Goal: Ask a question: Seek information or help from site administrators or community

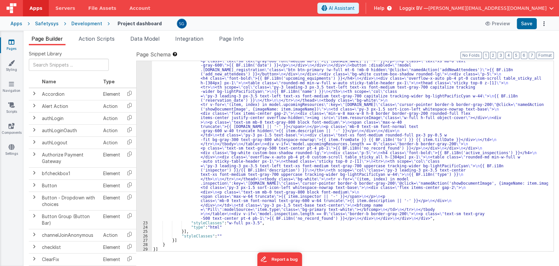
scroll to position [474, 0]
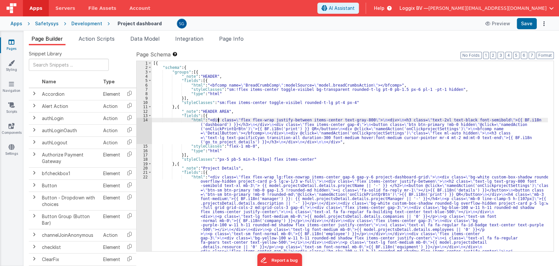
click at [145, 120] on div "14" at bounding box center [144, 131] width 15 height 26
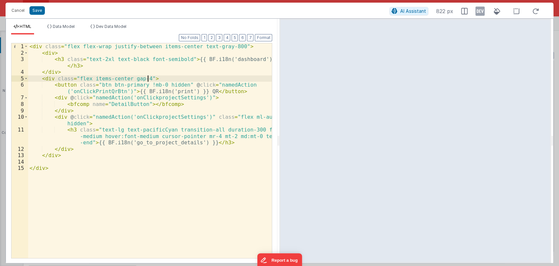
click at [182, 79] on div "< div class = "flex flex-wrap justify-between items-center text-gray-800" > < d…" at bounding box center [150, 156] width 244 height 227
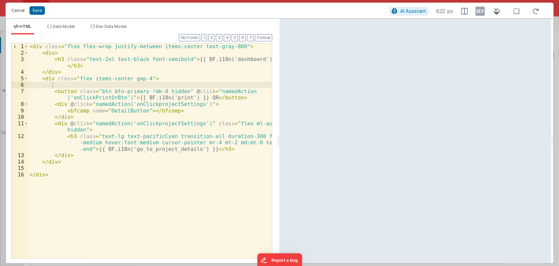
click at [22, 14] on button "Cancel" at bounding box center [18, 10] width 20 height 9
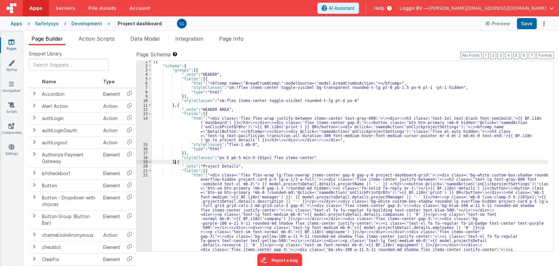
scroll to position [1, 0]
click at [150, 171] on span at bounding box center [150, 171] width 4 height 4
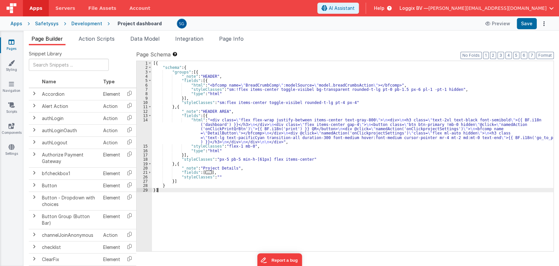
click at [160, 190] on div "[{ "schema" : { "groups" : [{ "_note" : "HEADER" , "fields" : [{ "html" : "<bfc…" at bounding box center [352, 160] width 401 height 199
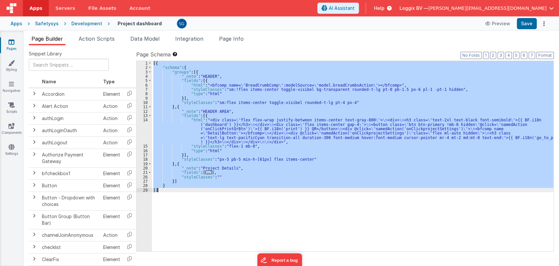
click at [319, 152] on div "[{ "schema" : { "groups" : [{ "_note" : "HEADER" , "fields" : [{ "html" : "<bfc…" at bounding box center [352, 156] width 401 height 190
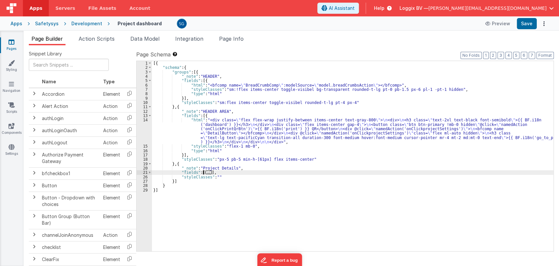
click at [206, 173] on span "..." at bounding box center [208, 172] width 7 height 4
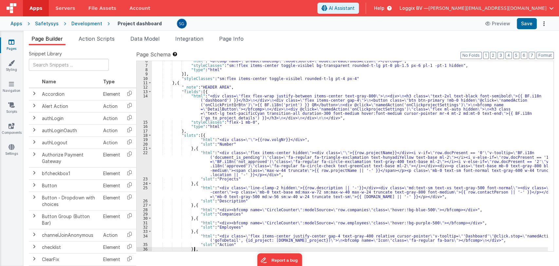
scroll to position [24, 0]
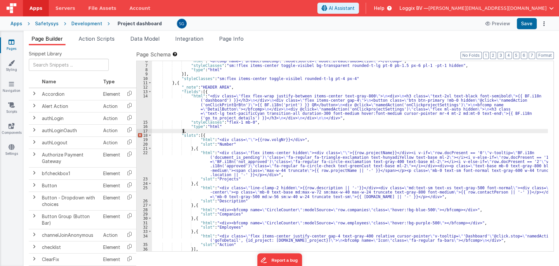
click at [189, 131] on div ""html" : "<bfcomp name= \" BreadCrumbComp \" :modelSource= \" model.breadCrumbs…" at bounding box center [350, 158] width 396 height 199
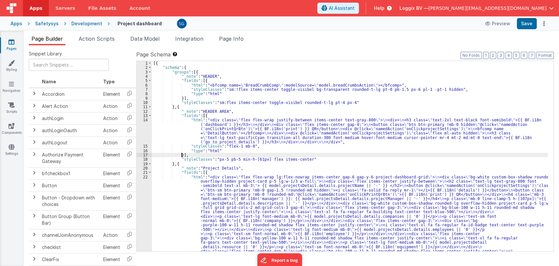
scroll to position [0, 0]
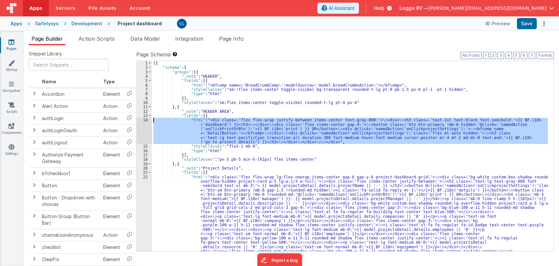
click at [144, 120] on div "14" at bounding box center [144, 131] width 15 height 26
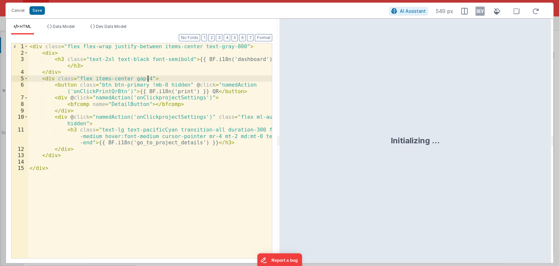
click at [156, 79] on div "< div class = "flex flex-wrap justify-between items-center text-gray-800" > < d…" at bounding box center [150, 156] width 244 height 227
paste textarea
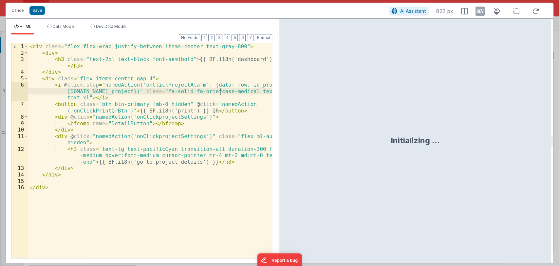
click at [219, 93] on div "< div class = "flex flex-wrap justify-between items-center text-gray-800" > < d…" at bounding box center [150, 156] width 244 height 227
click at [39, 10] on button "Save" at bounding box center [36, 10] width 15 height 9
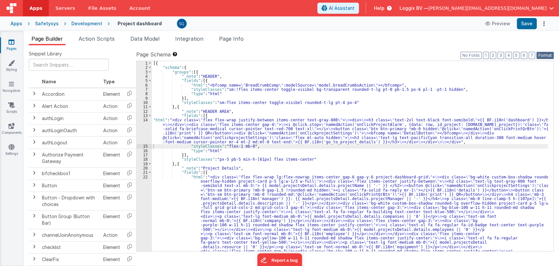
click at [546, 53] on button "Format" at bounding box center [544, 55] width 17 height 7
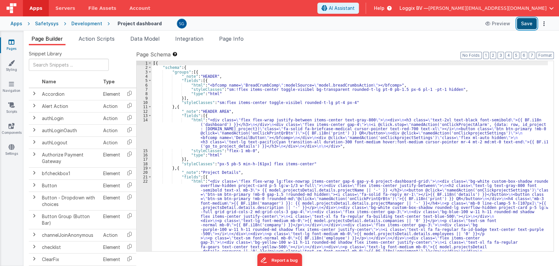
click at [530, 23] on button "Save" at bounding box center [527, 23] width 20 height 11
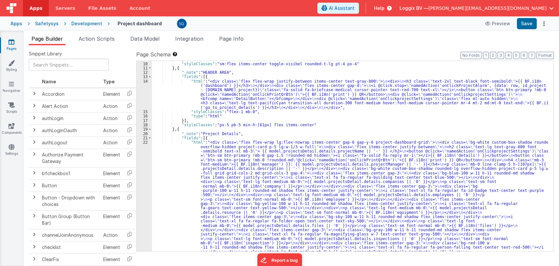
scroll to position [39, 0]
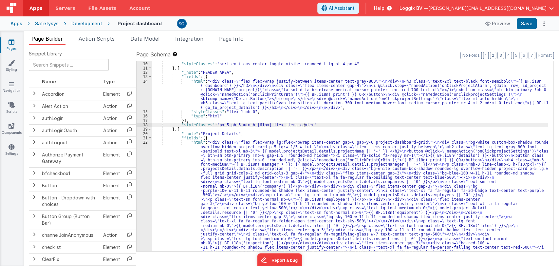
click at [355, 7] on span "AI Assistant" at bounding box center [342, 8] width 26 height 7
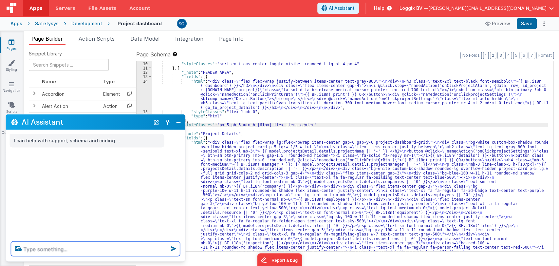
click at [58, 250] on textarea at bounding box center [95, 248] width 169 height 14
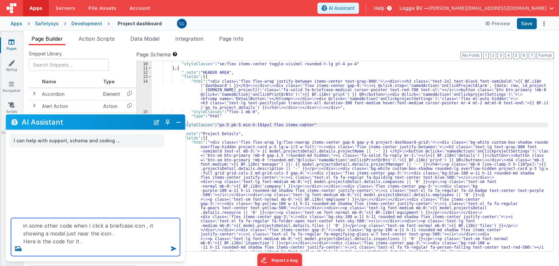
paste textarea "<div @click.stop="" class="flex relative items-center justify-center"><i @click…"
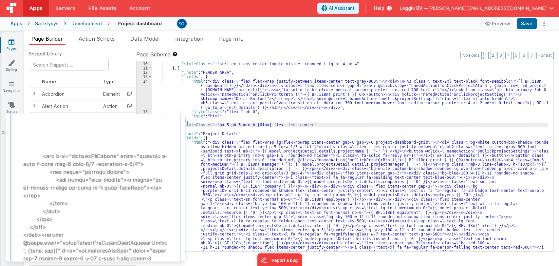
scroll to position [592, 0]
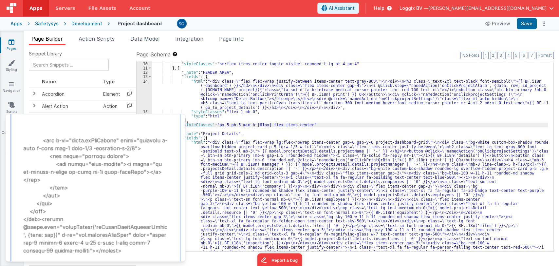
scroll to position [608, 0]
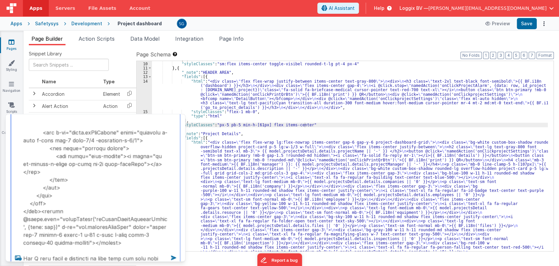
type textarea "in some other code when I click a briefcase icon , it showing a modal just near…"
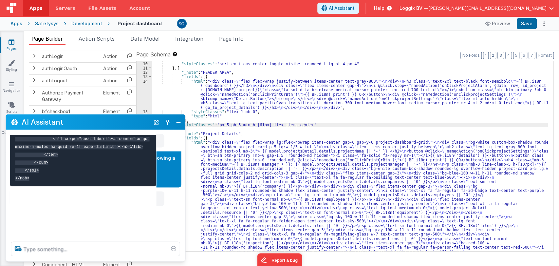
scroll to position [63, 0]
click at [100, 123] on h2 "AI Assistant" at bounding box center [86, 122] width 128 height 8
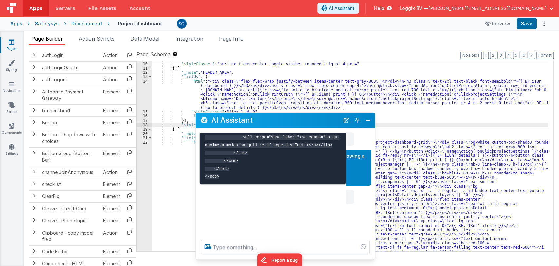
drag, startPoint x: 91, startPoint y: 119, endPoint x: 286, endPoint y: 113, distance: 195.2
click at [286, 116] on h2 "AI Assistant" at bounding box center [275, 120] width 128 height 8
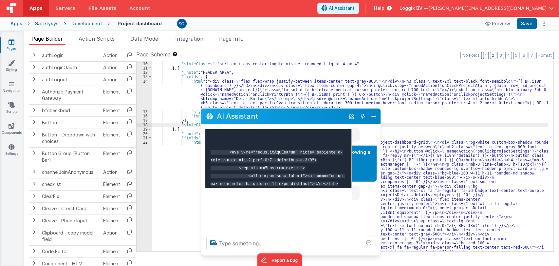
scroll to position [256, 0]
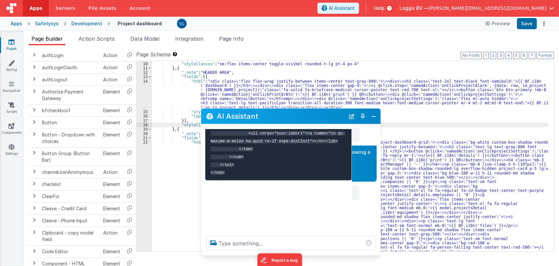
click at [360, 152] on p "in some other code when I click a briefcase icon , it showing a modal just near…" at bounding box center [299, 156] width 147 height 16
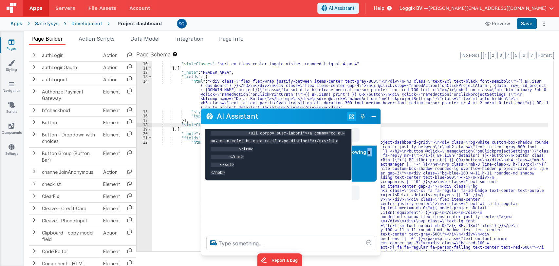
click at [351, 117] on button "New Chat" at bounding box center [351, 115] width 9 height 9
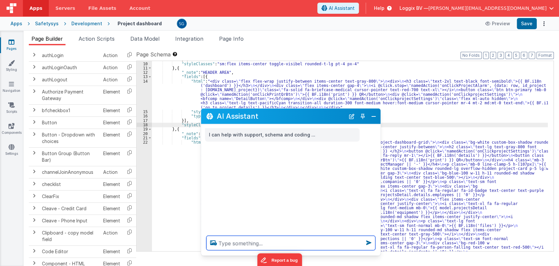
click at [241, 242] on textarea at bounding box center [290, 242] width 169 height 14
type textarea "i"
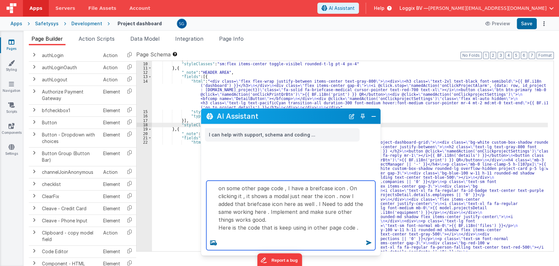
paste textarea "<div @click.stop="" class="flex relative items-center justify-center"><i @click…"
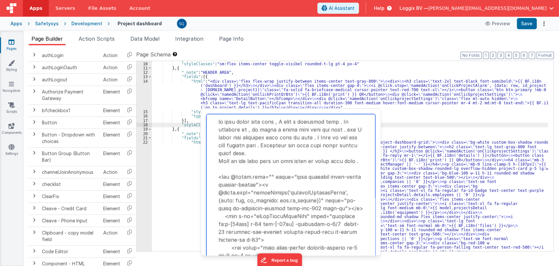
scroll to position [608, 0]
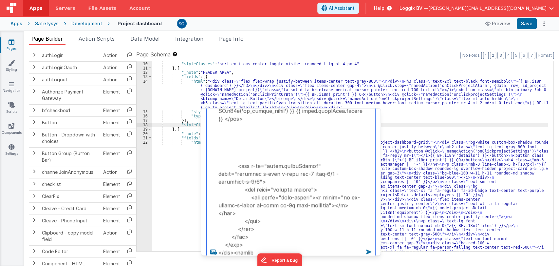
type textarea "on some other page code , I have a breifcase icon . On clicking it , it shows a…"
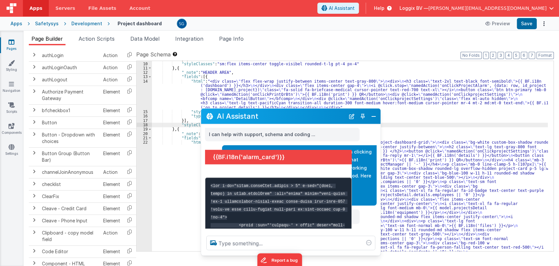
scroll to position [0, 0]
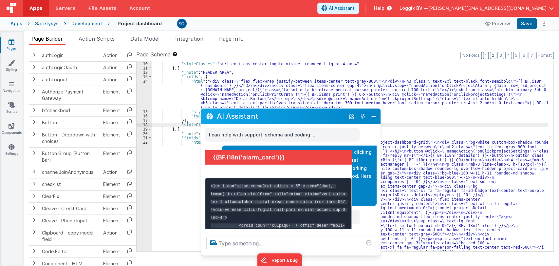
drag, startPoint x: 348, startPoint y: 180, endPoint x: 361, endPoint y: 170, distance: 16.6
click at [361, 170] on div "on some other page code , I have a breifcase icon . On clicking it , it shows a…" at bounding box center [299, 175] width 147 height 55
drag, startPoint x: 361, startPoint y: 170, endPoint x: 363, endPoint y: 188, distance: 18.5
click at [363, 188] on div "on some other page code , I have a breifcase icon . On clicking it , it shows a…" at bounding box center [299, 175] width 147 height 55
click at [364, 197] on div "{{BF.i18n('alarm_card')}} {{item.name}}: {{item.employeeName}} | +31 {{ item.em…" at bounding box center [299, 198] width 147 height 9
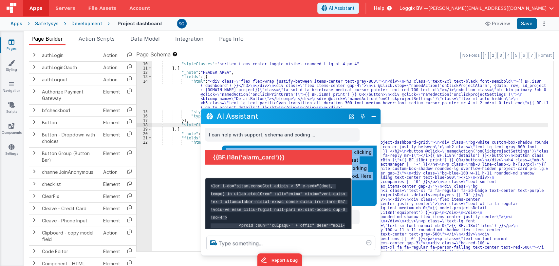
drag, startPoint x: 364, startPoint y: 197, endPoint x: 223, endPoint y: 142, distance: 151.8
click at [223, 142] on div "I can help with support, schema and coding ... on some other page code , I have…" at bounding box center [290, 177] width 179 height 106
click at [359, 189] on div "on some other page code , I have a breifcase icon . On clicking it , it shows a…" at bounding box center [299, 175] width 147 height 55
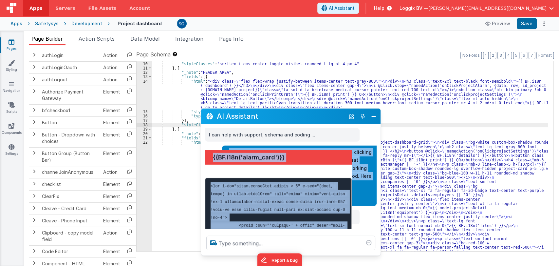
drag, startPoint x: 364, startPoint y: 217, endPoint x: 228, endPoint y: 146, distance: 154.4
click at [228, 146] on div "I can help with support, schema and coding ... on some other page code , I have…" at bounding box center [290, 177] width 179 height 106
click at [270, 142] on div "I can help with support, schema and coding ... on some other page code , I have…" at bounding box center [290, 177] width 179 height 106
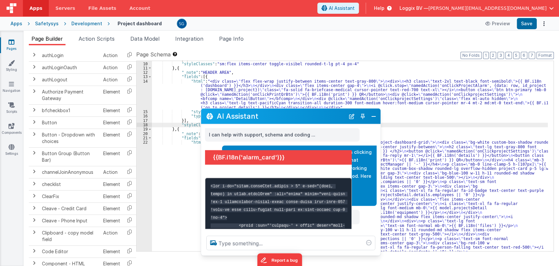
drag, startPoint x: 349, startPoint y: 181, endPoint x: 351, endPoint y: 227, distance: 45.9
click at [351, 227] on button at bounding box center [278, 190] width 147 height 81
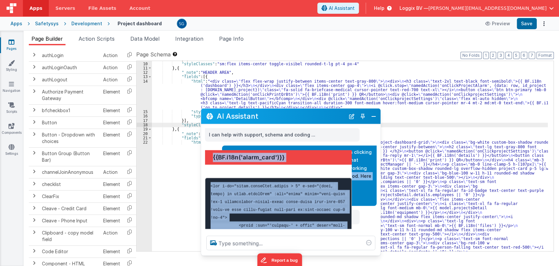
drag, startPoint x: 367, startPoint y: 220, endPoint x: 365, endPoint y: 171, distance: 48.8
click at [365, 171] on div "I can help with support, schema and coding ... on some other page code , I have…" at bounding box center [290, 177] width 179 height 106
click at [368, 191] on div "on some other page code , I have a breifcase icon . On clicking it , it shows a…" at bounding box center [299, 175] width 147 height 55
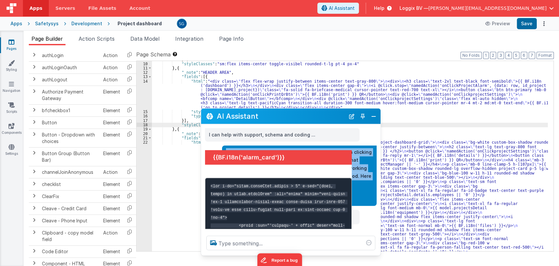
drag, startPoint x: 370, startPoint y: 198, endPoint x: 220, endPoint y: 147, distance: 158.3
click at [220, 147] on div "on some other page code , I have a breifcase icon . On clicking it , it shows a…" at bounding box center [289, 175] width 176 height 60
copy div "on some other page code , I have a breifcase icon . On clicking it , it shows a…"
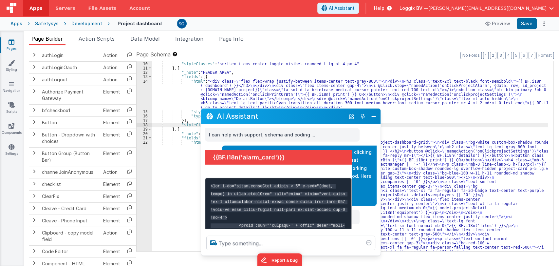
scroll to position [0, 0]
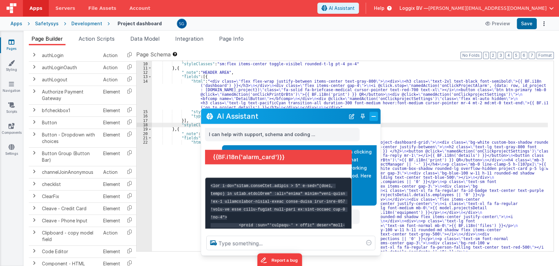
click at [374, 115] on button "Close" at bounding box center [373, 115] width 9 height 9
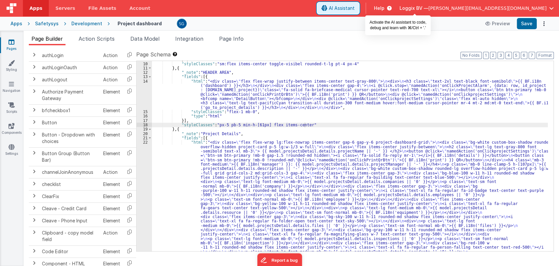
click at [355, 9] on span "AI Assistant" at bounding box center [342, 8] width 26 height 7
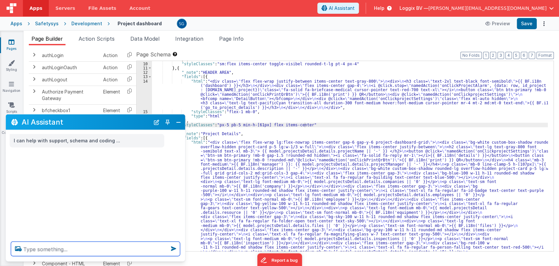
click at [93, 244] on textarea at bounding box center [95, 248] width 169 height 14
paste textarea "on some other page code , I have a breifcase icon . On clicking it , it shows a…"
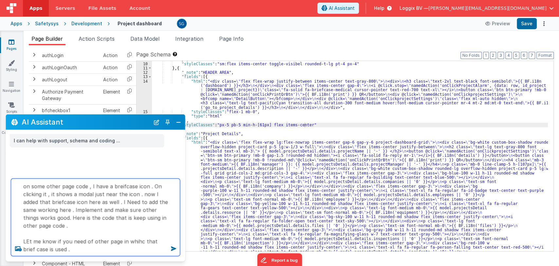
type textarea "on some other page code , I have a breifcase icon . On clicking it , it shows a…"
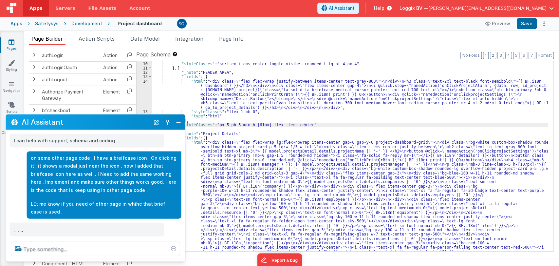
scroll to position [0, 0]
click at [175, 121] on button "Close" at bounding box center [178, 121] width 9 height 9
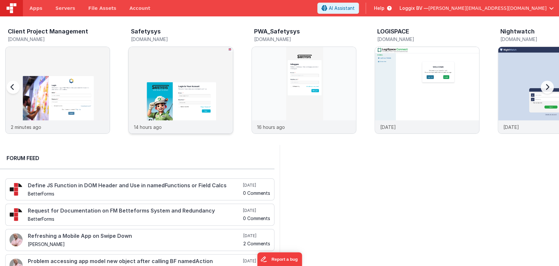
click at [194, 89] on img at bounding box center [181, 99] width 104 height 104
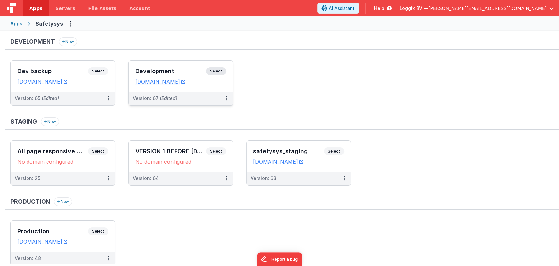
click at [147, 68] on h3 "Development" at bounding box center [170, 71] width 71 height 7
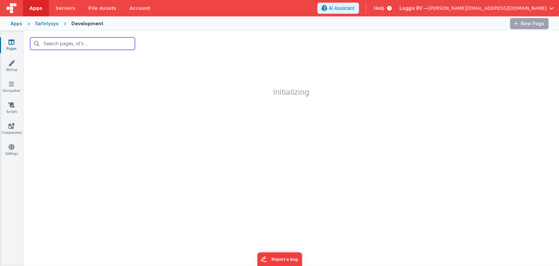
click at [66, 46] on input "text" at bounding box center [82, 43] width 105 height 12
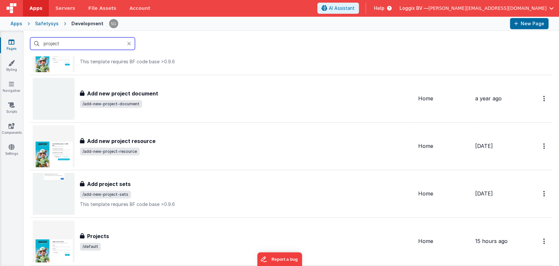
scroll to position [162, 0]
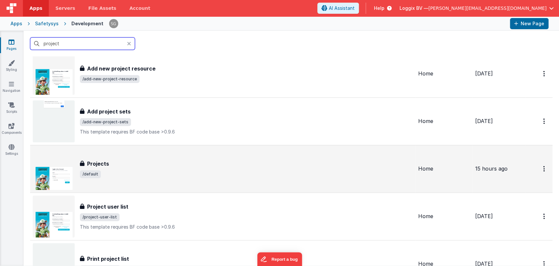
type input "project"
click at [99, 158] on div "Projects Projects /default" at bounding box center [223, 169] width 380 height 42
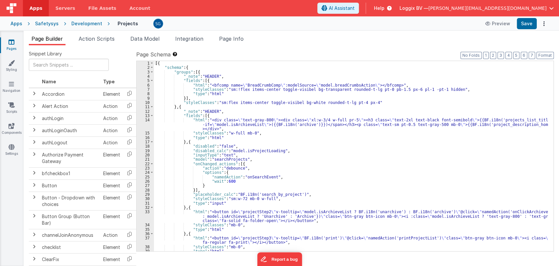
scroll to position [30, 0]
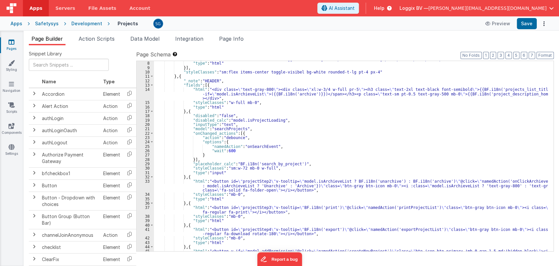
click at [333, 123] on div ""styleClasses" : "sm:!flex items-center toggle-visibel bg-transparent rounded-t…" at bounding box center [351, 163] width 394 height 212
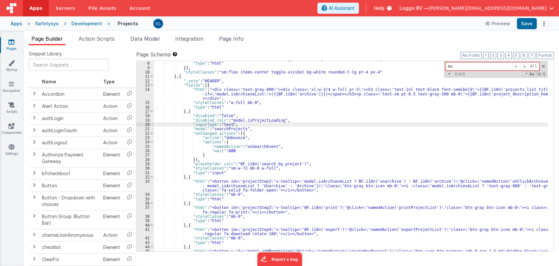
type input "s"
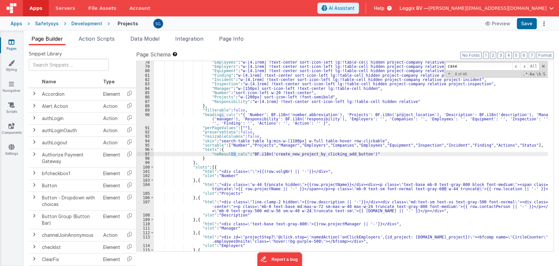
scroll to position [508, 0]
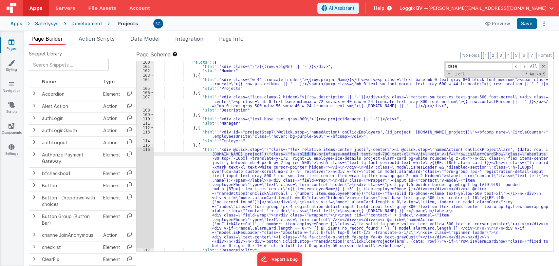
type input "case"
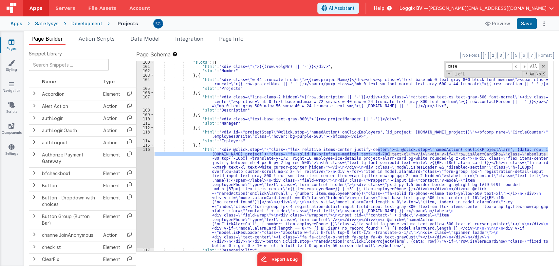
drag, startPoint x: 378, startPoint y: 148, endPoint x: 389, endPoint y: 153, distance: 12.6
click at [389, 153] on div ""slots" : [{ "html" : "<div class= \"\" >{{(row.volgNr) || '-'}}</div>" , "slot…" at bounding box center [351, 159] width 394 height 199
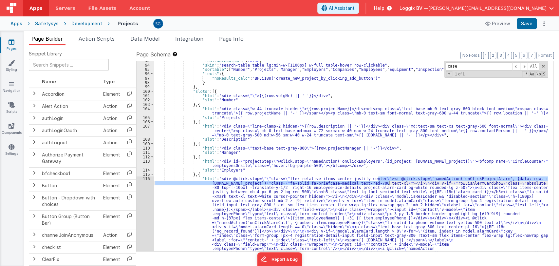
scroll to position [478, 0]
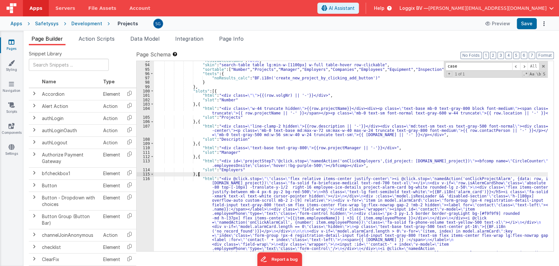
click at [200, 174] on div ""resizableColumns" : false , "skin" : "search-table table lg:min-w-[1100px] w-f…" at bounding box center [351, 205] width 394 height 295
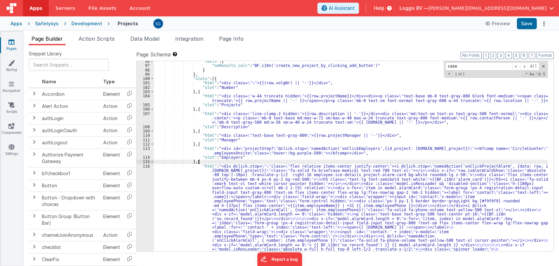
scroll to position [491, 0]
click at [199, 161] on div ""texts" : { "noResults_calc" : "BF.i18n('create_new_project_by_clicking_add_but…" at bounding box center [351, 206] width 394 height 295
click at [152, 161] on span at bounding box center [152, 161] width 4 height 4
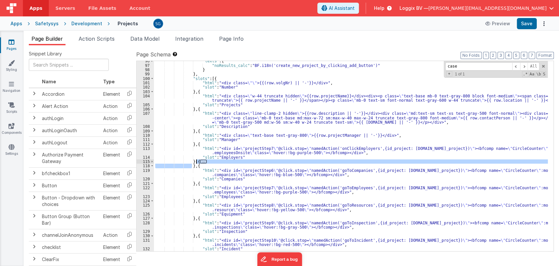
drag, startPoint x: 191, startPoint y: 165, endPoint x: 196, endPoint y: 161, distance: 5.8
click at [196, 161] on div ""texts" : { "noResults_calc" : "BF.i18n('create_new_project_by_clicking_add_but…" at bounding box center [351, 158] width 394 height 199
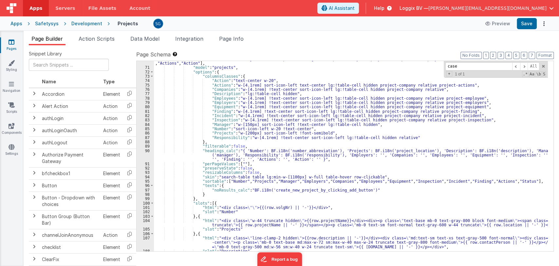
scroll to position [367, 0]
click at [150, 201] on span at bounding box center [152, 203] width 4 height 4
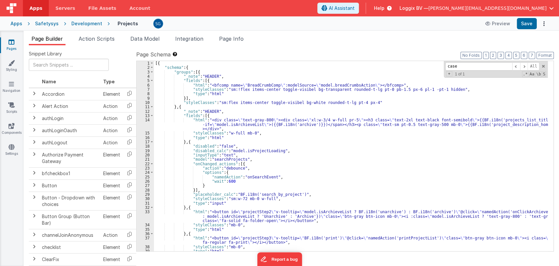
scroll to position [0, 0]
click at [152, 72] on span at bounding box center [152, 72] width 4 height 4
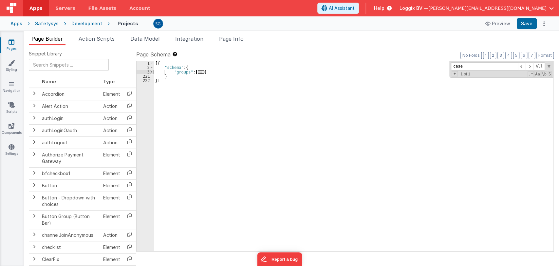
click at [152, 72] on span at bounding box center [152, 72] width 4 height 4
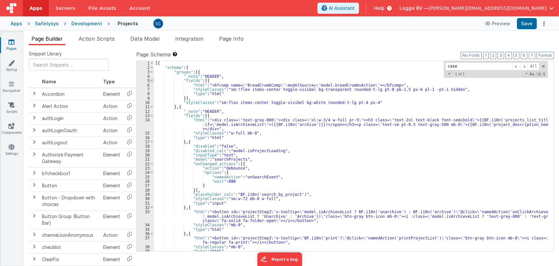
click at [152, 80] on span at bounding box center [152, 80] width 4 height 4
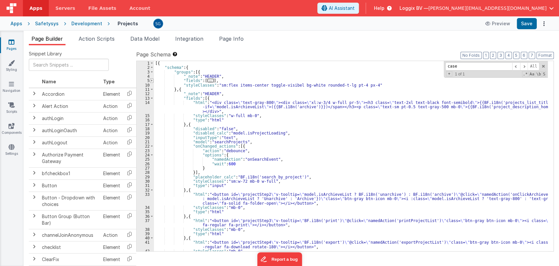
click at [153, 80] on span at bounding box center [152, 80] width 4 height 4
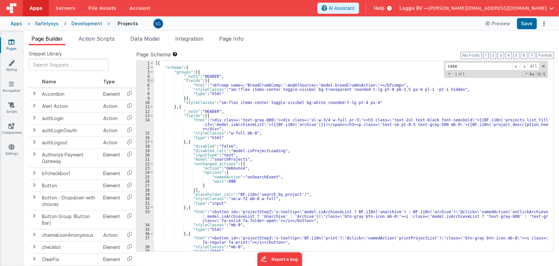
click at [153, 80] on span at bounding box center [152, 80] width 4 height 4
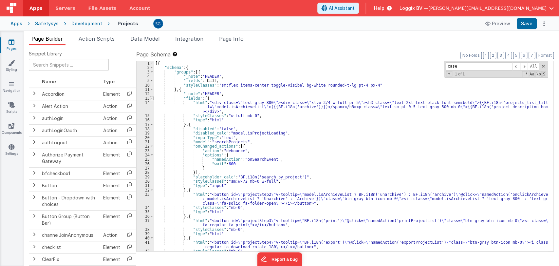
click at [152, 99] on span at bounding box center [152, 98] width 4 height 4
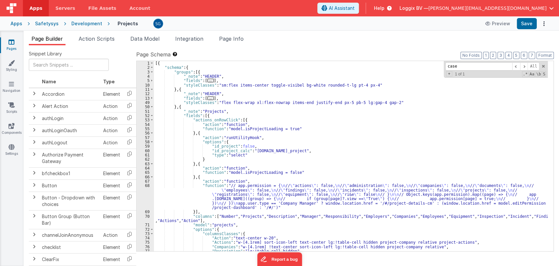
click at [207, 97] on span "..." at bounding box center [210, 98] width 7 height 4
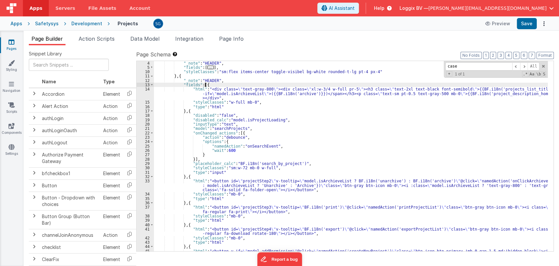
scroll to position [11, 0]
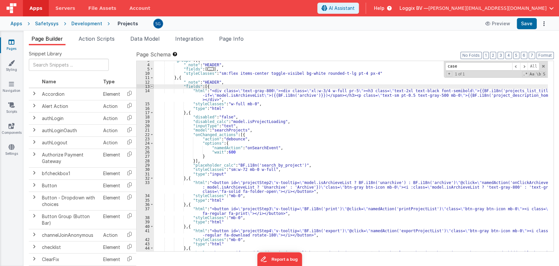
click at [151, 84] on span at bounding box center [152, 86] width 4 height 4
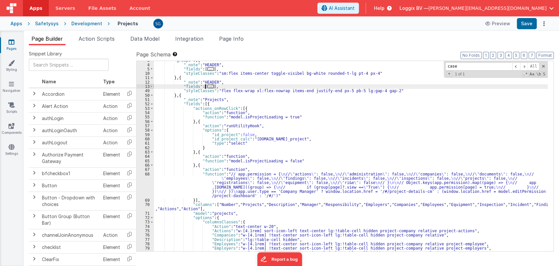
click at [151, 84] on span at bounding box center [152, 86] width 4 height 4
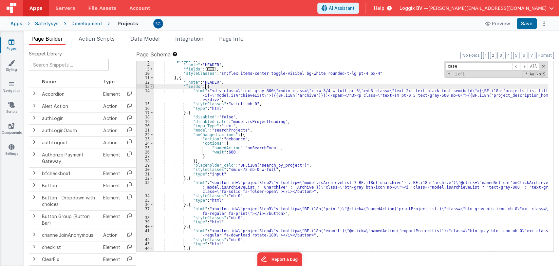
click at [151, 84] on span at bounding box center [152, 86] width 4 height 4
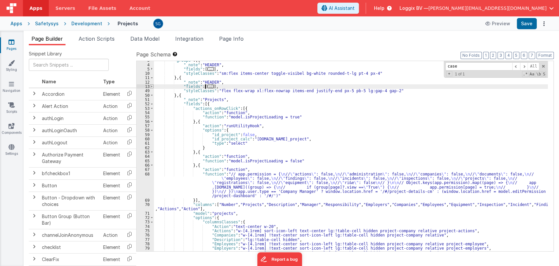
click at [151, 84] on span at bounding box center [152, 86] width 4 height 4
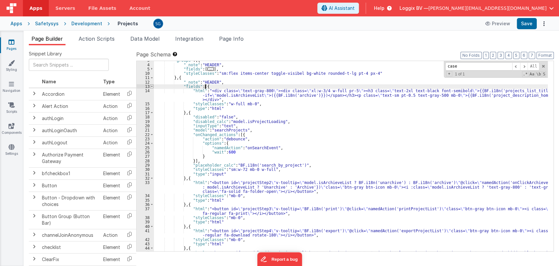
click at [151, 84] on span at bounding box center [152, 86] width 4 height 4
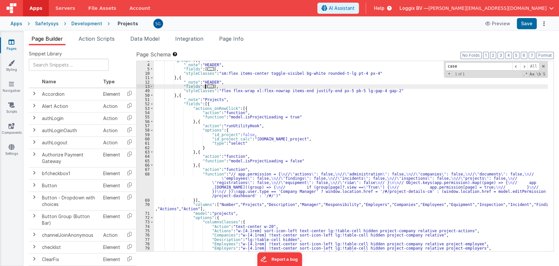
click at [151, 84] on span at bounding box center [152, 86] width 4 height 4
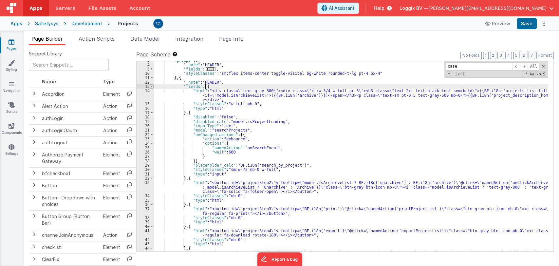
click at [151, 84] on span at bounding box center [152, 86] width 4 height 4
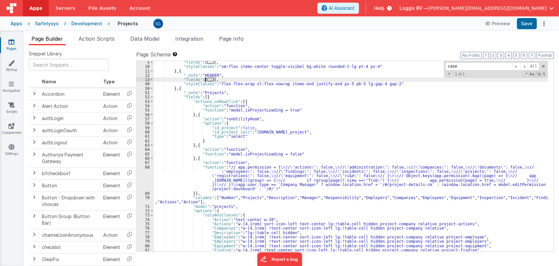
scroll to position [18, 0]
click at [153, 95] on span at bounding box center [152, 97] width 4 height 4
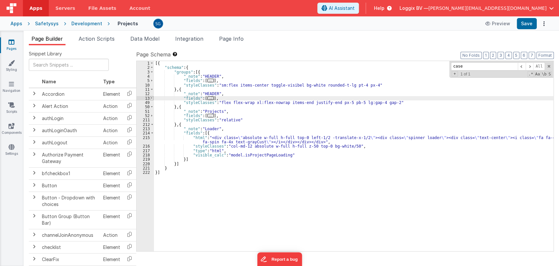
click at [153, 95] on div "12" at bounding box center [145, 93] width 17 height 4
click at [150, 98] on span at bounding box center [152, 98] width 4 height 4
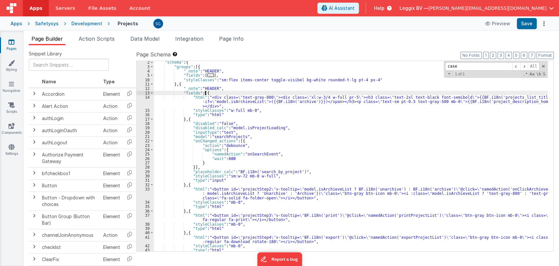
scroll to position [5, 0]
click at [151, 91] on span at bounding box center [152, 93] width 4 height 4
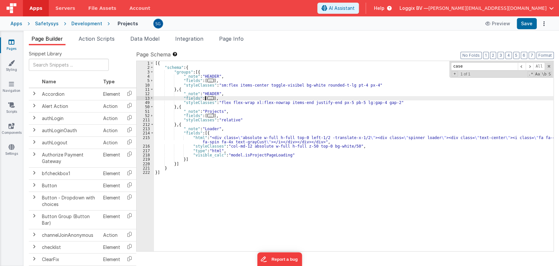
click at [207, 115] on span "..." at bounding box center [210, 116] width 7 height 4
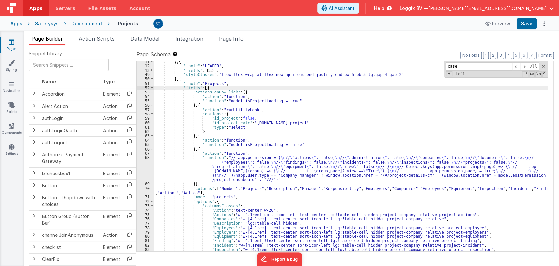
scroll to position [27, 0]
click at [150, 88] on span at bounding box center [152, 88] width 4 height 4
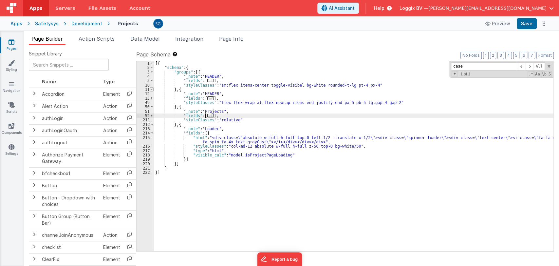
click at [150, 88] on span at bounding box center [152, 89] width 4 height 4
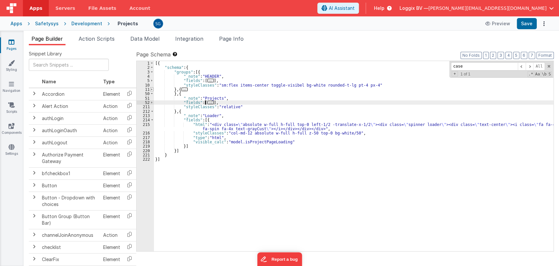
click at [150, 88] on span at bounding box center [152, 89] width 4 height 4
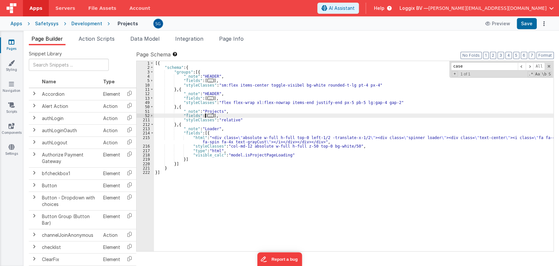
click at [208, 98] on span "..." at bounding box center [210, 98] width 7 height 4
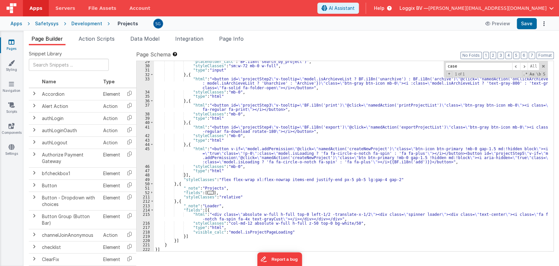
scroll to position [115, 0]
click at [208, 189] on div ""placeholder_calc" : "BF.i18n('search_by_project')" , "styleClasses" : "sm:w-72…" at bounding box center [351, 158] width 394 height 199
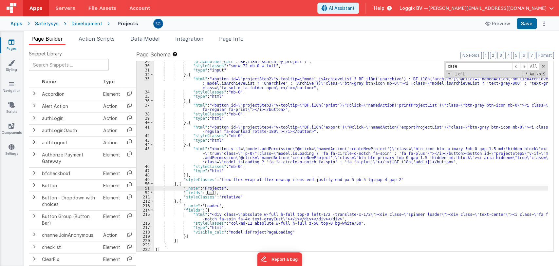
click at [208, 192] on span "..." at bounding box center [210, 193] width 7 height 4
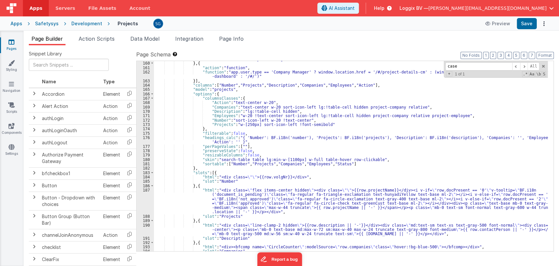
scroll to position [567, 0]
click at [150, 171] on span at bounding box center [152, 172] width 4 height 4
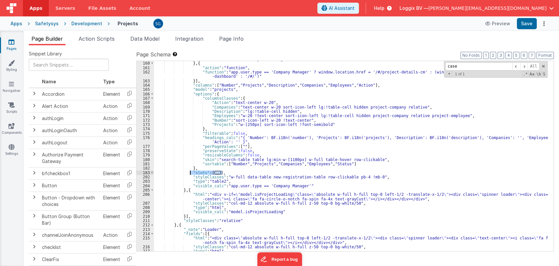
drag, startPoint x: 223, startPoint y: 172, endPoint x: 189, endPoint y: 173, distance: 33.4
click at [189, 173] on div ""function" : "model.isProjectLoading = false" } , { "action" : "function" , "fu…" at bounding box center [351, 156] width 394 height 199
click at [225, 173] on div ""function" : "model.isProjectLoading = false" } , { "action" : "function" , "fu…" at bounding box center [351, 156] width 394 height 190
click at [216, 171] on span "..." at bounding box center [217, 173] width 7 height 4
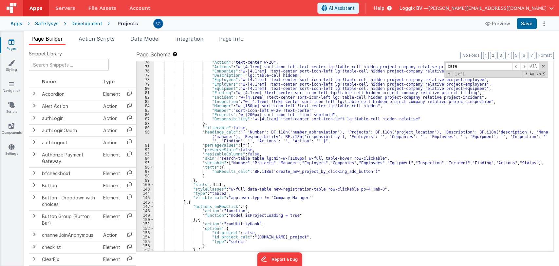
scroll to position [367, 0]
click at [214, 184] on span "..." at bounding box center [217, 184] width 7 height 4
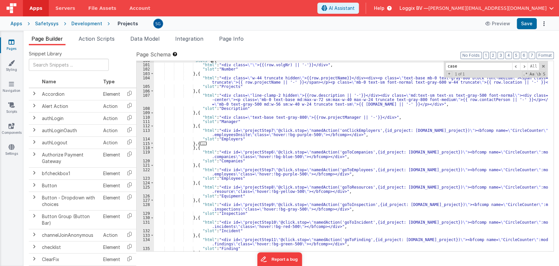
scroll to position [492, 0]
click at [200, 143] on span "..." at bounding box center [203, 143] width 7 height 4
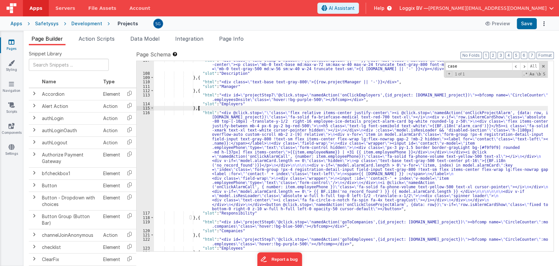
scroll to position [527, 0]
click at [183, 121] on div ""html" : "<div class= \" line-clamp-2 hidden \" >{{row.description || '-'}}</di…" at bounding box center [351, 161] width 394 height 207
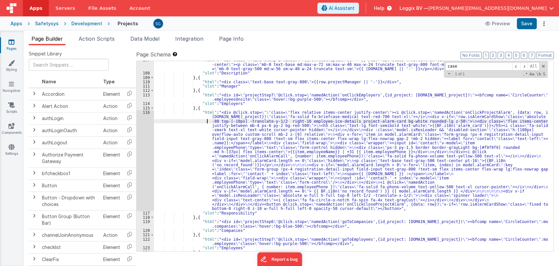
click at [143, 111] on div "116" at bounding box center [145, 160] width 17 height 101
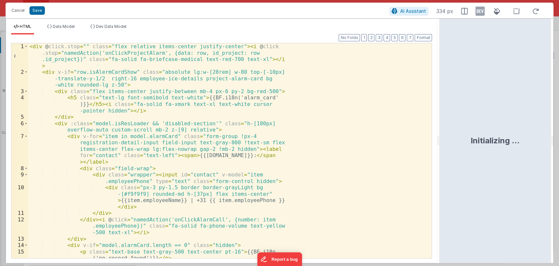
drag, startPoint x: 278, startPoint y: 142, endPoint x: 440, endPoint y: 128, distance: 162.7
click at [440, 128] on html "Cancel Save AI Assistant 334 px HTML Data Model Dev Data Model Format 7 6 5 4 3…" at bounding box center [279, 133] width 559 height 266
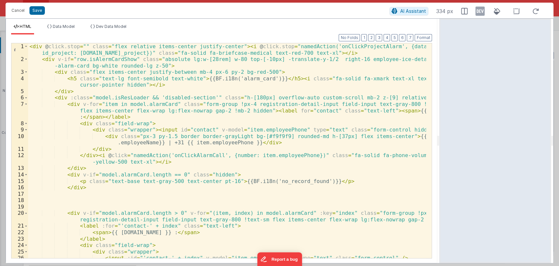
scroll to position [0, 0]
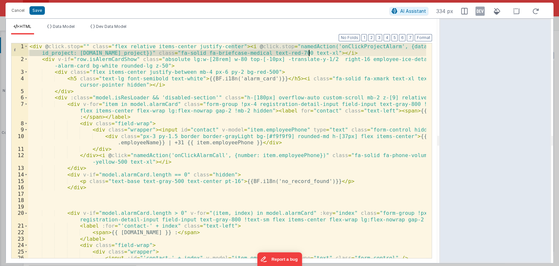
drag, startPoint x: 231, startPoint y: 46, endPoint x: 319, endPoint y: 53, distance: 87.7
click at [319, 53] on div "< div @ click.stop = "" class = "flex relative items-center justify-center" > <…" at bounding box center [227, 160] width 398 height 234
click at [110, 98] on div "< div @ click.stop = "" class = "flex relative items-center justify-center" > <…" at bounding box center [227, 160] width 398 height 234
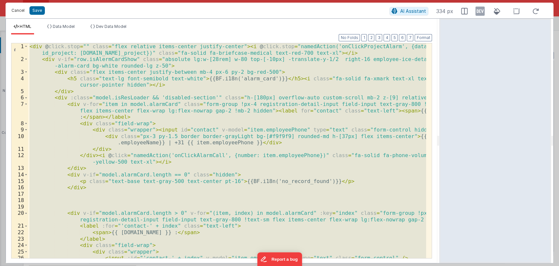
click at [14, 12] on button "Cancel" at bounding box center [18, 10] width 20 height 9
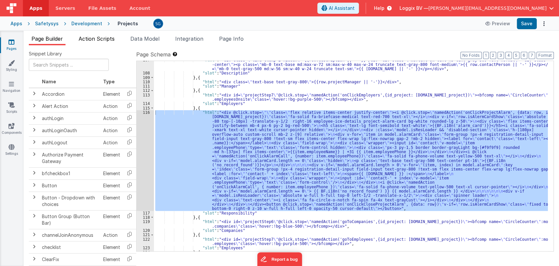
click at [97, 37] on span "Action Scripts" at bounding box center [97, 38] width 36 height 7
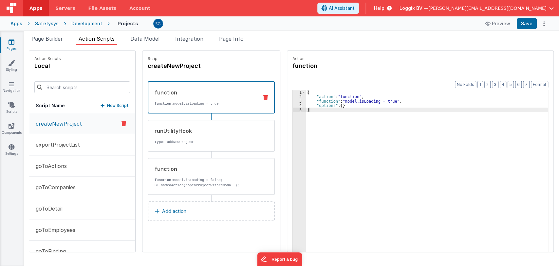
click at [93, 39] on span "Action Scripts" at bounding box center [97, 38] width 36 height 7
click at [58, 87] on input at bounding box center [82, 87] width 96 height 12
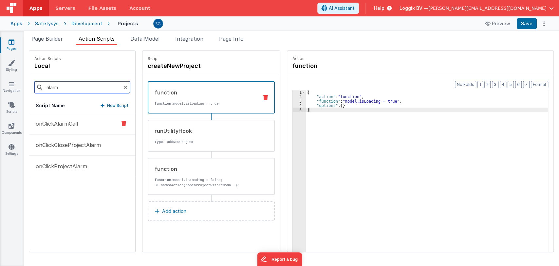
type input "alarm"
click at [55, 124] on p "onClickAlarmCall" at bounding box center [55, 124] width 46 height 8
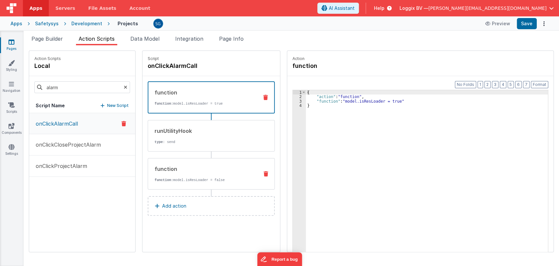
click at [179, 176] on div "function function: model.isResLoader = false" at bounding box center [200, 174] width 105 height 18
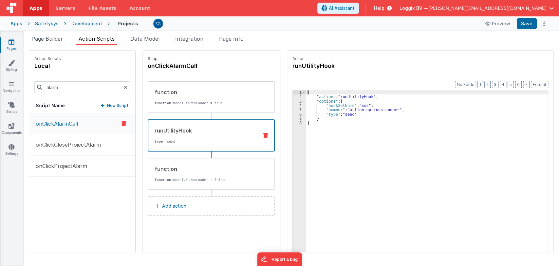
click at [186, 145] on div "runUtilityHook type : send" at bounding box center [211, 135] width 127 height 32
click at [181, 103] on p "function: model.isResLoader = true" at bounding box center [204, 103] width 99 height 5
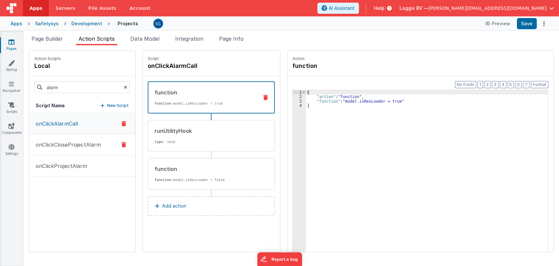
click at [72, 138] on button "onClickCloseProjectAlarm" at bounding box center [82, 144] width 106 height 21
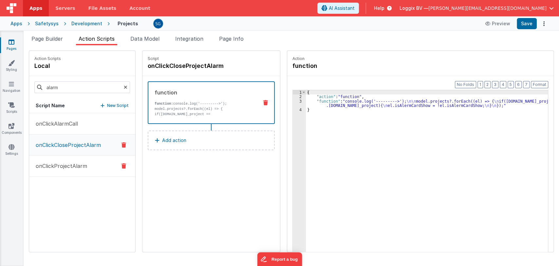
click at [74, 161] on button "onClickProjectAlarm" at bounding box center [82, 165] width 106 height 21
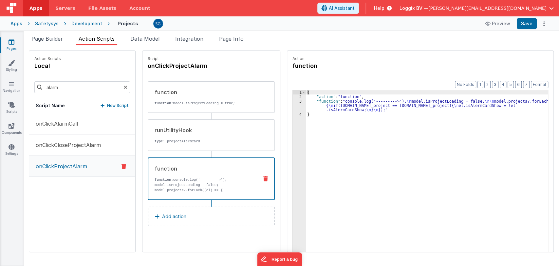
click at [175, 168] on div "function" at bounding box center [204, 168] width 99 height 8
click at [294, 100] on div "3" at bounding box center [299, 105] width 13 height 13
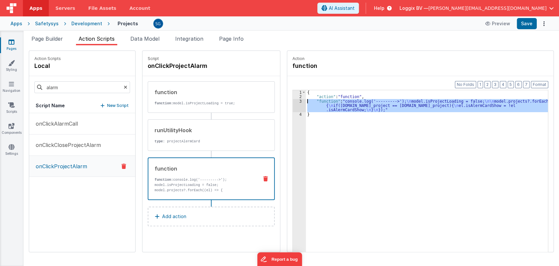
click at [294, 100] on div "3" at bounding box center [299, 105] width 13 height 13
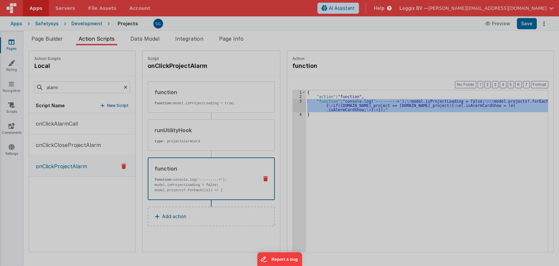
click at [294, 100] on div "console . log ( '--------->' ) ; model . isProjectLoading = false ; model . pro…" at bounding box center [286, 149] width 523 height 229
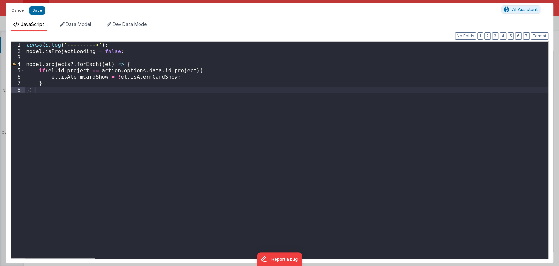
click at [103, 90] on div "console . log ( '--------->' ) ; model . isProjectLoading = false ; model . pro…" at bounding box center [286, 156] width 523 height 229
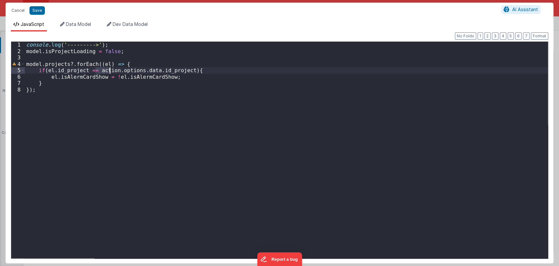
drag, startPoint x: 95, startPoint y: 72, endPoint x: 112, endPoint y: 69, distance: 17.2
click at [112, 69] on div "console . log ( '--------->' ) ; model . isProjectLoading = false ; model . pro…" at bounding box center [286, 156] width 523 height 229
click at [172, 76] on div "console . log ( '--------->' ) ; model . isProjectLoading = false ; model . pro…" at bounding box center [286, 156] width 523 height 229
click at [17, 13] on button "Cancel" at bounding box center [18, 10] width 20 height 9
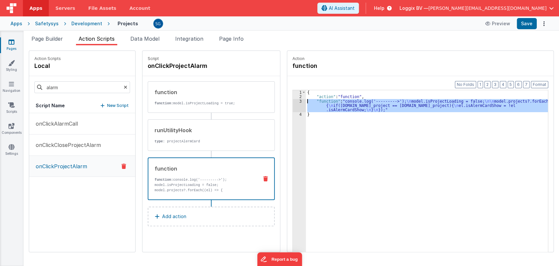
click at [293, 187] on div "1 2 3 4" at bounding box center [299, 185] width 13 height 191
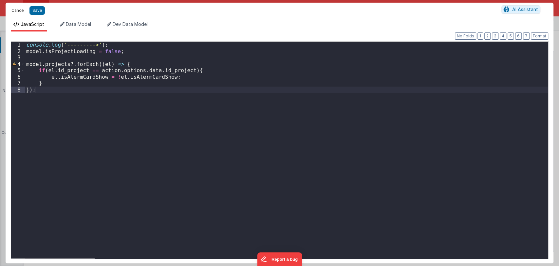
click at [19, 7] on button "Cancel" at bounding box center [18, 10] width 20 height 9
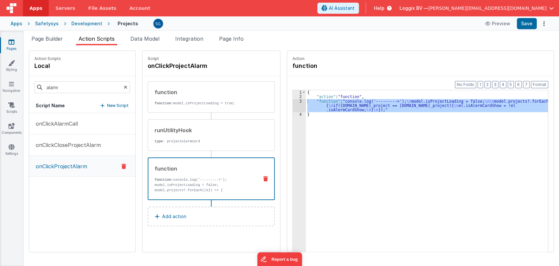
click at [52, 165] on p "onClickProjectAlarm" at bounding box center [59, 166] width 55 height 8
click at [53, 123] on p "onClickAlarmCall" at bounding box center [55, 124] width 46 height 8
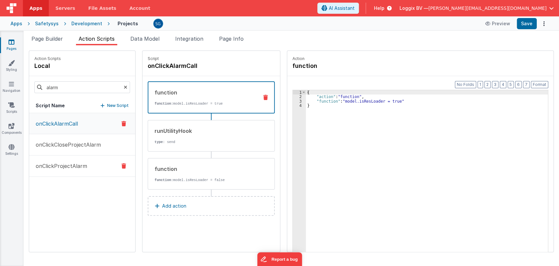
click at [54, 164] on p "onClickProjectAlarm" at bounding box center [59, 166] width 55 height 8
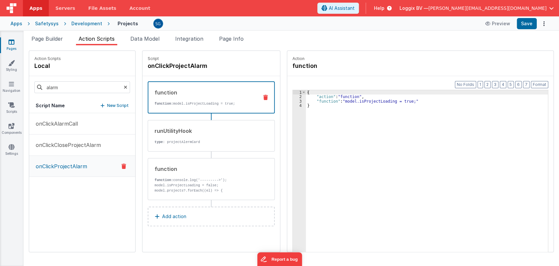
drag, startPoint x: 74, startPoint y: 166, endPoint x: 80, endPoint y: 189, distance: 23.0
click at [80, 189] on div "onClickAlarmCall onClickCloseProjectAlarm onClickProjectAlarm" at bounding box center [82, 182] width 106 height 139
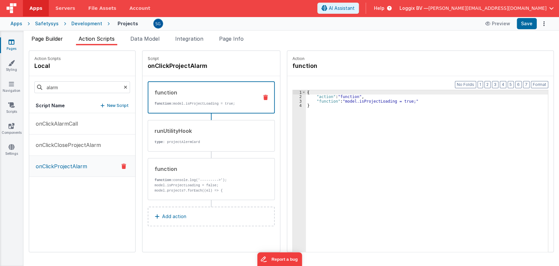
click at [57, 41] on span "Page Builder" at bounding box center [46, 38] width 31 height 7
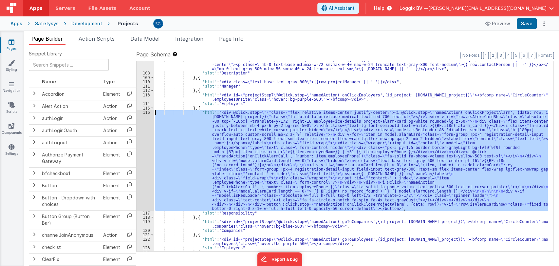
click at [148, 113] on div "116" at bounding box center [145, 160] width 17 height 101
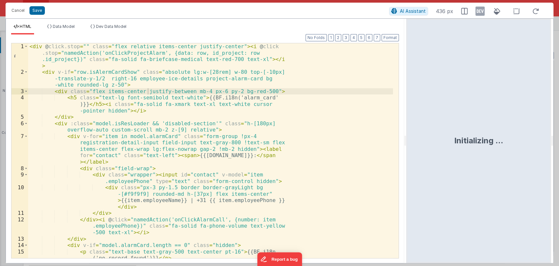
drag, startPoint x: 279, startPoint y: 137, endPoint x: 432, endPoint y: 141, distance: 152.7
click at [432, 141] on html "Cancel Save AI Assistant 436 px HTML Data Model Dev Data Model Format 7 6 5 4 3…" at bounding box center [279, 133] width 559 height 266
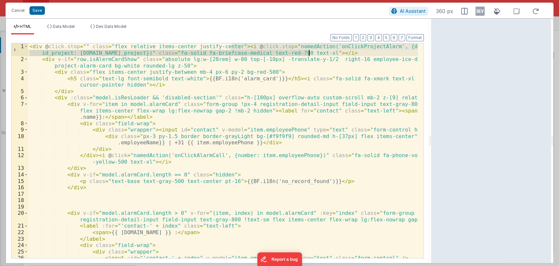
drag, startPoint x: 231, startPoint y: 45, endPoint x: 309, endPoint y: 51, distance: 78.5
click at [309, 51] on div "< div @ click.stop = "" class = "flex relative items-center justify-center" > <…" at bounding box center [223, 160] width 390 height 234
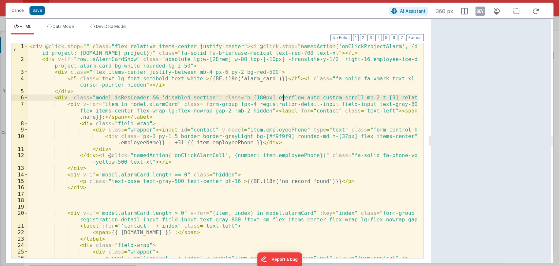
click at [282, 100] on div "< div @ click.stop = "" class = "flex relative items-center justify-center" > <…" at bounding box center [223, 160] width 390 height 234
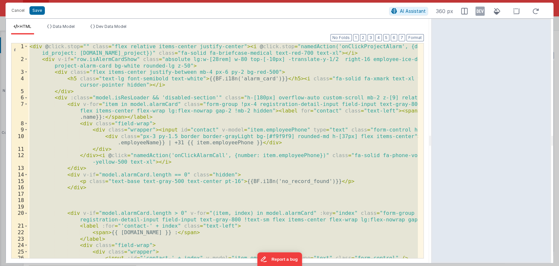
click at [278, 130] on div "< div @ click.stop = "" class = "flex relative items-center justify-center" > <…" at bounding box center [223, 150] width 390 height 214
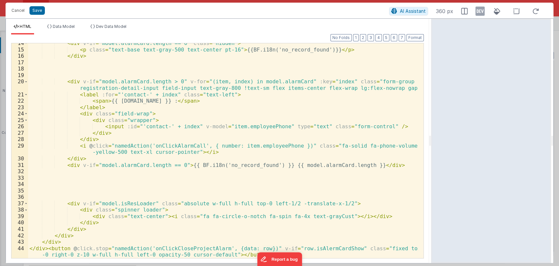
scroll to position [131, 0]
click at [351, 86] on div "< div v-if = "model.alarmCard.length == 0" class = "hidden" > < p class = "text…" at bounding box center [223, 157] width 390 height 234
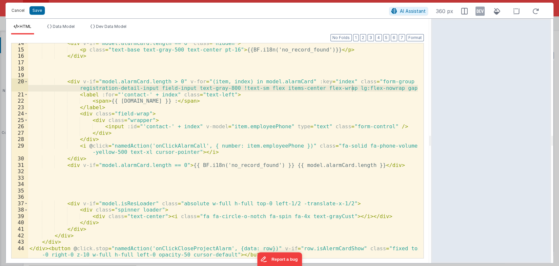
click at [21, 8] on button "Cancel" at bounding box center [18, 10] width 20 height 9
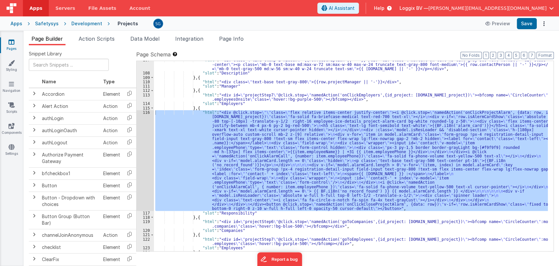
click at [418, 103] on div ""html" : "<div class= \" line-clamp-2 hidden \" >{{row.description || '-'}}</di…" at bounding box center [351, 161] width 394 height 207
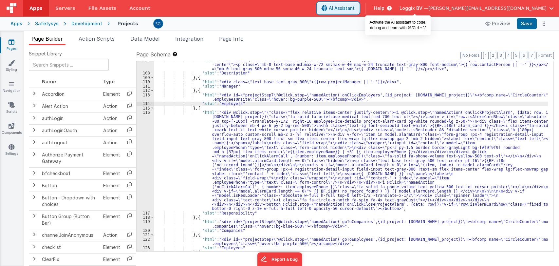
click at [355, 10] on span "AI Assistant" at bounding box center [342, 8] width 26 height 7
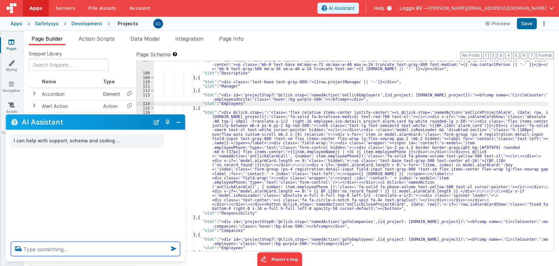
click at [88, 250] on textarea at bounding box center [95, 248] width 169 height 14
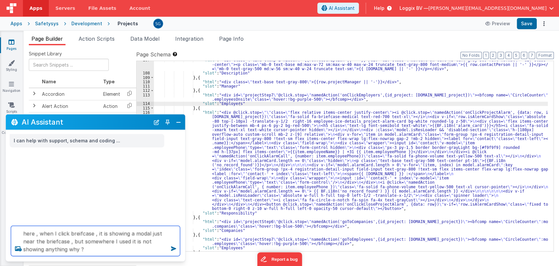
type textarea "here , when I click breifcase , it is showing a modal just near the briefcase ,…"
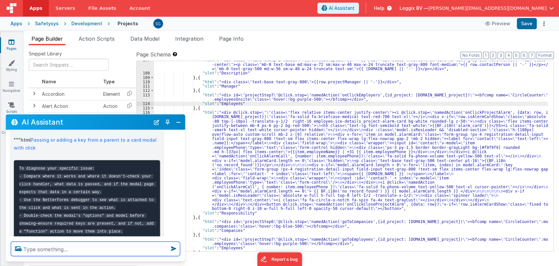
scroll to position [435, 0]
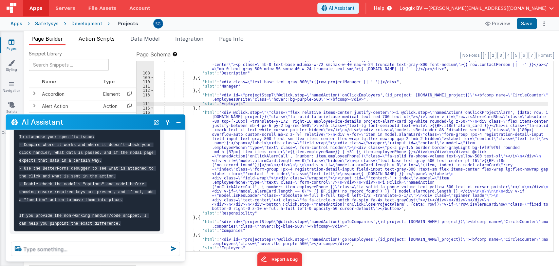
click at [93, 40] on span "Action Scripts" at bounding box center [97, 38] width 36 height 7
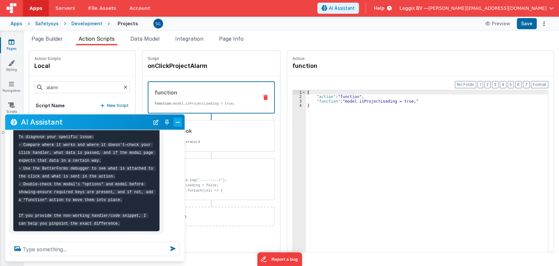
click at [178, 122] on button "Close" at bounding box center [178, 121] width 9 height 9
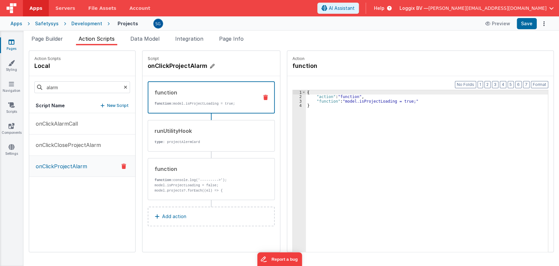
click at [187, 66] on h4 "onClickProjectAlarm" at bounding box center [197, 65] width 98 height 9
click at [187, 66] on input "onClickProjectAlarm" at bounding box center [180, 65] width 65 height 9
click at [190, 66] on input "onClickProjectAlarm" at bounding box center [180, 65] width 65 height 9
click at [64, 200] on div "onClickAlarmCall onClickCloseProjectAlarm onClickProjectAlarm" at bounding box center [82, 182] width 106 height 139
click at [203, 96] on div "function function: model.isProjectLoading = true;" at bounding box center [200, 97] width 105 height 18
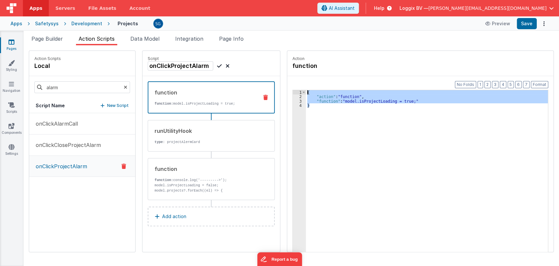
drag, startPoint x: 309, startPoint y: 108, endPoint x: 299, endPoint y: 91, distance: 19.8
click at [299, 91] on div "1 2 3 4 { "action" : "function" , "function" : "model.isProjectLoading = true;"…" at bounding box center [420, 181] width 256 height 182
click at [196, 127] on div "runUtilityHook" at bounding box center [204, 131] width 99 height 8
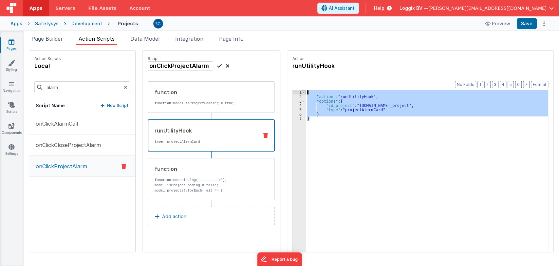
drag, startPoint x: 319, startPoint y: 121, endPoint x: 296, endPoint y: 91, distance: 38.1
click at [296, 91] on div "1 2 3 4 5 6 7 { "action" : "runUtilityHook" , "options" : { "id_project" : "act…" at bounding box center [420, 181] width 256 height 182
click at [183, 185] on p "function: console.log('--------->'); model.isProjectLoading = false;" at bounding box center [204, 182] width 99 height 10
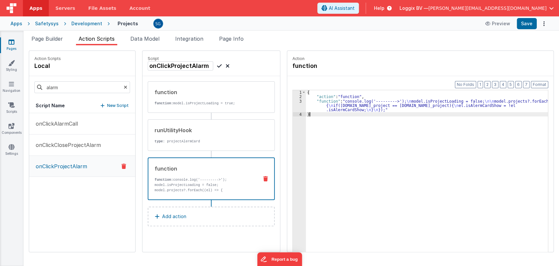
click at [309, 113] on div "{ "action" : "function" , "function" : "console.log('--------->'); \n model.isP…" at bounding box center [430, 185] width 249 height 191
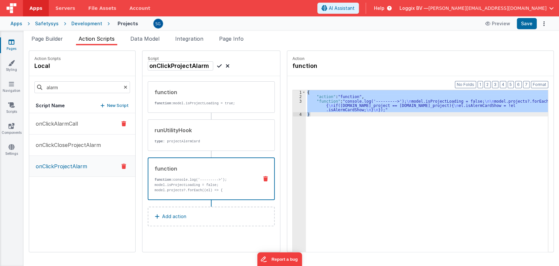
click at [52, 123] on p "onClickAlarmCall" at bounding box center [55, 124] width 46 height 8
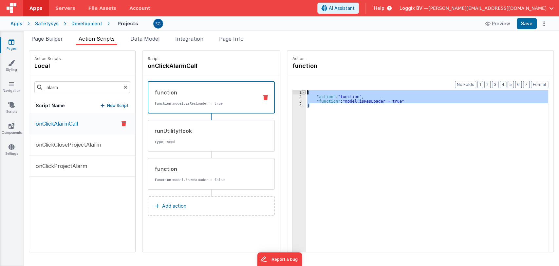
drag, startPoint x: 325, startPoint y: 112, endPoint x: 298, endPoint y: 90, distance: 34.2
click at [298, 90] on div "1 2 3 4 { "action" : "function" , "function" : "model.isResLoader = true" } XXX…" at bounding box center [420, 181] width 256 height 182
click at [172, 62] on h4 "onClickAlarmCall" at bounding box center [197, 65] width 98 height 9
click at [172, 62] on input "onClickAlarmCall" at bounding box center [180, 65] width 65 height 9
click at [94, 218] on div "onClickAlarmCall onClickCloseProjectAlarm onClickProjectAlarm" at bounding box center [82, 182] width 106 height 139
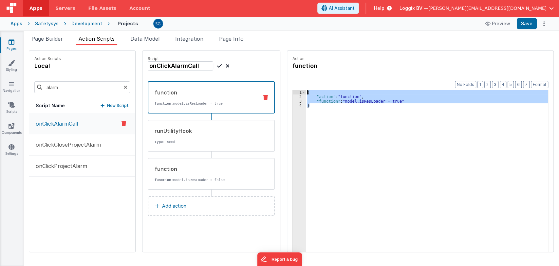
click at [331, 91] on div "{ "action" : "function" , "function" : "model.isResLoader = true" }" at bounding box center [427, 181] width 242 height 182
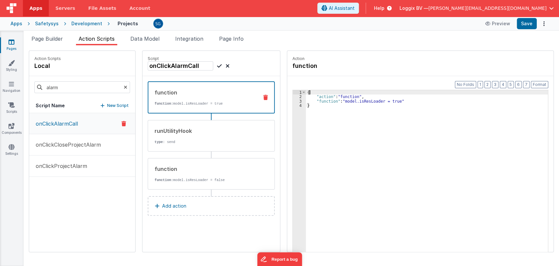
click at [324, 101] on div "{ "action" : "function" , "function" : "model.isResLoader = true" }" at bounding box center [430, 185] width 249 height 191
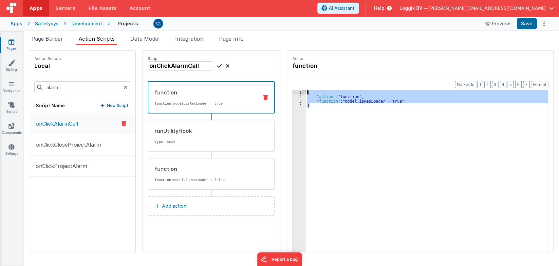
drag, startPoint x: 305, startPoint y: 107, endPoint x: 298, endPoint y: 91, distance: 17.5
click at [298, 91] on div "1 2 3 4 { "action" : "function" , "function" : "model.isResLoader = true" } XXX…" at bounding box center [420, 181] width 256 height 182
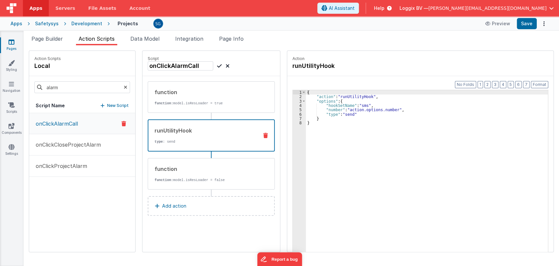
click at [169, 128] on div "runUtilityHook" at bounding box center [204, 130] width 99 height 8
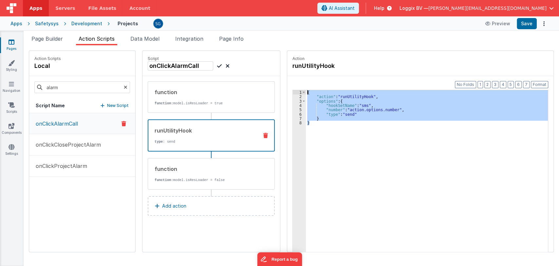
drag, startPoint x: 312, startPoint y: 121, endPoint x: 301, endPoint y: 90, distance: 32.3
click at [306, 90] on div "{ "action" : "runUtilityHook" , "options" : { "hookSetName" : "sms" , "number" …" at bounding box center [430, 185] width 249 height 191
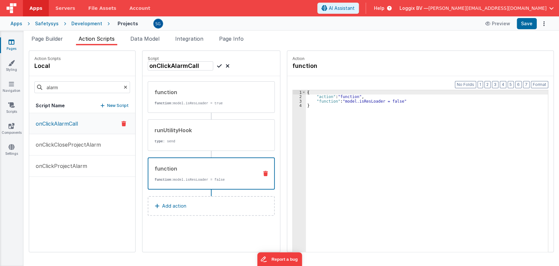
click at [188, 179] on p "function: model.isResLoader = false" at bounding box center [204, 179] width 99 height 5
click at [317, 107] on div "{ "action" : "function" , "function" : "model.isResLoader = false" }" at bounding box center [430, 185] width 249 height 191
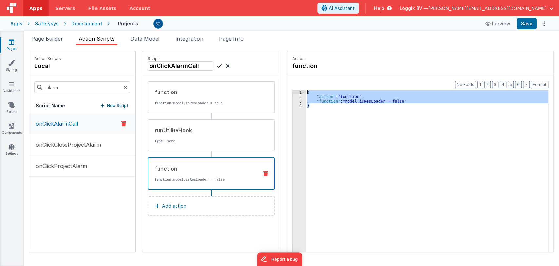
drag, startPoint x: 310, startPoint y: 105, endPoint x: 299, endPoint y: 89, distance: 19.5
click at [299, 89] on div "Format 7 6 5 4 3 2 1 No Folds 1 2 3 4 { "action" : "function" , "function" : "m…" at bounding box center [420, 180] width 256 height 182
click at [226, 65] on icon at bounding box center [228, 66] width 4 height 8
click at [62, 87] on input "alarm" at bounding box center [82, 87] width 96 height 12
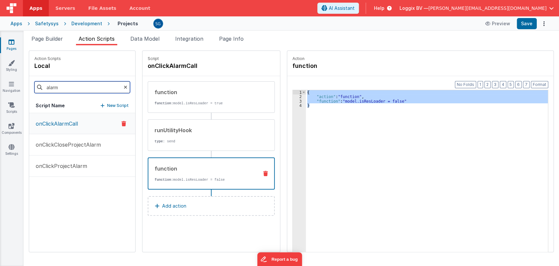
click at [62, 87] on input "alarm" at bounding box center [82, 87] width 96 height 12
paste input "showProjectAlarmModal"
type input "showProjectAlarmModal"
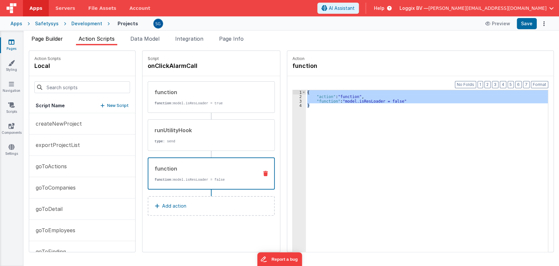
click at [53, 38] on span "Page Builder" at bounding box center [46, 38] width 31 height 7
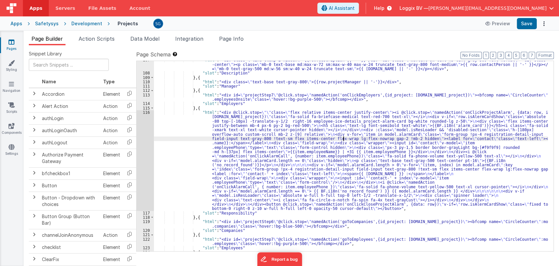
click at [343, 137] on div ""html" : "<div class= \" line-clamp-2 hidden \" >{{row.description || '-'}}</di…" at bounding box center [351, 161] width 394 height 207
paste input "showProjectAlarmModal"
type input "showProjectAlarmModal"
click at [541, 65] on span at bounding box center [543, 66] width 5 height 5
click at [245, 109] on div ""html" : "<div class= \" line-clamp-2 hidden \" >{{row.description || '-'}}</di…" at bounding box center [351, 161] width 394 height 207
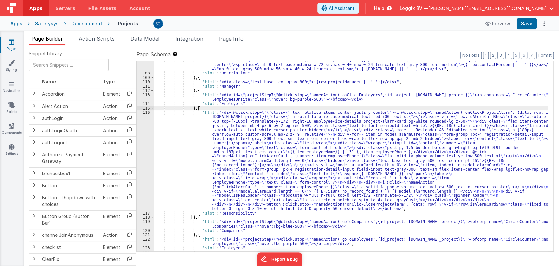
click at [224, 116] on div ""html" : "<div class= \" line-clamp-2 hidden \" >{{row.description || '-'}}</di…" at bounding box center [351, 161] width 394 height 207
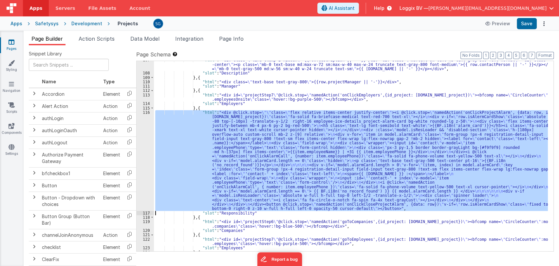
click at [146, 116] on div "116" at bounding box center [145, 160] width 17 height 101
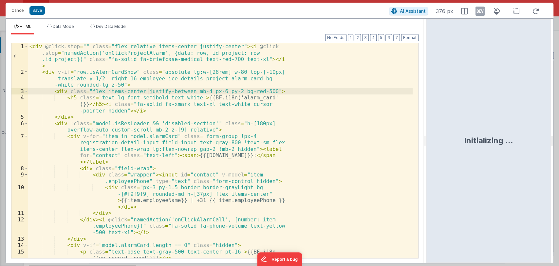
drag, startPoint x: 279, startPoint y: 138, endPoint x: 426, endPoint y: 143, distance: 147.4
click at [426, 143] on html "Cancel Save AI Assistant 376 px HTML Data Model Dev Data Model Format 7 6 5 4 3…" at bounding box center [279, 133] width 559 height 266
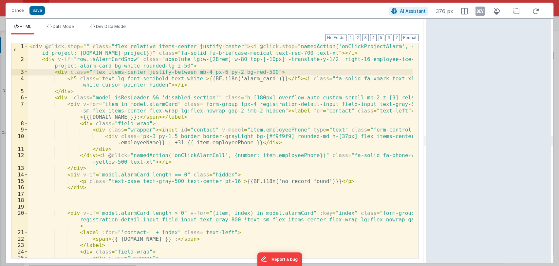
scroll to position [0, 0]
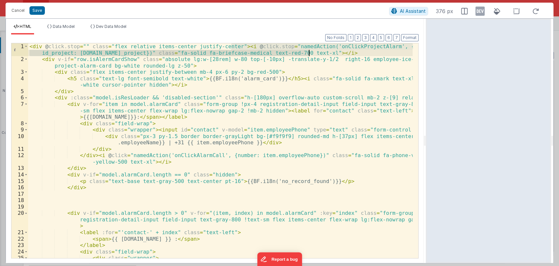
drag, startPoint x: 232, startPoint y: 45, endPoint x: 309, endPoint y: 52, distance: 77.9
click at [309, 52] on div "< div @ click.stop = "" class = "flex relative items-center justify-center" > <…" at bounding box center [220, 160] width 384 height 234
click at [315, 51] on div "< div @ click.stop = "" class = "flex relative items-center justify-center" > <…" at bounding box center [220, 150] width 384 height 214
drag, startPoint x: 315, startPoint y: 51, endPoint x: 231, endPoint y: 46, distance: 84.6
click at [231, 46] on div "< div @ click.stop = "" class = "flex relative items-center justify-center" > <…" at bounding box center [220, 160] width 384 height 234
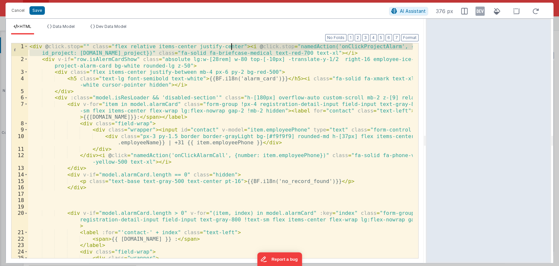
click at [307, 42] on div "Format 7 6 5 4 3 2 1 No Folds 1 2 3 4 5 6 7 8 9 10 11 12 13 14 15 16 17 18 19 2…" at bounding box center [214, 145] width 407 height 223
click at [272, 45] on div "< div @ click.stop = "" class = "flex relative items-center justify-center" > <…" at bounding box center [220, 150] width 384 height 214
drag, startPoint x: 274, startPoint y: 46, endPoint x: 124, endPoint y: 53, distance: 150.8
click at [124, 53] on div "< div @ click.stop = "" class = "flex relative items-center justify-center" > <…" at bounding box center [220, 160] width 384 height 234
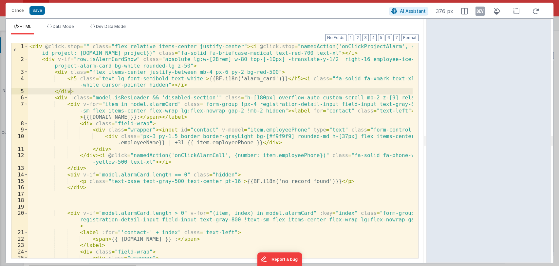
click at [116, 90] on div "< div @ click.stop = "" class = "flex relative items-center justify-center" > <…" at bounding box center [220, 160] width 384 height 234
click at [114, 60] on div "< div @ click.stop = "" class = "flex relative items-center justify-center" > <…" at bounding box center [220, 160] width 384 height 234
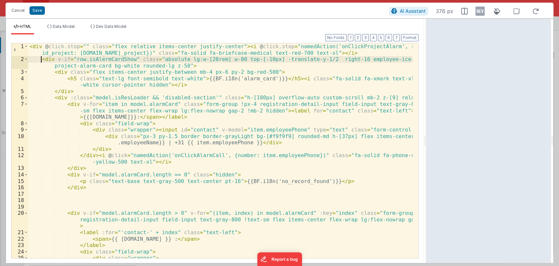
click at [41, 60] on div "< div @ click.stop = "" class = "flex relative items-center justify-center" > <…" at bounding box center [220, 160] width 384 height 234
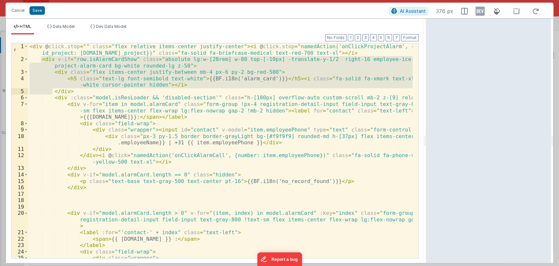
drag, startPoint x: 42, startPoint y: 59, endPoint x: 53, endPoint y: 91, distance: 34.1
click at [53, 91] on div "< div @ click.stop = "" class = "flex relative items-center justify-center" > <…" at bounding box center [220, 160] width 384 height 234
click at [72, 79] on div "< div @ click.stop = "" class = "flex relative items-center justify-center" > <…" at bounding box center [220, 150] width 384 height 214
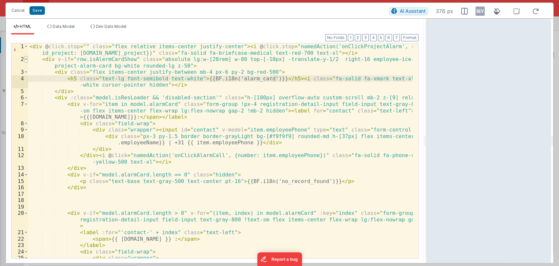
click at [26, 59] on span at bounding box center [26, 59] width 4 height 7
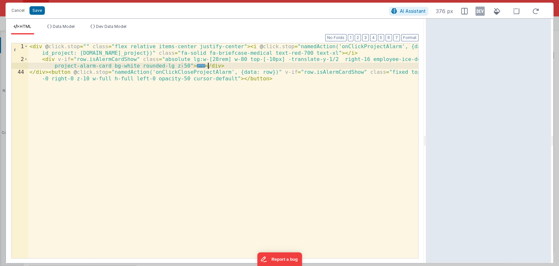
click at [226, 66] on div "< div @ click.stop = "" class = "flex relative items-center justify-center" > <…" at bounding box center [223, 163] width 390 height 240
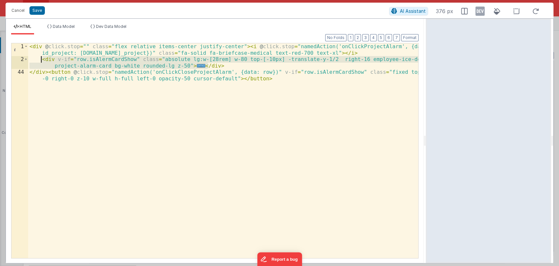
drag, startPoint x: 226, startPoint y: 66, endPoint x: 42, endPoint y: 59, distance: 184.2
click at [42, 59] on div "< div @ click.stop = "" class = "flex relative items-center justify-center" > <…" at bounding box center [223, 163] width 390 height 240
click at [325, 48] on div "< div @ click.stop = "" class = "flex relative items-center justify-center" > <…" at bounding box center [223, 163] width 390 height 240
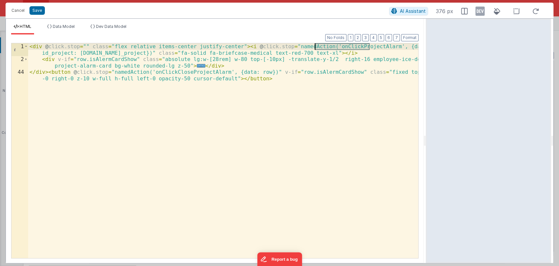
click at [325, 48] on div "< div @ click.stop = "" class = "flex relative items-center justify-center" > <…" at bounding box center [223, 163] width 390 height 240
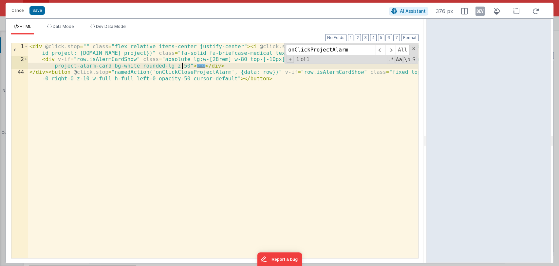
click at [197, 66] on span "..." at bounding box center [201, 66] width 9 height 4
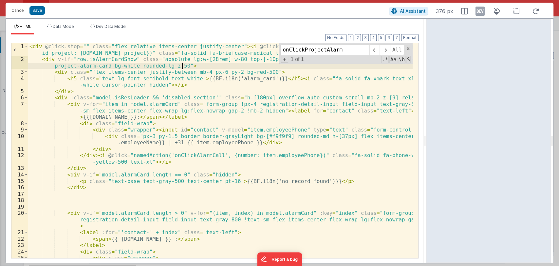
click at [224, 90] on div "< div @ click.stop = "" class = "flex relative items-center justify-center" > <…" at bounding box center [220, 160] width 384 height 234
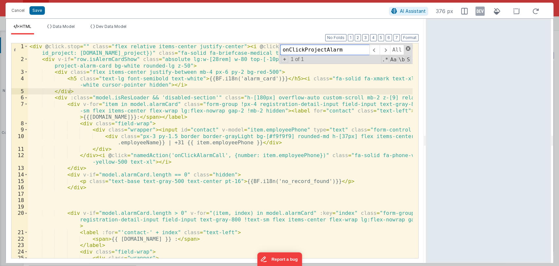
click at [406, 48] on span at bounding box center [408, 48] width 5 height 5
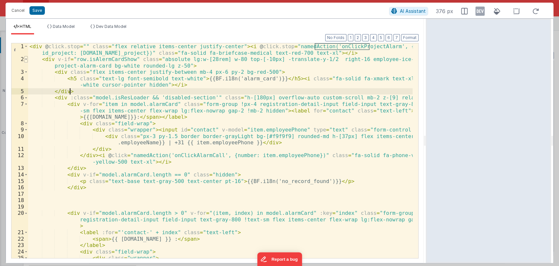
click at [26, 59] on span at bounding box center [26, 59] width 4 height 7
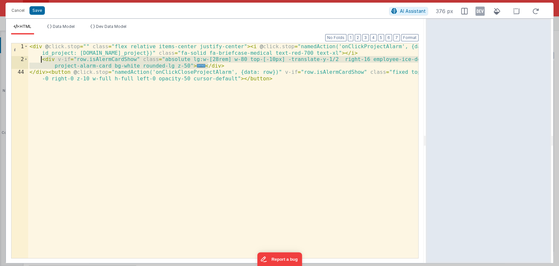
drag, startPoint x: 212, startPoint y: 67, endPoint x: 41, endPoint y: 61, distance: 171.1
click at [41, 60] on div "< div @ click.stop = "" class = "flex relative items-center justify-center" > <…" at bounding box center [223, 163] width 390 height 240
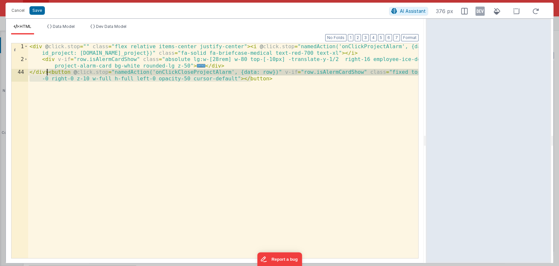
drag, startPoint x: 257, startPoint y: 77, endPoint x: 46, endPoint y: 72, distance: 210.9
click at [46, 72] on div "< div @ click.stop = "" class = "flex relative items-center justify-center" > <…" at bounding box center [223, 163] width 390 height 240
click at [20, 13] on button "Cancel" at bounding box center [18, 10] width 20 height 9
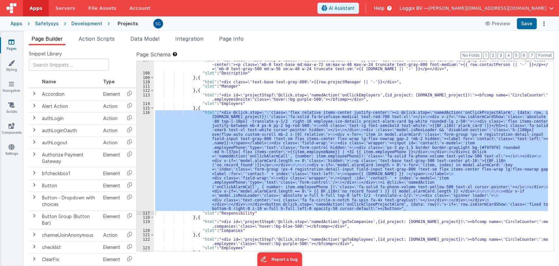
click at [152, 39] on span "Data Model" at bounding box center [144, 38] width 29 height 7
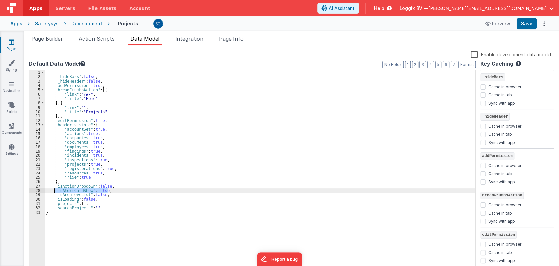
drag, startPoint x: 110, startPoint y: 192, endPoint x: 55, endPoint y: 190, distance: 54.4
click at [55, 190] on div "{ "_hideBars" : false , "_hideHeader" : false , "addPermission" : true , "bread…" at bounding box center [260, 175] width 431 height 210
click at [123, 135] on div "{ "_hideBars" : false , "_hideHeader" : false , "addPermission" : true , "bread…" at bounding box center [260, 175] width 431 height 210
click at [68, 199] on div "{ "_hideBars" : false , "_hideHeader" : false , "addPermission" : true , "bread…" at bounding box center [260, 175] width 431 height 210
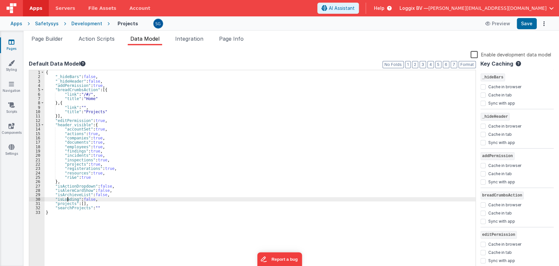
click at [68, 199] on div "{ "_hideBars" : false , "_hideHeader" : false , "addPermission" : true , "bread…" at bounding box center [260, 175] width 431 height 210
drag, startPoint x: 100, startPoint y: 199, endPoint x: 54, endPoint y: 199, distance: 45.2
click at [54, 199] on div "{ "_hideBars" : false , "_hideHeader" : false , "addPermission" : true , "bread…" at bounding box center [260, 175] width 431 height 210
click at [92, 41] on span "Action Scripts" at bounding box center [97, 38] width 36 height 7
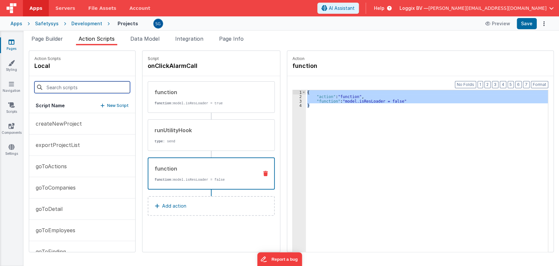
click at [72, 88] on input at bounding box center [82, 87] width 96 height 12
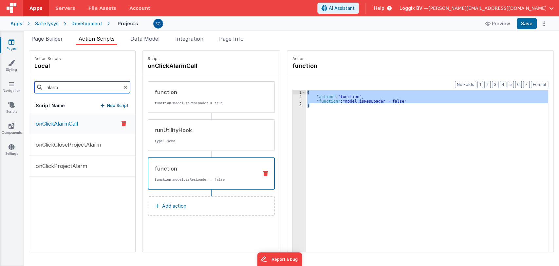
type input "alarm"
click at [55, 123] on p "onClickAlarmCall" at bounding box center [55, 124] width 46 height 8
click at [168, 100] on div "function function: model.isResLoader = true" at bounding box center [200, 97] width 105 height 18
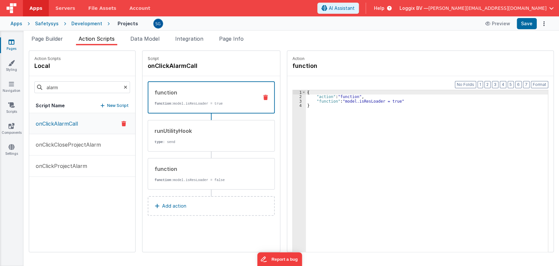
click at [364, 102] on div "{ "action" : "function" , "function" : "model.isResLoader = true" }" at bounding box center [430, 185] width 249 height 191
click at [363, 102] on div "{ "action" : "function" , "function" : "model.isResLoader = true" }" at bounding box center [430, 185] width 249 height 191
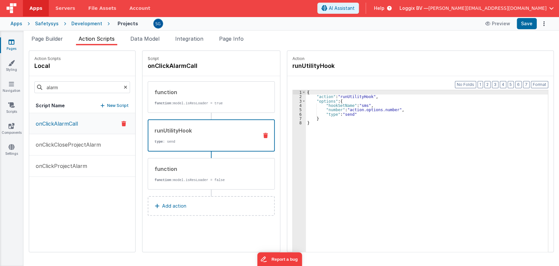
click at [197, 137] on div "runUtilityHook type : send" at bounding box center [200, 135] width 105 height 18
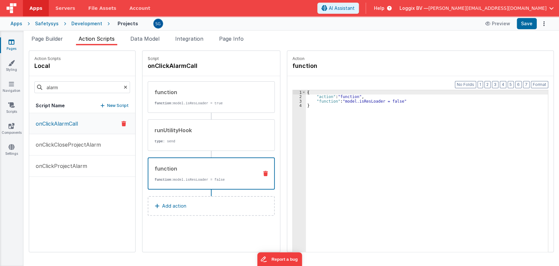
click at [174, 171] on div "function" at bounding box center [204, 168] width 99 height 8
click at [65, 167] on p "onClickProjectAlarm" at bounding box center [59, 166] width 55 height 8
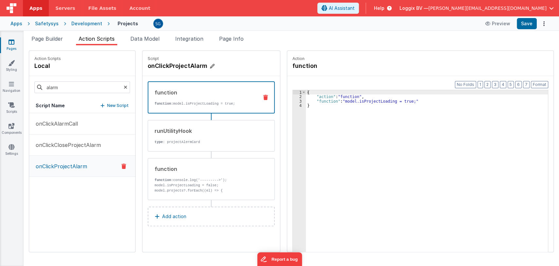
click at [177, 66] on h4 "onClickProjectAlarm" at bounding box center [197, 65] width 98 height 9
click at [177, 66] on input "onClickProjectAlarm" at bounding box center [180, 65] width 65 height 9
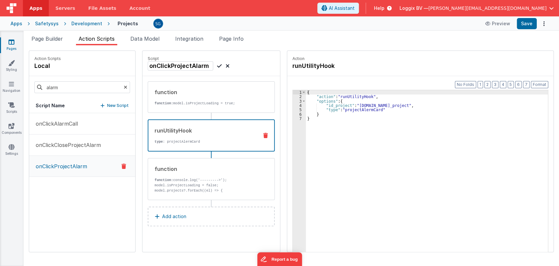
click at [178, 138] on div "runUtilityHook type : projectAlermCard" at bounding box center [200, 135] width 105 height 18
click at [192, 178] on p "function: console.log('--------->'); model.isProjectLoading = false;" at bounding box center [204, 182] width 99 height 10
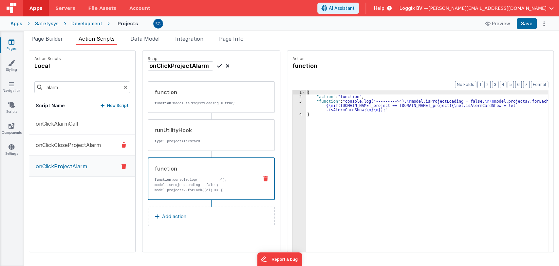
click at [68, 141] on p "onClickCloseProjectAlarm" at bounding box center [66, 145] width 69 height 8
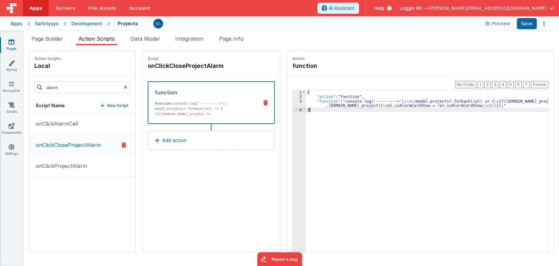
click at [313, 110] on div "{ "action" : "function" , "function" : "console.log('--------->'); \n\n model.p…" at bounding box center [430, 185] width 249 height 191
click at [187, 68] on h4 "onClickCloseProjectAlarm" at bounding box center [197, 65] width 98 height 9
click at [187, 68] on input "onClickCloseProjectAlarm" at bounding box center [180, 65] width 65 height 9
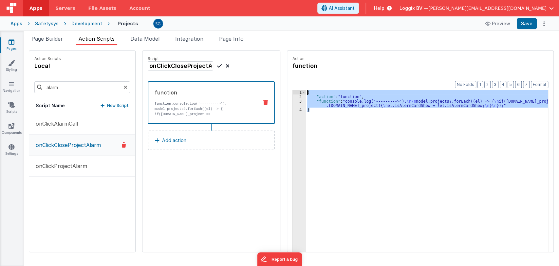
drag, startPoint x: 313, startPoint y: 113, endPoint x: 300, endPoint y: 89, distance: 27.3
click at [300, 90] on div "1 2 3 4 { "action" : "function" , "function" : "console.log('--------->'); \n\n…" at bounding box center [420, 181] width 256 height 182
click at [51, 40] on span "Page Builder" at bounding box center [46, 38] width 31 height 7
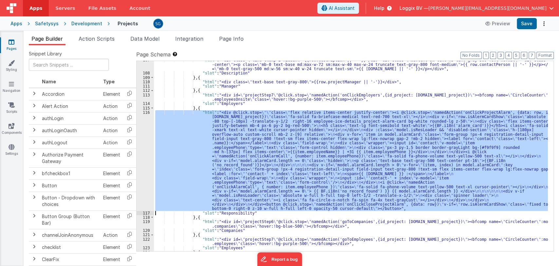
click at [145, 112] on div "116" at bounding box center [145, 160] width 17 height 101
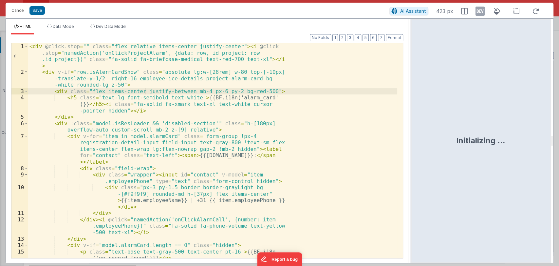
drag, startPoint x: 279, startPoint y: 139, endPoint x: 411, endPoint y: 140, distance: 132.3
click at [411, 140] on html "Cancel Save AI Assistant 423 px HTML Data Model Dev Data Model Format 7 6 5 4 3…" at bounding box center [279, 133] width 559 height 266
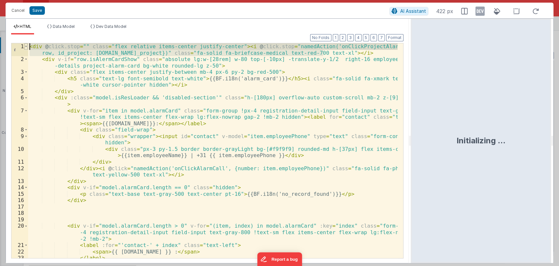
drag, startPoint x: 329, startPoint y: 52, endPoint x: 27, endPoint y: 46, distance: 302.0
click at [27, 46] on div "1 2 3 4 5 6 7 8 9 10 11 12 13 14 15 16 17 18 19 20 21 22 23 24 < div @ click.st…" at bounding box center [207, 150] width 392 height 215
click at [73, 70] on div "< div @ click.stop = "" class = "flex relative items-center justify-center" > <…" at bounding box center [212, 160] width 369 height 234
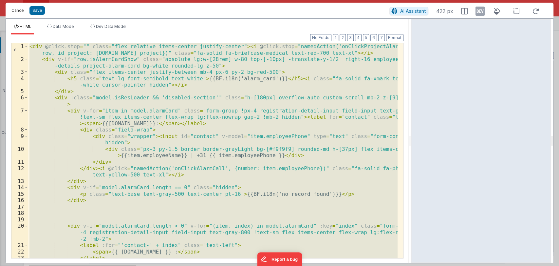
click at [21, 9] on button "Cancel" at bounding box center [18, 10] width 20 height 9
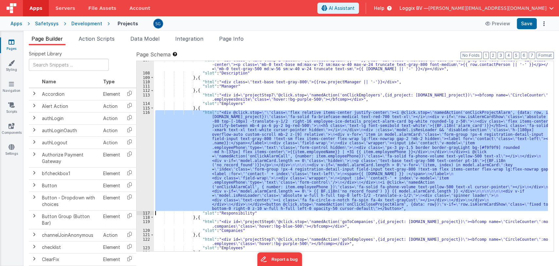
click at [218, 123] on div ""html" : "<div class= \" line-clamp-2 hidden \" >{{row.description || '-'}}</di…" at bounding box center [351, 156] width 394 height 190
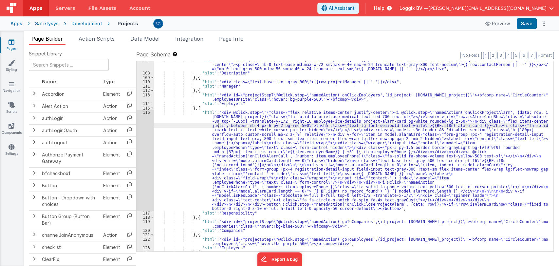
click at [145, 113] on div "116" at bounding box center [145, 160] width 17 height 101
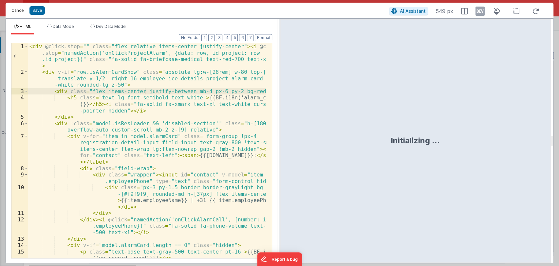
click at [20, 11] on button "Cancel" at bounding box center [18, 10] width 20 height 9
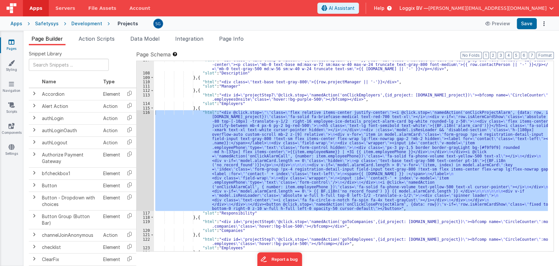
click at [147, 111] on div "116" at bounding box center [145, 160] width 17 height 101
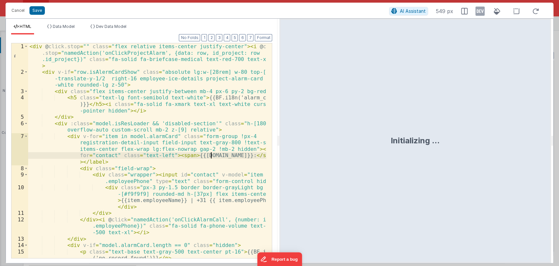
click at [210, 153] on div "< div @ click.stop = "" class = "flex relative items-center justify-center" > <…" at bounding box center [147, 166] width 238 height 247
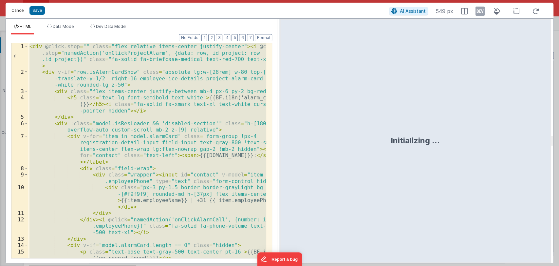
click at [13, 12] on button "Cancel" at bounding box center [18, 10] width 20 height 9
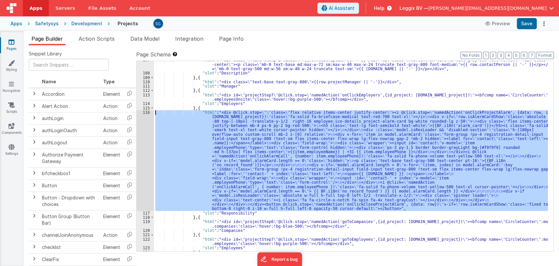
click at [147, 111] on div "116" at bounding box center [145, 160] width 17 height 101
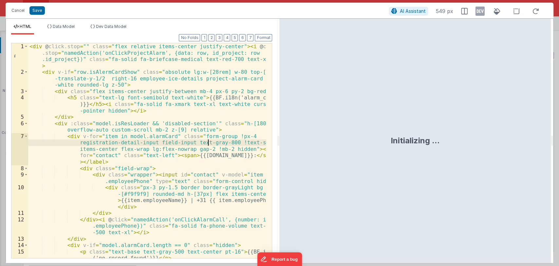
click at [209, 143] on div "< div @ click.stop = "" class = "flex relative items-center justify-center" > <…" at bounding box center [147, 166] width 238 height 247
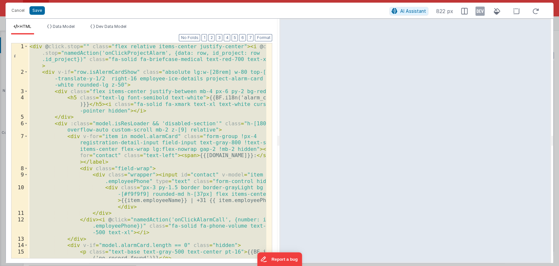
click at [159, 92] on div "< div @ click.stop = "" class = "flex relative items-center justify-center" > <…" at bounding box center [147, 150] width 238 height 214
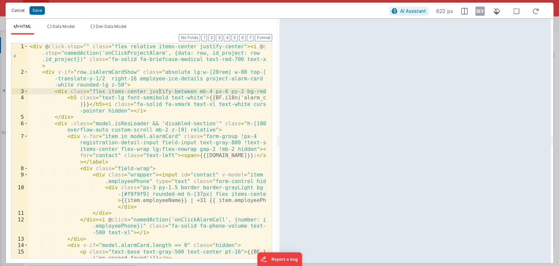
click at [17, 9] on button "Cancel" at bounding box center [18, 10] width 20 height 9
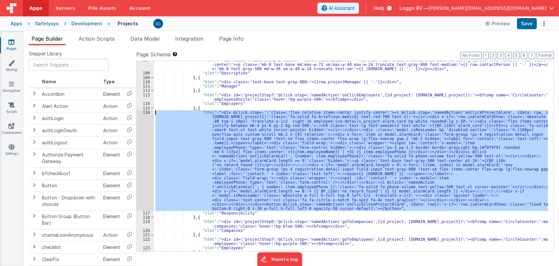
click at [266, 119] on div ""html" : "<div class= \" line-clamp-2 hidden \" >{{row.description || '-'}}</di…" at bounding box center [351, 156] width 394 height 190
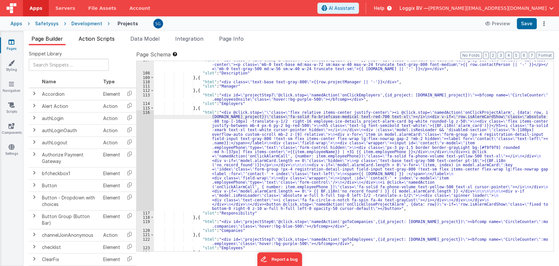
click at [99, 38] on span "Action Scripts" at bounding box center [97, 38] width 36 height 7
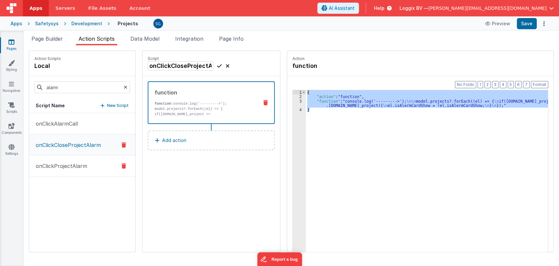
click at [65, 165] on p "onClickProjectAlarm" at bounding box center [59, 166] width 55 height 8
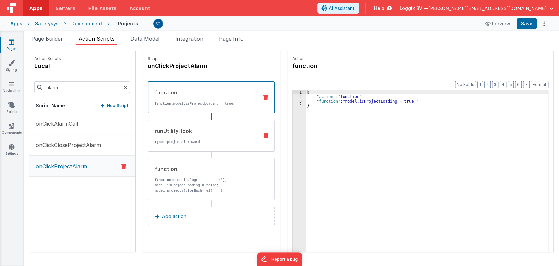
click at [184, 131] on div "runUtilityHook" at bounding box center [204, 131] width 99 height 8
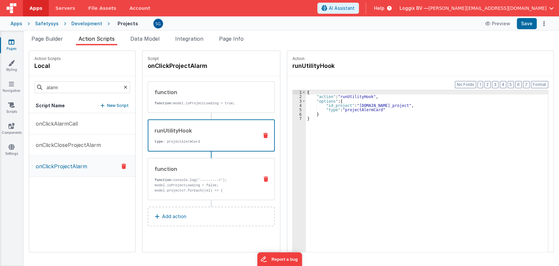
click at [189, 184] on p "function: console.log('--------->'); model.isProjectLoading = false;" at bounding box center [204, 182] width 99 height 10
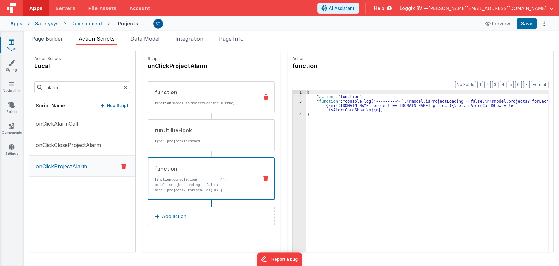
click at [182, 102] on p "function: model.isProjectLoading = true;" at bounding box center [204, 103] width 99 height 5
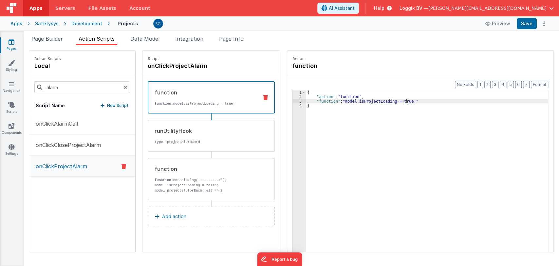
click at [401, 100] on div "{ "action" : "function" , "function" : "model.isProjectLoading = true;" }" at bounding box center [430, 185] width 249 height 191
click at [403, 101] on div "{ "action" : "function" , "function" : "model.isProjectLoading = true;" }" at bounding box center [430, 185] width 249 height 191
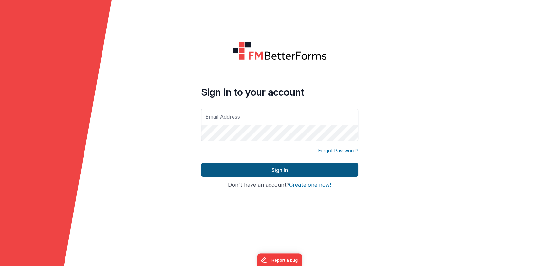
type input "[PERSON_NAME][EMAIL_ADDRESS][DOMAIN_NAME]"
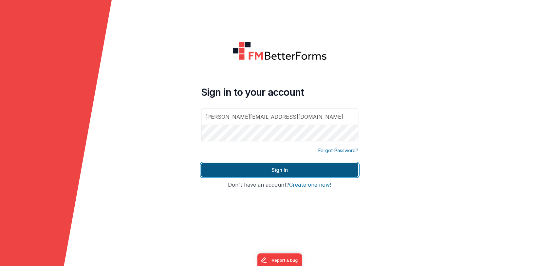
click at [233, 168] on button "Sign In" at bounding box center [279, 170] width 157 height 14
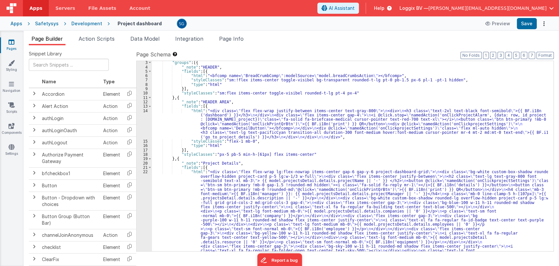
scroll to position [10, 0]
click at [327, 8] on icon at bounding box center [325, 8] width 6 height 0
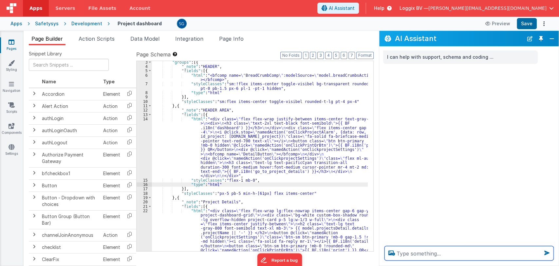
click at [413, 250] on textarea at bounding box center [468, 253] width 169 height 14
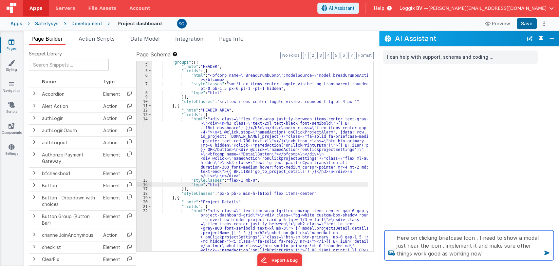
type textarea "Here on clicking briefcase Icon , I need to show a modal just near the icon . i…"
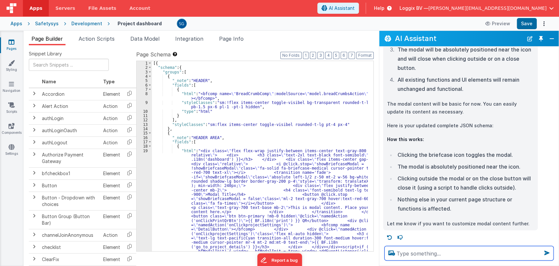
scroll to position [0, 0]
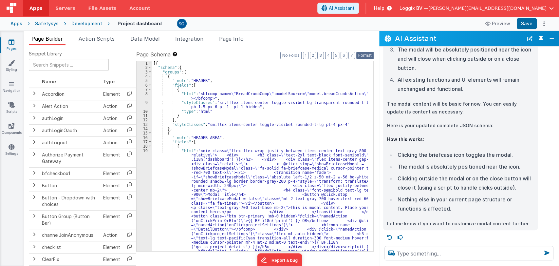
click at [366, 53] on button "Format" at bounding box center [364, 55] width 17 height 7
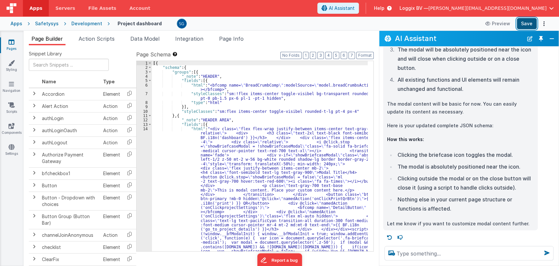
click at [526, 21] on button "Save" at bounding box center [527, 23] width 20 height 11
click at [250, 123] on div "[{ "schema" : { "groups" : [{ "_note" : "HEADER" , "fields" : [{ "html" : "<bfc…" at bounding box center [260, 223] width 216 height 325
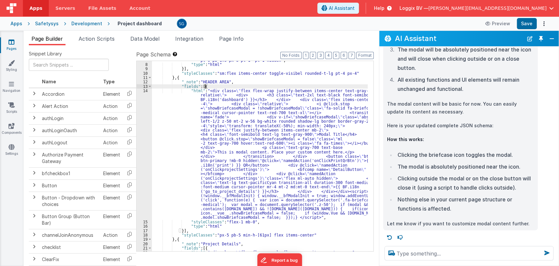
scroll to position [37, 0]
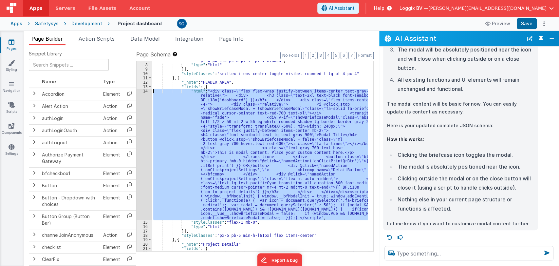
click at [147, 90] on div "14" at bounding box center [144, 154] width 15 height 131
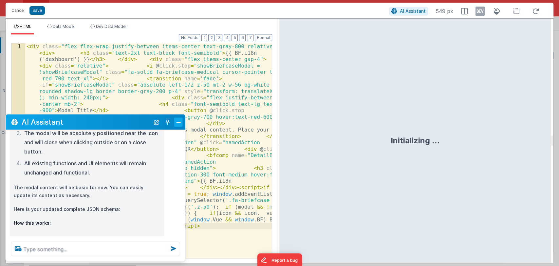
click at [177, 118] on button "Close" at bounding box center [178, 121] width 9 height 9
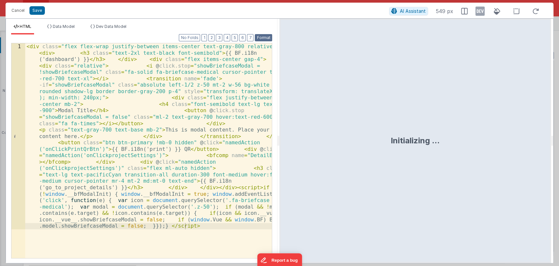
click at [259, 39] on button "Format" at bounding box center [263, 37] width 17 height 7
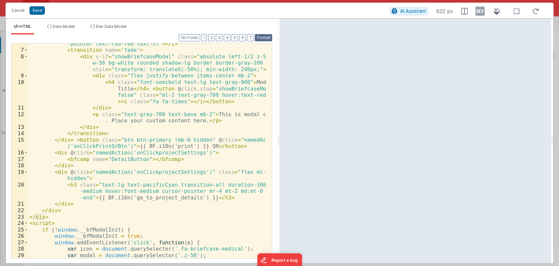
scroll to position [0, 0]
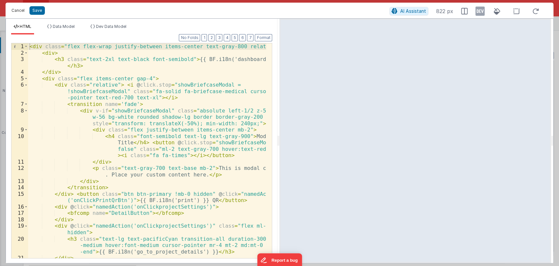
click at [17, 9] on button "Cancel" at bounding box center [18, 10] width 20 height 9
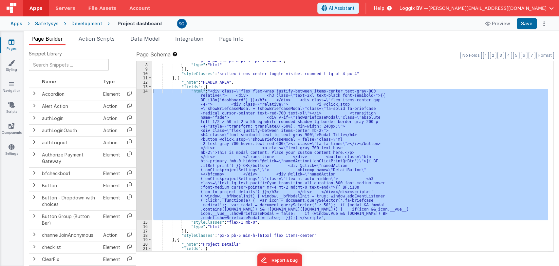
click at [267, 179] on div ""styleClasses" : "sm:!flex items-center toggle-visibel bg-transparent rounded-t…" at bounding box center [350, 156] width 396 height 190
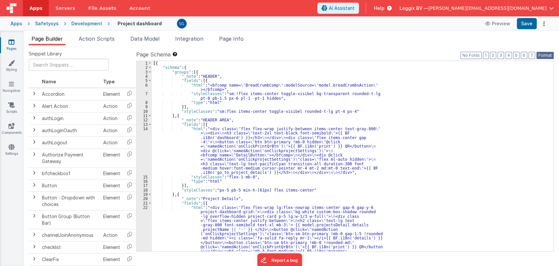
click at [545, 56] on button "Format" at bounding box center [544, 55] width 17 height 7
click at [145, 129] on div "14" at bounding box center [144, 150] width 15 height 48
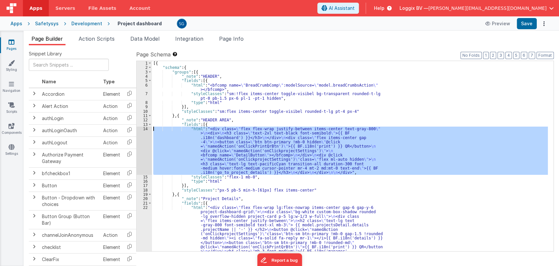
click at [145, 129] on div "14" at bounding box center [144, 150] width 15 height 48
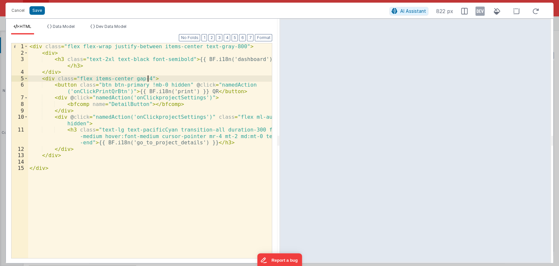
click at [163, 76] on div "< div class = "flex flex-wrap justify-between items-center text-gray-800" > < d…" at bounding box center [150, 156] width 244 height 227
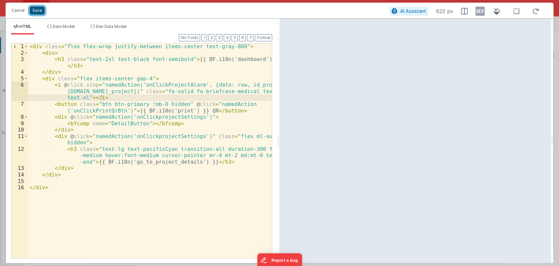
click at [35, 9] on button "Save" at bounding box center [36, 10] width 15 height 9
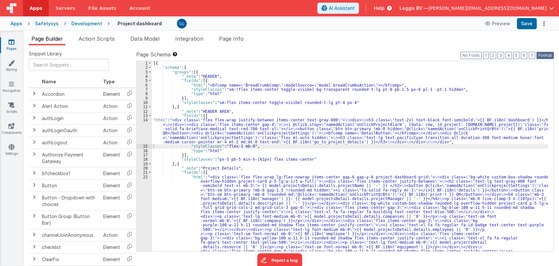
click at [545, 53] on button "Format" at bounding box center [544, 55] width 17 height 7
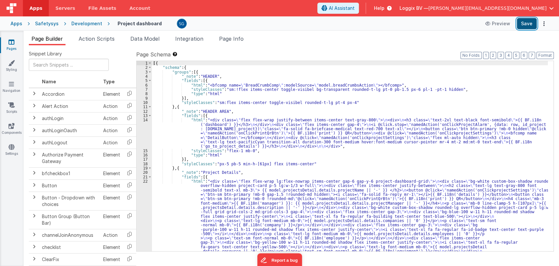
click at [529, 21] on button "Save" at bounding box center [527, 23] width 20 height 11
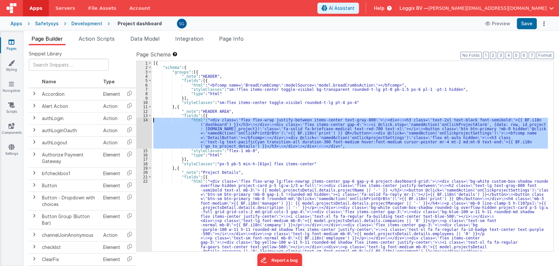
click at [146, 121] on div "14" at bounding box center [144, 133] width 15 height 30
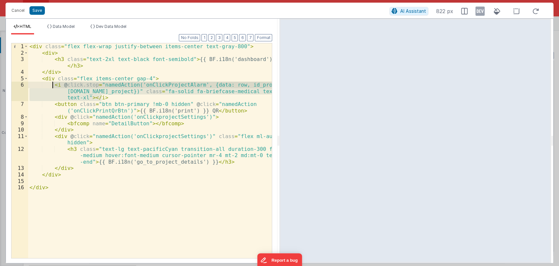
drag, startPoint x: 107, startPoint y: 97, endPoint x: 52, endPoint y: 86, distance: 56.3
click at [52, 86] on div "< div class = "flex flex-wrap justify-between items-center text-gray-800" > < d…" at bounding box center [150, 156] width 244 height 227
click at [108, 97] on div "< div class = "flex flex-wrap justify-between items-center text-gray-800" > < d…" at bounding box center [150, 150] width 244 height 214
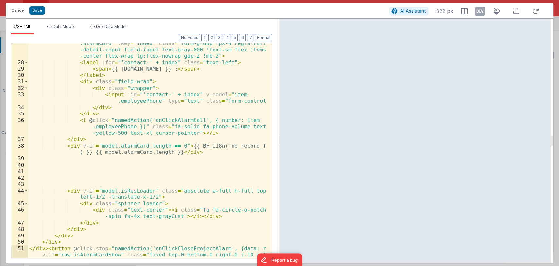
scroll to position [317, 0]
click at [264, 37] on button "Format" at bounding box center [263, 37] width 17 height 7
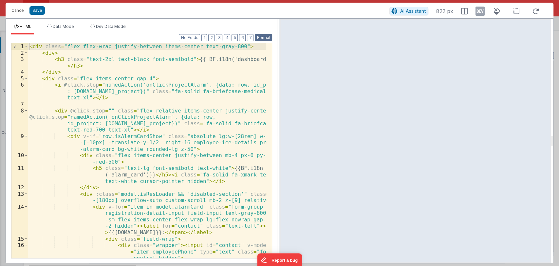
scroll to position [0, 0]
click at [25, 109] on span at bounding box center [26, 110] width 4 height 7
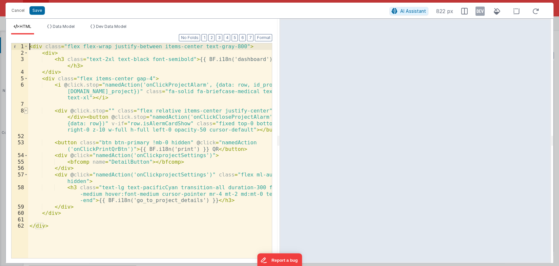
click at [26, 110] on span at bounding box center [26, 110] width 4 height 7
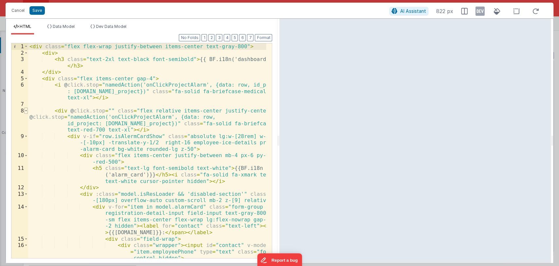
click at [26, 110] on span at bounding box center [26, 110] width 4 height 7
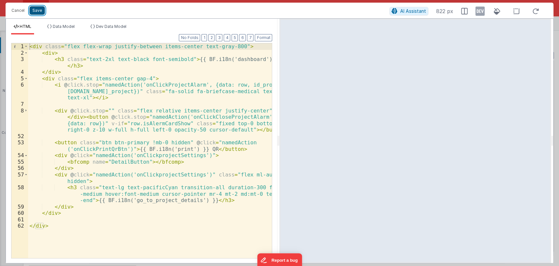
click at [40, 10] on button "Save" at bounding box center [36, 10] width 15 height 9
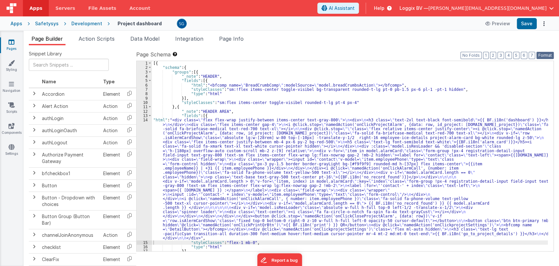
click at [537, 53] on button "Format" at bounding box center [544, 55] width 17 height 7
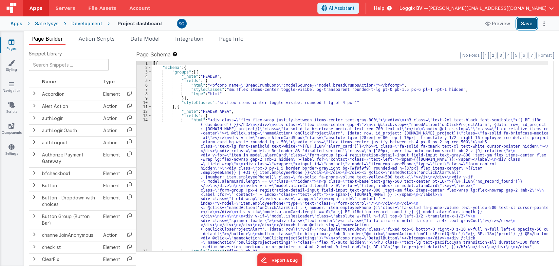
click at [533, 24] on button "Save" at bounding box center [527, 23] width 20 height 11
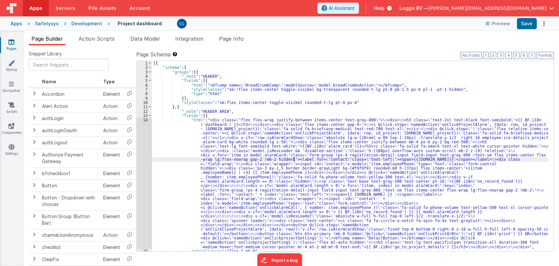
click at [293, 161] on div "[{ "schema" : { "groups" : [{ "_note" : "HEADER" , "fields" : [{ "html" : "<bfc…" at bounding box center [350, 160] width 396 height 199
click at [291, 163] on div "[{ "schema" : { "groups" : [{ "_note" : "HEADER" , "fields" : [{ "html" : "<bfc…" at bounding box center [350, 160] width 396 height 199
click at [295, 163] on div "[{ "schema" : { "groups" : [{ "_note" : "HEADER" , "fields" : [{ "html" : "<bfc…" at bounding box center [350, 160] width 396 height 199
click at [258, 163] on div "[{ "schema" : { "groups" : [{ "_note" : "HEADER" , "fields" : [{ "html" : "<bfc…" at bounding box center [350, 160] width 396 height 199
click at [93, 37] on span "Action Scripts" at bounding box center [97, 38] width 36 height 7
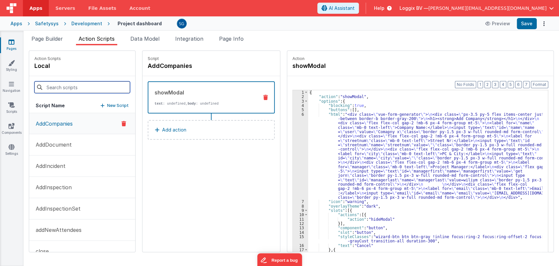
click at [74, 88] on input at bounding box center [82, 87] width 96 height 12
paste input "onClickProjectAlarm"
type input "onClickProjectAlarm"
click at [107, 105] on p "New Script" at bounding box center [118, 105] width 22 height 7
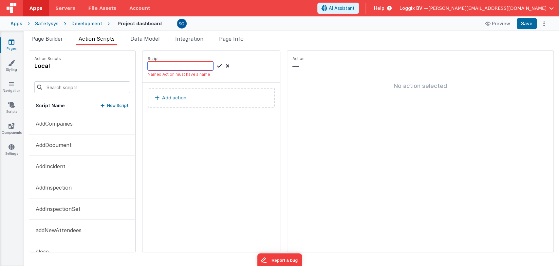
paste input "onClickProjectAlarm"
type input "onClickProjectAlarm"
click at [210, 65] on div "onClickProjectAlarm" at bounding box center [189, 65] width 82 height 9
click at [217, 66] on icon at bounding box center [219, 66] width 5 height 8
click at [162, 88] on p "Add action" at bounding box center [174, 91] width 24 height 8
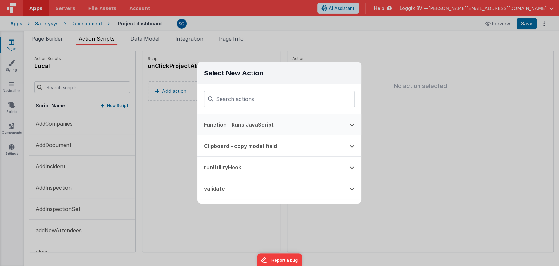
click at [249, 128] on button "Function - Runs JavaScript" at bounding box center [269, 124] width 145 height 21
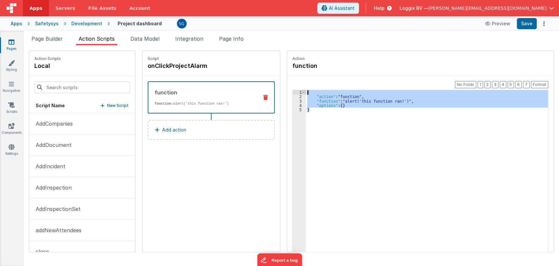
drag, startPoint x: 315, startPoint y: 114, endPoint x: 298, endPoint y: 90, distance: 29.8
click at [298, 90] on div "1 2 3 4 5 { "action" : "function" , "function" : "alert('this function ran!')" …" at bounding box center [420, 181] width 256 height 182
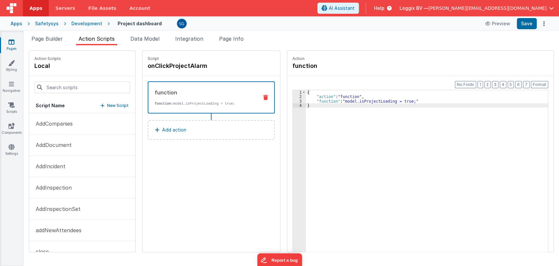
click at [320, 137] on div "{ "action" : "function" , "function" : "model.isProjectLoading = true;" }" at bounding box center [430, 185] width 249 height 191
click at [156, 124] on button "Add action" at bounding box center [211, 130] width 127 height 20
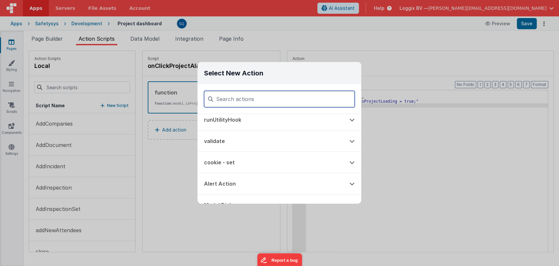
scroll to position [48, 0]
click at [227, 120] on button "runUtilityHook" at bounding box center [269, 119] width 145 height 21
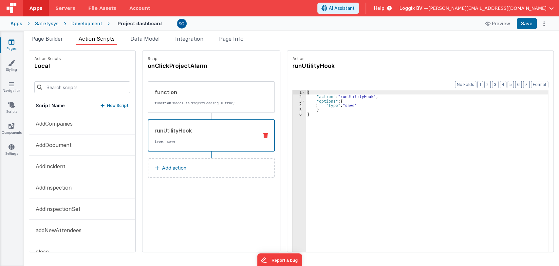
click at [315, 120] on div "{ "action" : "runUtilityHook" , "options" : { "type" : "save" } }" at bounding box center [430, 185] width 249 height 191
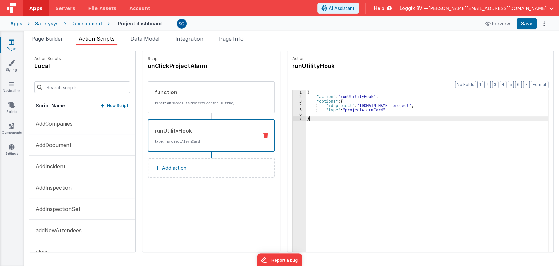
click at [165, 164] on p "Add action" at bounding box center [174, 168] width 24 height 8
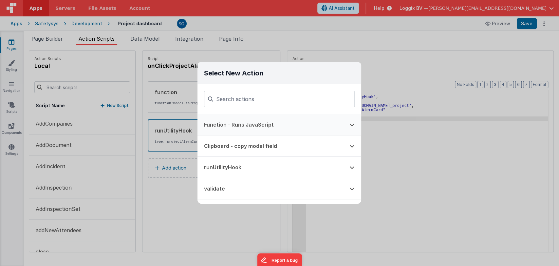
click at [239, 126] on button "Function - Runs JavaScript" at bounding box center [269, 124] width 145 height 21
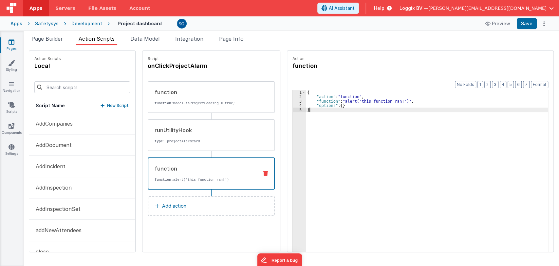
click at [312, 123] on div "{ "action" : "function" , "function" : "alert('this function ran!')" , "options…" at bounding box center [430, 185] width 249 height 191
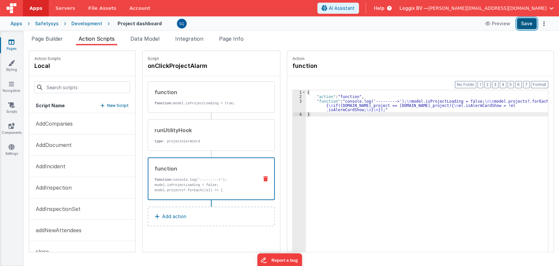
click at [525, 26] on button "Save" at bounding box center [527, 23] width 20 height 11
click at [107, 103] on p "New Script" at bounding box center [118, 105] width 22 height 7
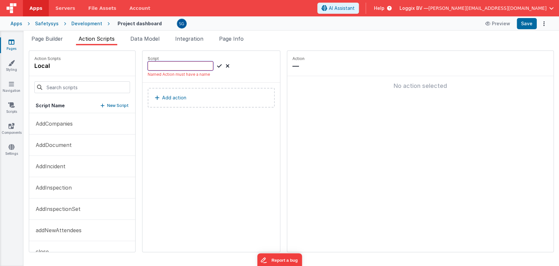
paste input "onClickAlarmCall"
type input "onClickAlarmCall"
click at [217, 64] on icon at bounding box center [219, 66] width 5 height 8
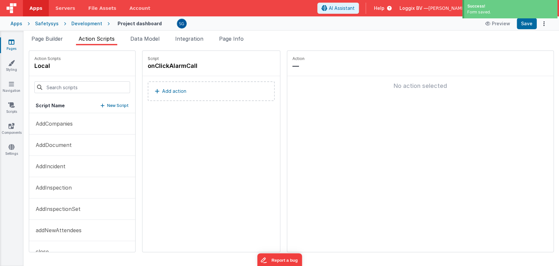
click at [167, 92] on p "Add action" at bounding box center [174, 91] width 24 height 8
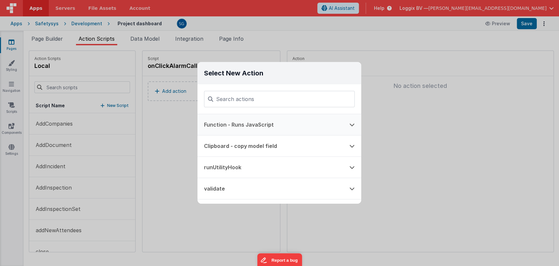
click at [220, 123] on button "Function - Runs JavaScript" at bounding box center [269, 124] width 145 height 21
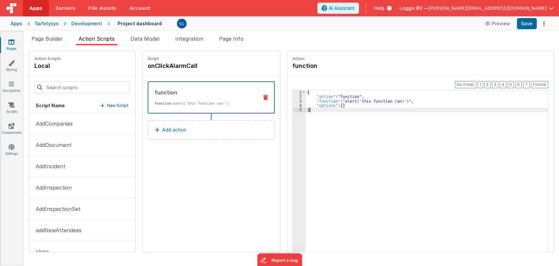
click at [330, 112] on div "{ "action" : "function" , "function" : "alert('this function ran!')" , "options…" at bounding box center [430, 185] width 249 height 191
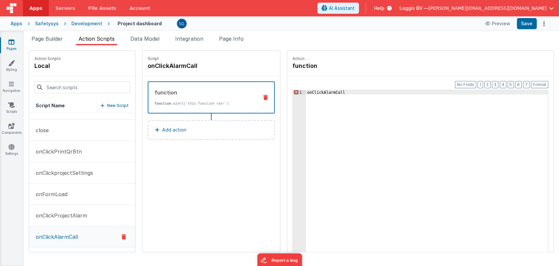
scroll to position [0, 0]
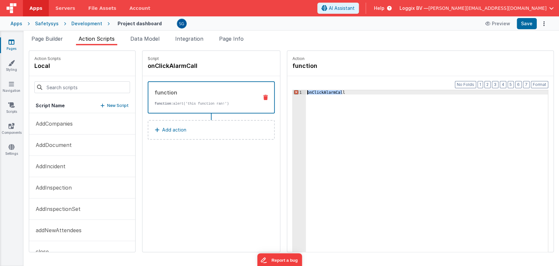
drag, startPoint x: 350, startPoint y: 92, endPoint x: 296, endPoint y: 91, distance: 54.4
click at [296, 91] on div "1 onClickAlarmCall XXXXXXXXXXXXXXXXXXXXXXXXXXXXXXXXXXXXXXXXXXXXXXXXXX" at bounding box center [420, 181] width 256 height 182
click at [338, 90] on div "onClickAlarmCall" at bounding box center [427, 181] width 242 height 182
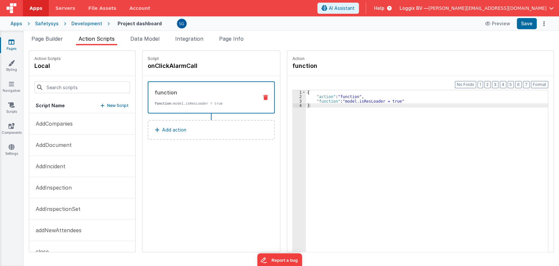
click at [165, 130] on p "Add action" at bounding box center [174, 130] width 24 height 8
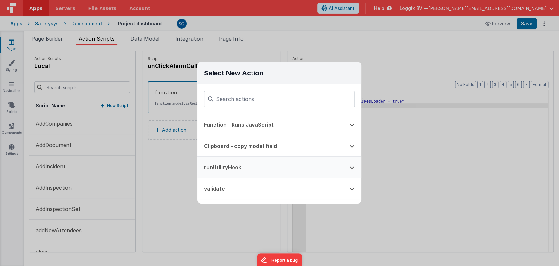
click at [222, 167] on button "runUtilityHook" at bounding box center [269, 167] width 145 height 21
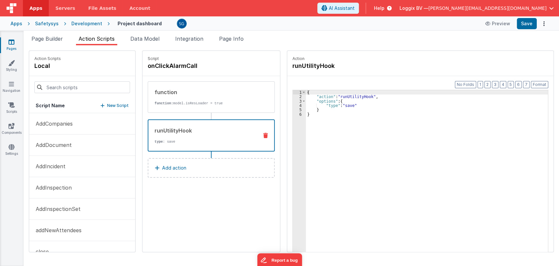
click at [323, 116] on div "{ "action" : "runUtilityHook" , "options" : { "type" : "save" } }" at bounding box center [430, 185] width 249 height 191
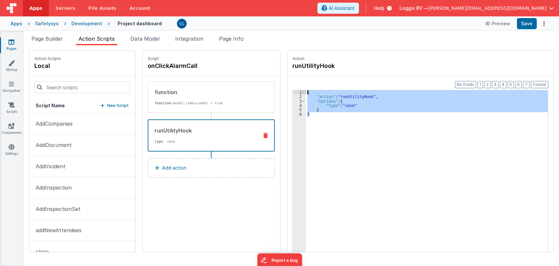
drag, startPoint x: 323, startPoint y: 116, endPoint x: 299, endPoint y: 92, distance: 34.0
click at [299, 92] on div "1 2 3 4 5 6 { "action" : "runUtilityHook" , "options" : { "type" : "save" } } X…" at bounding box center [420, 181] width 256 height 182
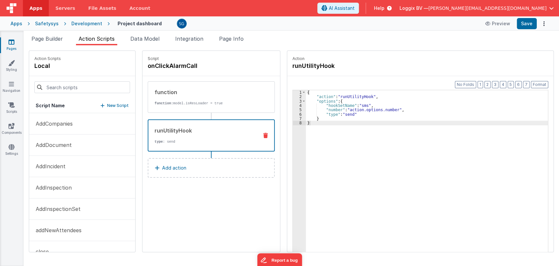
click at [163, 165] on p "Add action" at bounding box center [174, 168] width 24 height 8
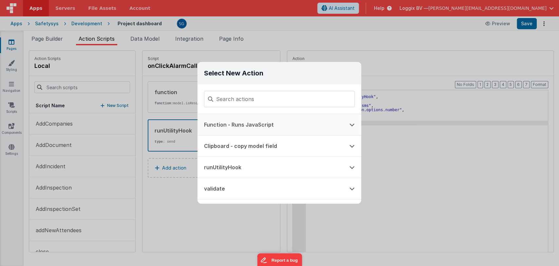
click at [233, 124] on button "Function - Runs JavaScript" at bounding box center [269, 124] width 145 height 21
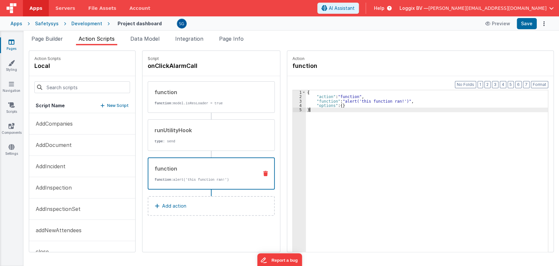
click at [323, 118] on div "{ "action" : "function" , "function" : "alert('this function ran!')" , "options…" at bounding box center [430, 185] width 249 height 191
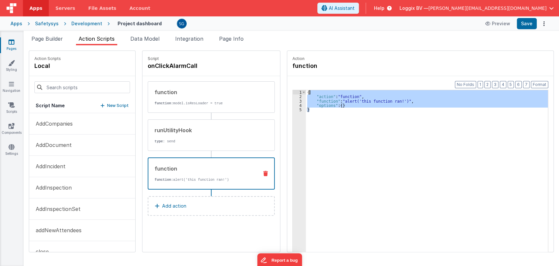
drag, startPoint x: 323, startPoint y: 118, endPoint x: 302, endPoint y: 92, distance: 33.0
click at [306, 92] on div "{ "action" : "function" , "function" : "alert('this function ran!')" , "options…" at bounding box center [430, 185] width 249 height 191
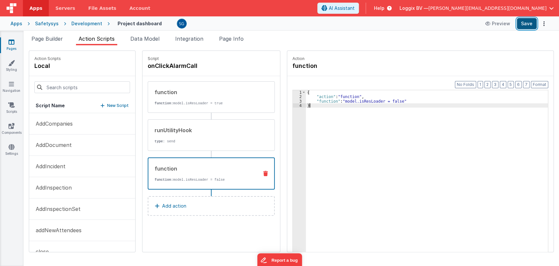
click at [525, 26] on button "Save" at bounding box center [527, 23] width 20 height 11
click at [50, 38] on span "Page Builder" at bounding box center [46, 38] width 31 height 7
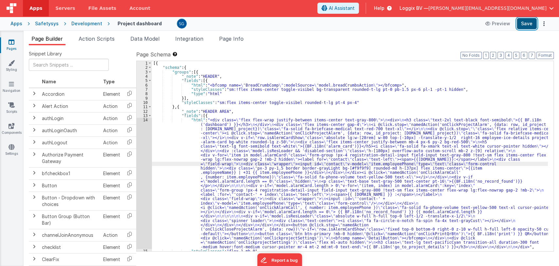
click at [521, 23] on button "Save" at bounding box center [527, 23] width 20 height 11
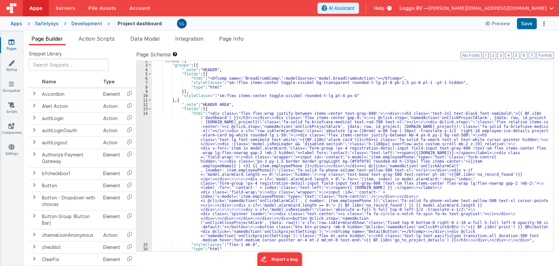
scroll to position [7, 0]
click at [229, 108] on div ""schema" : { "groups" : [{ "_note" : "HEADER" , "fields" : [{ "html" : "<bfcomp…" at bounding box center [350, 158] width 396 height 199
click at [144, 113] on div "14" at bounding box center [144, 176] width 15 height 131
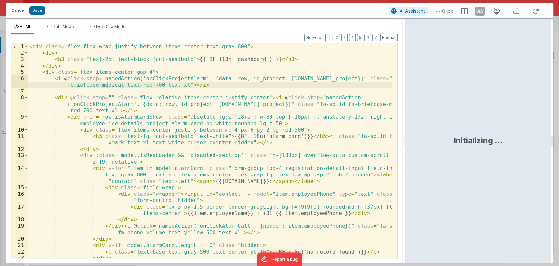
drag, startPoint x: 278, startPoint y: 138, endPoint x: 405, endPoint y: 129, distance: 127.4
click at [405, 129] on html "Cancel Save AI Assistant 440 px HTML Data Model Dev Data Model Format 7 6 5 4 3…" at bounding box center [279, 133] width 559 height 266
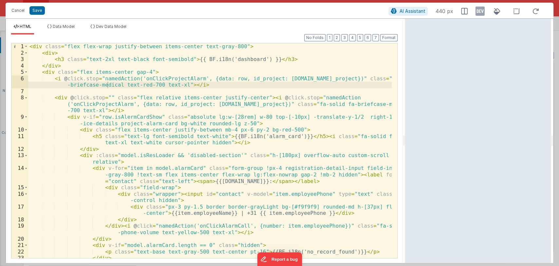
scroll to position [0, 0]
click at [26, 97] on span at bounding box center [26, 97] width 4 height 7
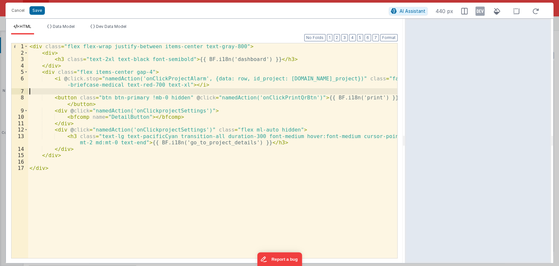
drag, startPoint x: 231, startPoint y: 108, endPoint x: 30, endPoint y: 97, distance: 201.7
click at [30, 97] on div "< div class = "flex flex-wrap justify-between items-center text-gray-800" > < d…" at bounding box center [212, 156] width 369 height 227
click at [97, 154] on div "< div class = "flex flex-wrap justify-between items-center text-gray-800" > < d…" at bounding box center [212, 156] width 369 height 227
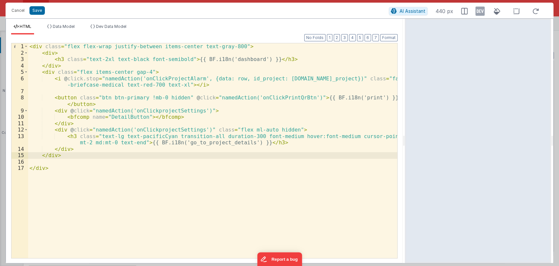
click at [162, 158] on div "< div class = "flex flex-wrap justify-between items-center text-gray-800" > < d…" at bounding box center [212, 156] width 369 height 227
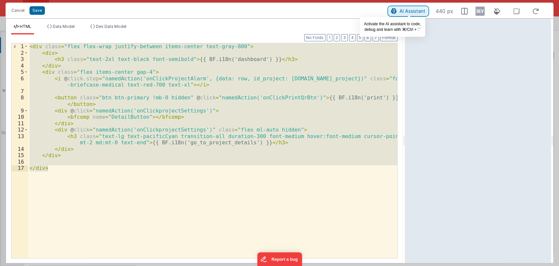
click at [411, 12] on span "AI Assistant" at bounding box center [412, 11] width 26 height 6
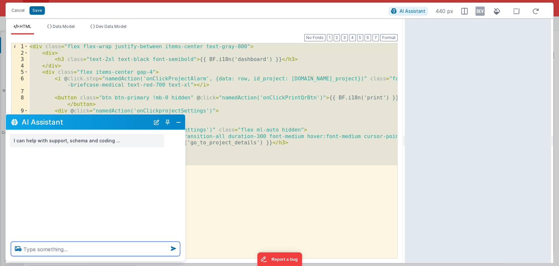
click at [68, 254] on textarea at bounding box center [95, 248] width 169 height 14
type textarea "here"
click at [160, 248] on textarea "you are a fmBetterForms expert , here I need to show a" at bounding box center [95, 248] width 169 height 14
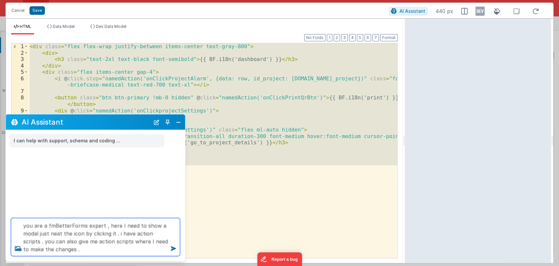
type textarea "you are a fmBetterForms expert , here I need to show a modal just neat the icon…"
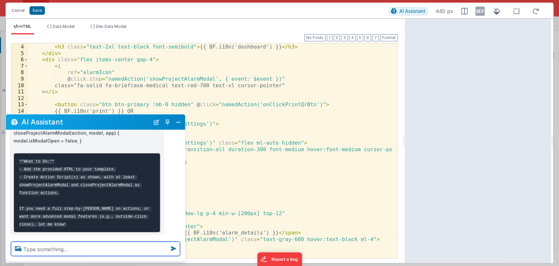
scroll to position [471, 0]
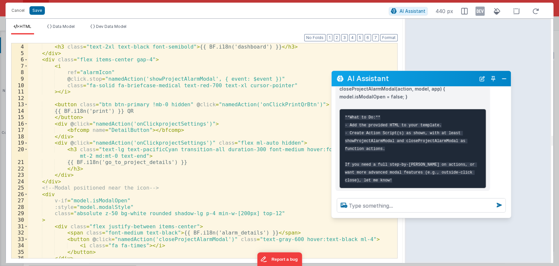
drag, startPoint x: 102, startPoint y: 124, endPoint x: 430, endPoint y: 82, distance: 330.8
click at [430, 82] on h2 "AI Assistant" at bounding box center [411, 78] width 128 height 8
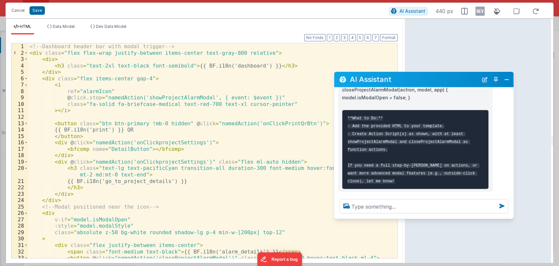
scroll to position [473, 0]
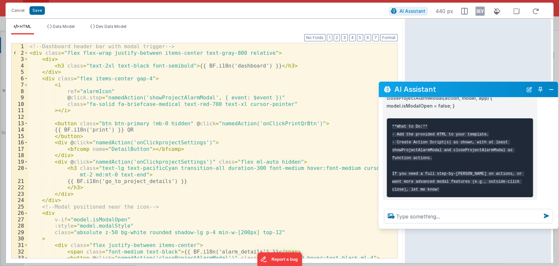
drag, startPoint x: 469, startPoint y: 79, endPoint x: 513, endPoint y: 90, distance: 46.1
click at [513, 90] on h2 "AI Assistant" at bounding box center [458, 89] width 128 height 8
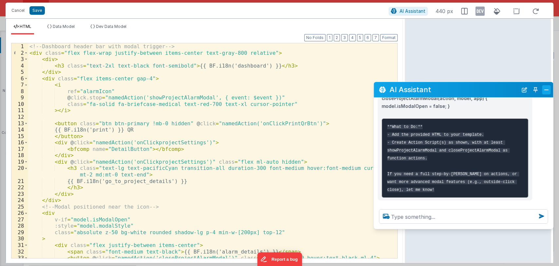
click at [548, 89] on button "Close" at bounding box center [546, 89] width 9 height 9
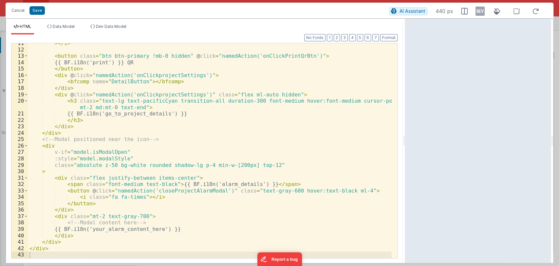
scroll to position [0, 0]
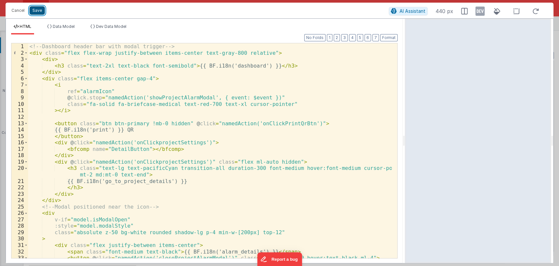
click at [34, 10] on button "Save" at bounding box center [36, 10] width 15 height 9
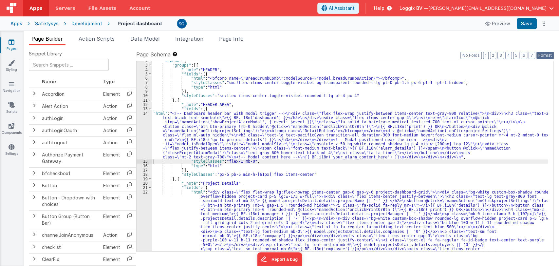
click at [543, 53] on button "Format" at bounding box center [544, 55] width 17 height 7
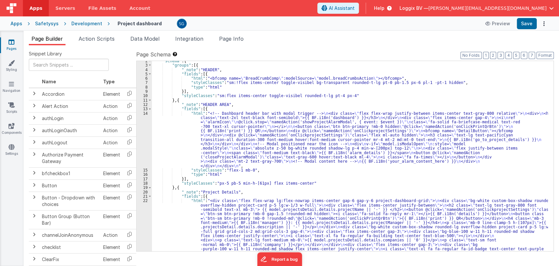
click at [530, 29] on div "Apps Safetysys Development Project dashboard Preview Save" at bounding box center [279, 23] width 559 height 14
click at [529, 27] on button "Save" at bounding box center [527, 23] width 20 height 11
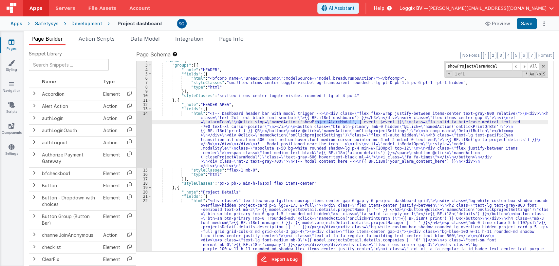
click at [146, 113] on div "14" at bounding box center [144, 139] width 15 height 57
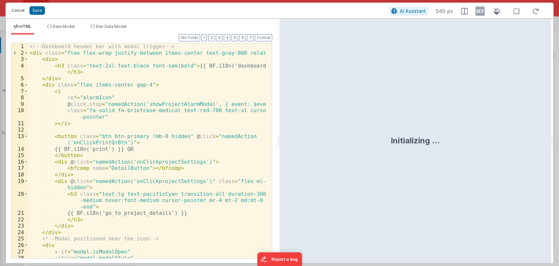
click at [17, 10] on button "Cancel" at bounding box center [18, 10] width 20 height 9
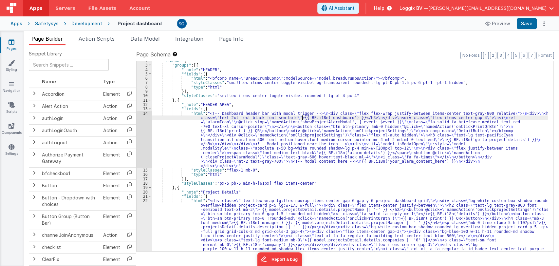
type input "namedAction"
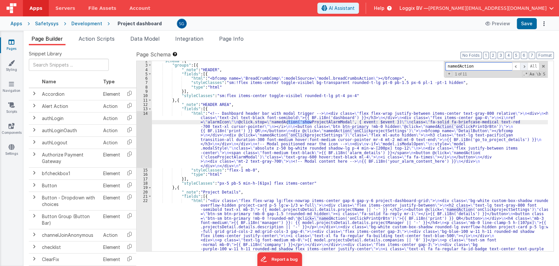
click at [524, 65] on span at bounding box center [524, 66] width 8 height 8
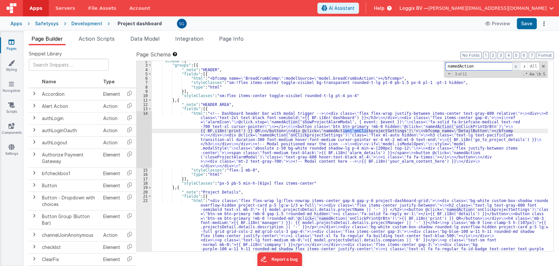
click at [516, 66] on span at bounding box center [516, 66] width 8 height 8
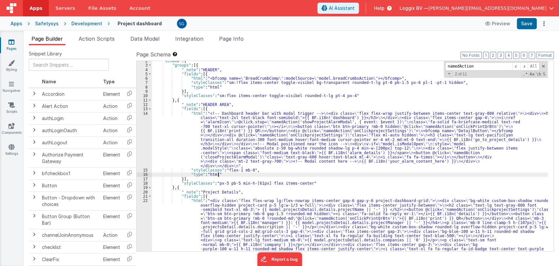
click at [145, 113] on div "14" at bounding box center [144, 139] width 15 height 57
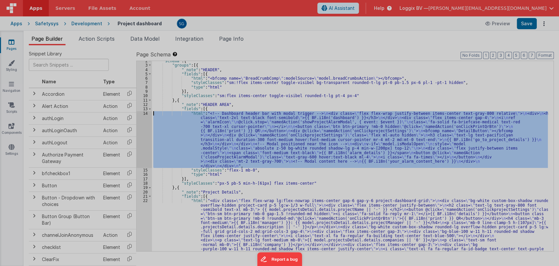
click at [145, 113] on div at bounding box center [279, 133] width 559 height 266
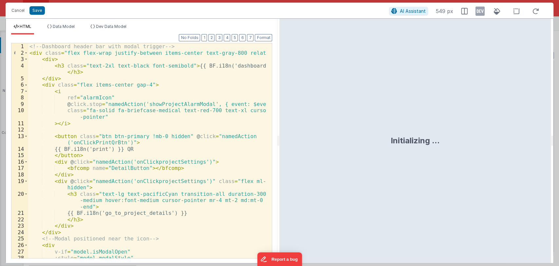
click at [167, 102] on div "<!-- Dashboard header bar with modal trigger --> < div class = "flex flex-wrap …" at bounding box center [147, 156] width 238 height 227
click at [15, 11] on button "Cancel" at bounding box center [18, 10] width 20 height 9
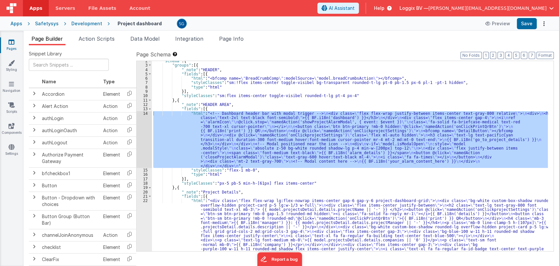
click at [102, 31] on div "Page Builder Action Scripts Data Model Integration Page Info Snippet Library Na…" at bounding box center [291, 148] width 535 height 235
click at [105, 37] on span "Action Scripts" at bounding box center [97, 38] width 36 height 7
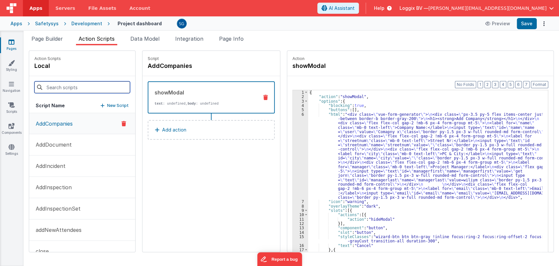
click at [82, 89] on input at bounding box center [82, 87] width 96 height 12
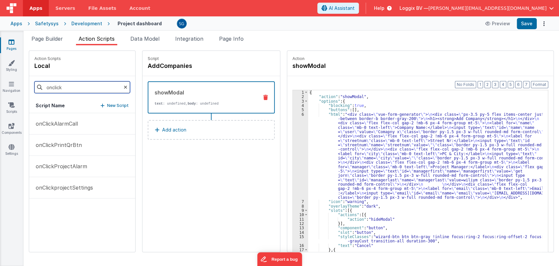
type input "onclick"
click at [66, 230] on div "onClickAlarmCall onClickPrintQrBtn onClickProjectAlarm onClickprojectSettings" at bounding box center [82, 182] width 106 height 139
click at [57, 165] on p "onClickProjectAlarm" at bounding box center [59, 166] width 55 height 8
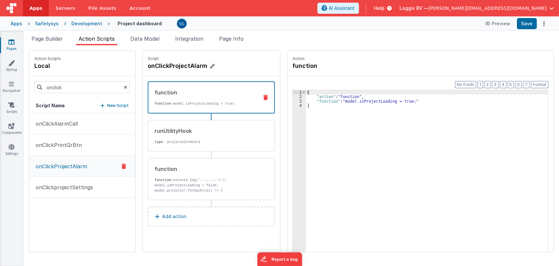
click at [180, 67] on h4 "onClickProjectAlarm" at bounding box center [197, 65] width 98 height 9
click at [180, 67] on input "onClickProjectAlarm" at bounding box center [180, 65] width 65 height 9
type input "showProjectAlarmModal"
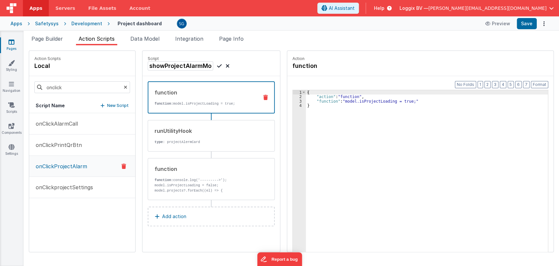
click at [217, 64] on icon at bounding box center [219, 66] width 5 height 8
click at [50, 39] on span "Page Builder" at bounding box center [46, 38] width 31 height 7
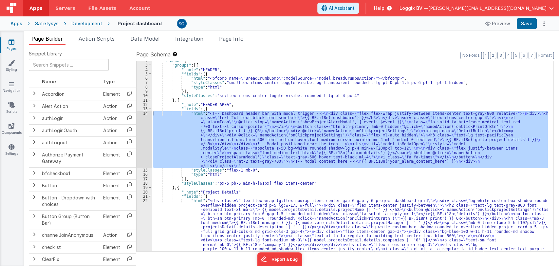
click at [307, 132] on div ""schema" : { "groups" : [{ "_note" : "HEADER" , "fields" : [{ "html" : "<bfcomp…" at bounding box center [350, 156] width 396 height 190
click at [145, 113] on div "14" at bounding box center [144, 139] width 15 height 57
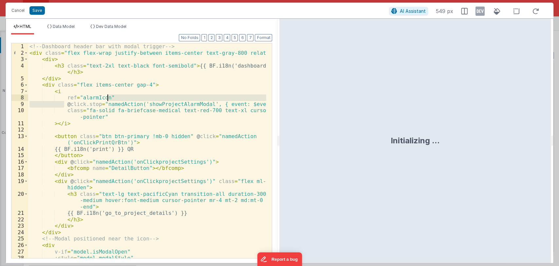
drag, startPoint x: 64, startPoint y: 102, endPoint x: 226, endPoint y: 100, distance: 162.1
click at [226, 100] on div "<!-- Dashboard header bar with modal trigger --> < div class = "flex flex-wrap …" at bounding box center [147, 156] width 238 height 227
click at [187, 115] on div "<!-- Dashboard header bar with modal trigger --> < div class = "flex flex-wrap …" at bounding box center [147, 156] width 238 height 227
drag, startPoint x: 99, startPoint y: 103, endPoint x: 262, endPoint y: 104, distance: 162.8
click at [262, 104] on div "<!-- Dashboard header bar with modal trigger --> < div class = "flex flex-wrap …" at bounding box center [147, 156] width 238 height 227
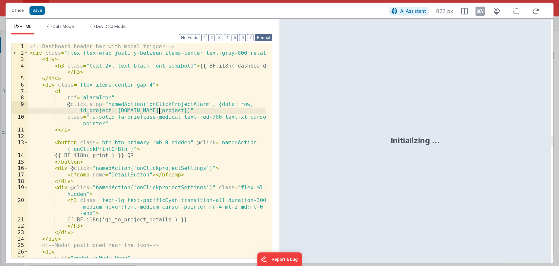
click at [270, 38] on button "Format" at bounding box center [263, 37] width 17 height 7
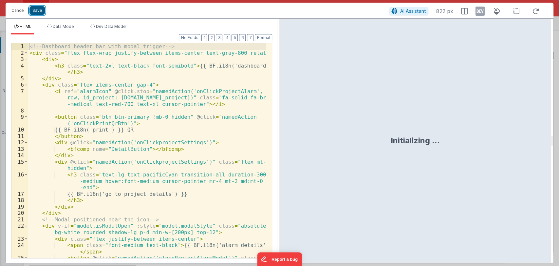
click at [39, 10] on button "Save" at bounding box center [36, 10] width 15 height 9
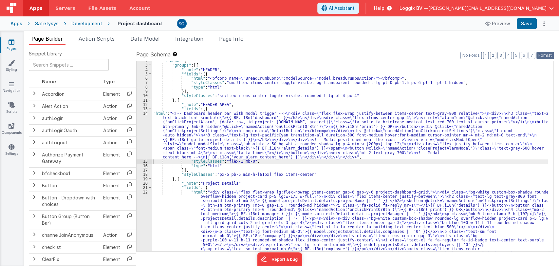
click at [548, 55] on button "Format" at bounding box center [544, 55] width 17 height 7
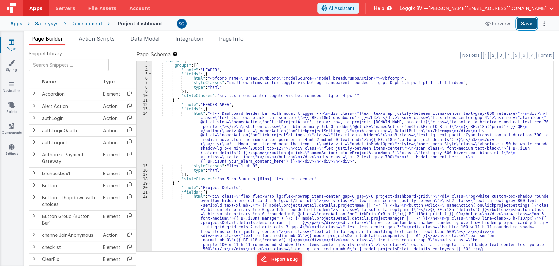
click at [527, 25] on button "Save" at bounding box center [527, 23] width 20 height 11
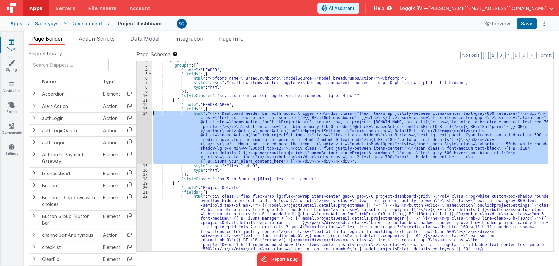
click at [144, 112] on div "14" at bounding box center [144, 137] width 15 height 52
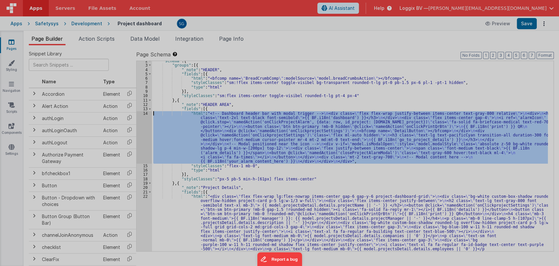
click at [144, 112] on div at bounding box center [279, 133] width 559 height 266
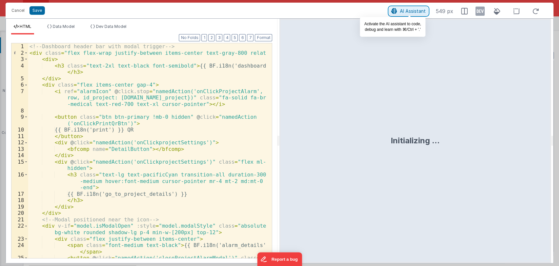
click at [390, 8] on button "AI Assistant" at bounding box center [408, 11] width 39 height 9
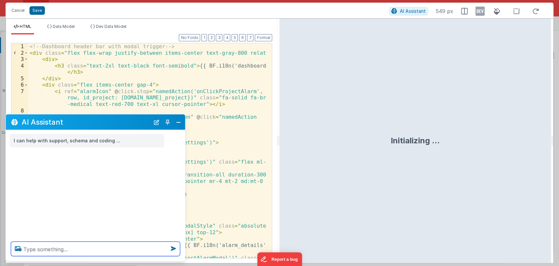
click at [80, 244] on textarea at bounding box center [95, 248] width 169 height 14
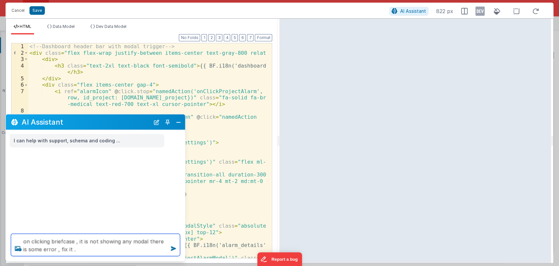
type textarea "on clicking briefcase , it is not showing any modal there is some error , fix i…"
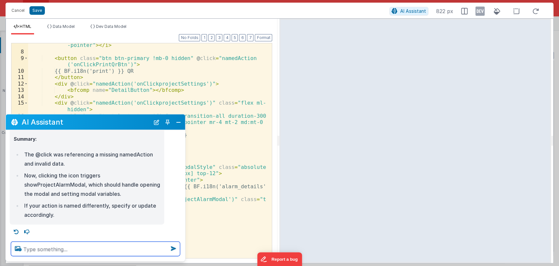
scroll to position [61, 0]
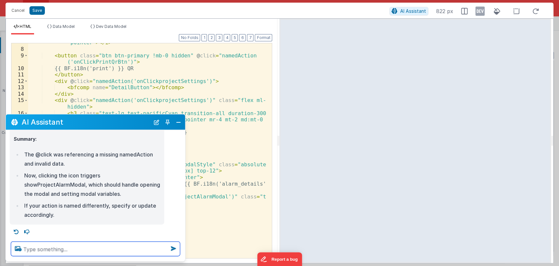
click at [71, 245] on textarea at bounding box center [95, 248] width 169 height 14
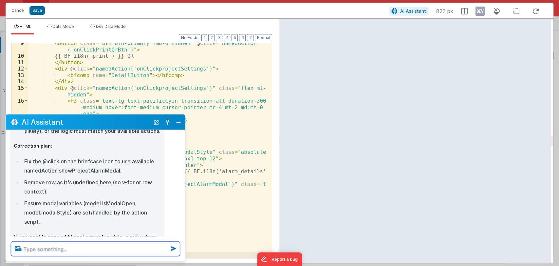
scroll to position [73, 0]
type textarea "have you fixed everything or not ?"
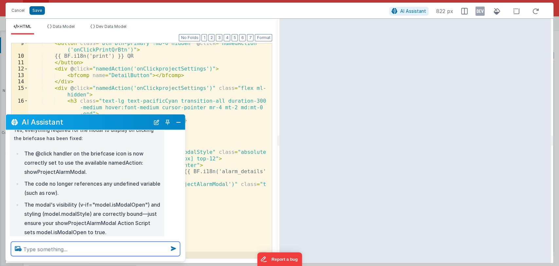
scroll to position [569, 0]
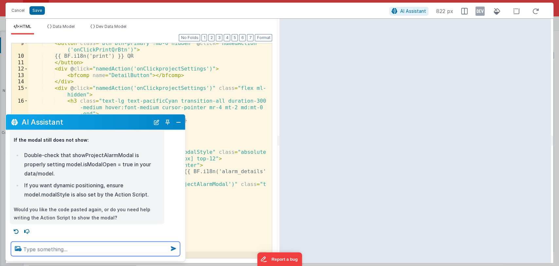
click at [92, 247] on textarea at bounding box center [95, 248] width 169 height 14
type textarea "yes i need help with action scripts"
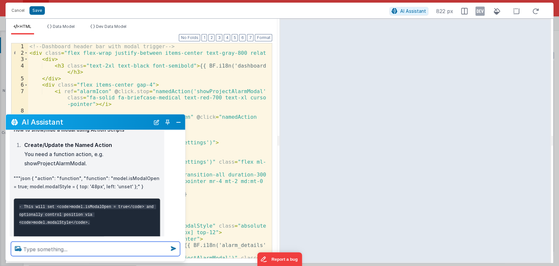
scroll to position [739, 0]
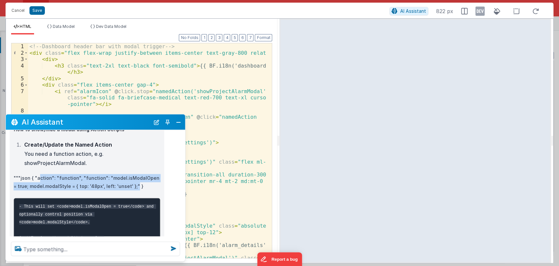
drag, startPoint x: 37, startPoint y: 176, endPoint x: 129, endPoint y: 184, distance: 92.4
click at [129, 184] on p """"json { "action": "function", "function": "model.isModalOpen = true; model.mo…" at bounding box center [87, 182] width 147 height 16
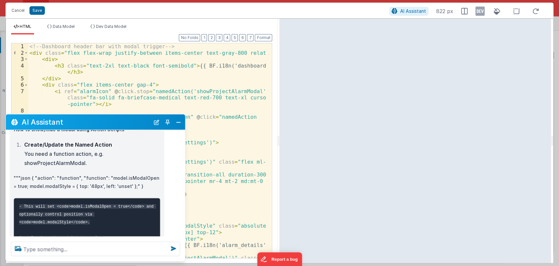
click at [36, 177] on p """"json { "action": "function", "function": "model.isModalOpen = true; model.mo…" at bounding box center [87, 182] width 147 height 16
drag, startPoint x: 33, startPoint y: 176, endPoint x: 87, endPoint y: 181, distance: 53.7
click at [87, 181] on p """"json { "action": "function", "function": "model.isModalOpen = true; model.mo…" at bounding box center [87, 182] width 147 height 16
click at [31, 175] on p """"json { "action": "function", "function": "model.isModalOpen = true; model.mo…" at bounding box center [87, 182] width 147 height 16
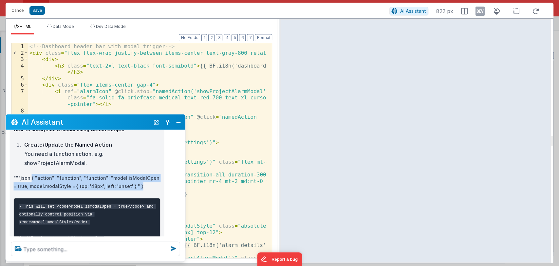
drag, startPoint x: 141, startPoint y: 187, endPoint x: 31, endPoint y: 177, distance: 111.1
click at [31, 177] on p """"json { "action": "function", "function": "model.isModalOpen = true; model.mo…" at bounding box center [87, 182] width 147 height 16
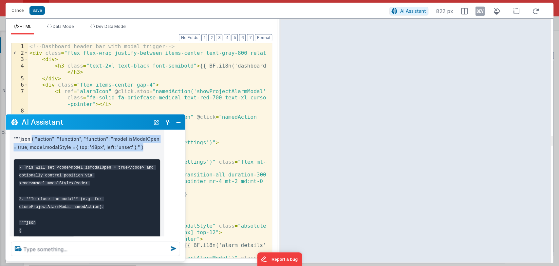
scroll to position [779, 0]
copy p "{ "action": "function", "function": "model.isModalOpen = true; model.modalStyle…"
click at [37, 8] on button "Save" at bounding box center [36, 10] width 15 height 9
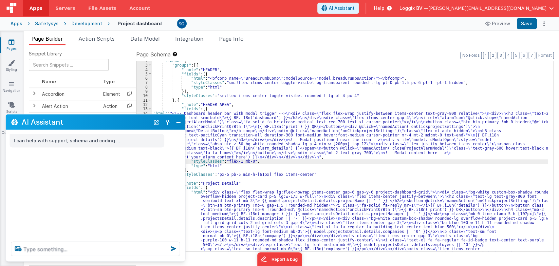
scroll to position [0, 0]
click at [543, 57] on button "Format" at bounding box center [544, 55] width 17 height 7
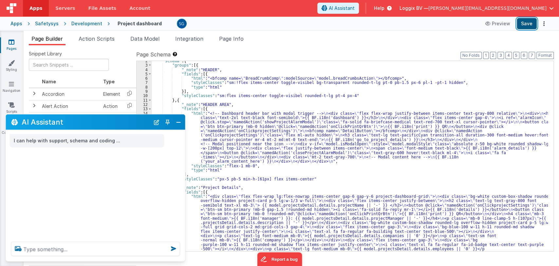
click at [525, 23] on button "Save" at bounding box center [527, 23] width 20 height 11
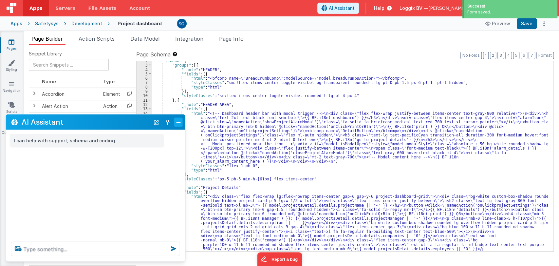
click at [179, 121] on button "Close" at bounding box center [178, 121] width 9 height 9
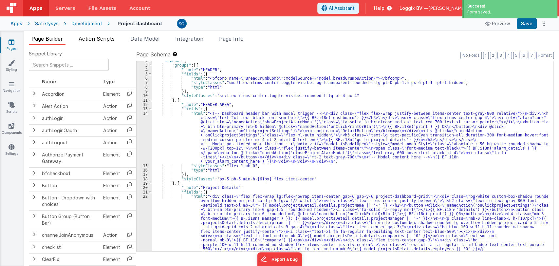
click at [98, 40] on span "Action Scripts" at bounding box center [97, 38] width 36 height 7
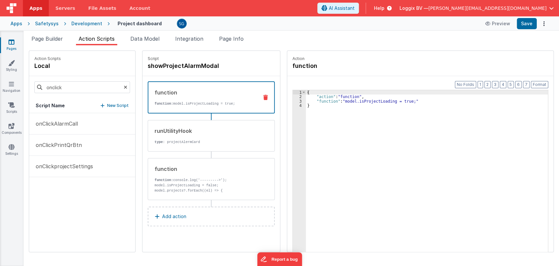
click at [161, 210] on button "Add action" at bounding box center [211, 216] width 127 height 20
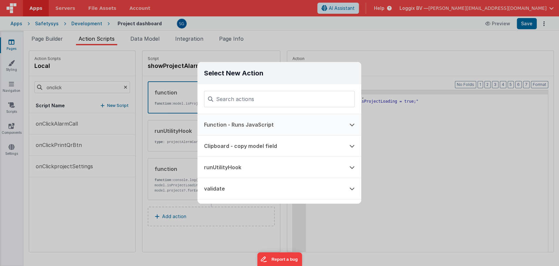
click at [229, 123] on button "Function - Runs JavaScript" at bounding box center [269, 124] width 145 height 21
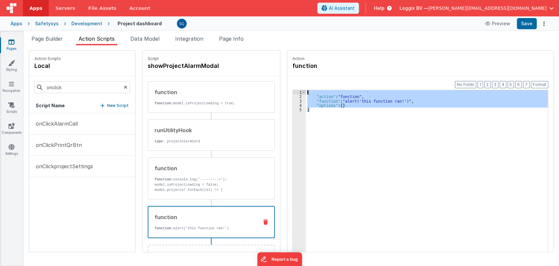
drag, startPoint x: 318, startPoint y: 115, endPoint x: 299, endPoint y: 93, distance: 29.5
click at [299, 93] on div "1 2 3 4 5 { "action" : "function" , "function" : "alert('this function ran!')" …" at bounding box center [420, 181] width 256 height 182
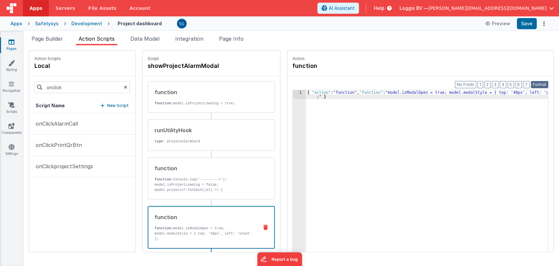
click at [540, 84] on button "Format" at bounding box center [539, 84] width 17 height 7
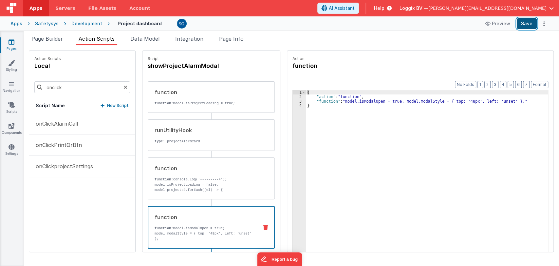
click at [527, 24] on button "Save" at bounding box center [527, 23] width 20 height 11
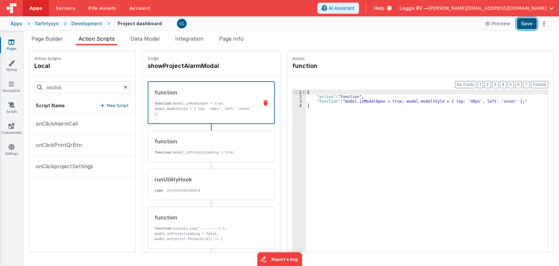
click at [527, 21] on button "Save" at bounding box center [527, 23] width 20 height 11
drag, startPoint x: 392, startPoint y: 100, endPoint x: 502, endPoint y: 102, distance: 109.7
click at [502, 102] on div "{ "action" : "function" , "function" : "model.isModalOpen = true; model.modalSt…" at bounding box center [430, 185] width 249 height 191
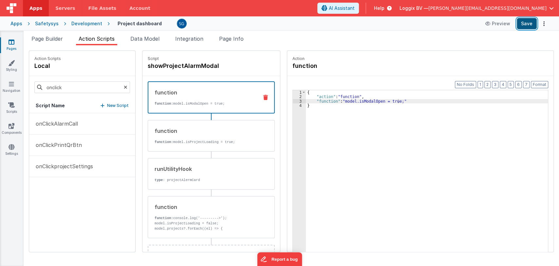
click at [528, 22] on button "Save" at bounding box center [527, 23] width 20 height 11
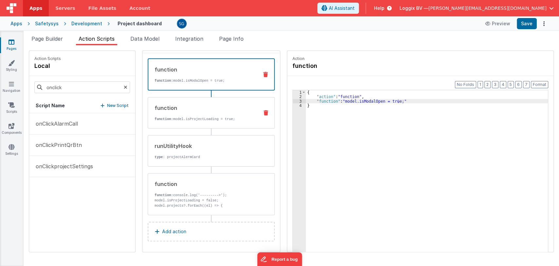
scroll to position [2, 0]
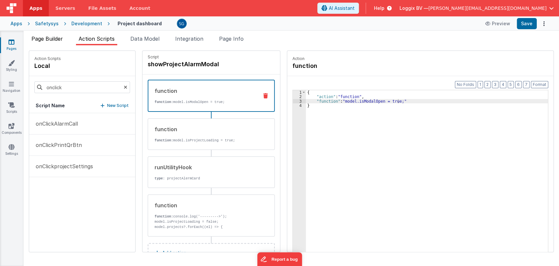
click at [49, 39] on span "Page Builder" at bounding box center [46, 38] width 31 height 7
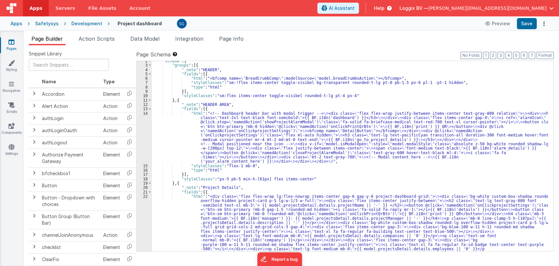
click at [146, 113] on div "14" at bounding box center [144, 137] width 15 height 52
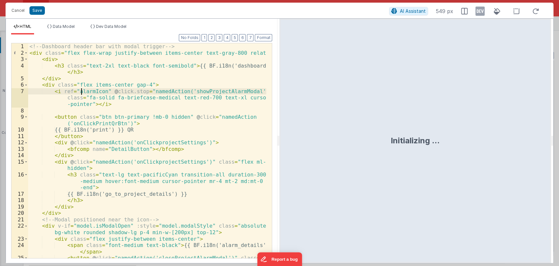
click at [81, 91] on div "<!-- Dashboard header bar with modal trigger --> < div class = "flex flex-wrap …" at bounding box center [147, 160] width 238 height 234
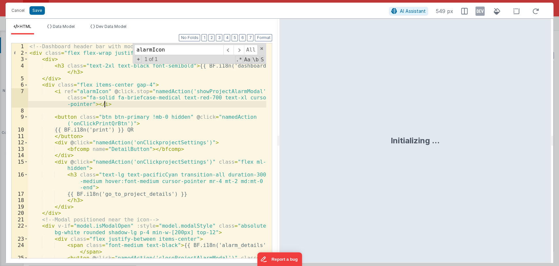
click at [134, 103] on div "<!-- Dashboard header bar with modal trigger --> < div class = "flex flex-wrap …" at bounding box center [147, 160] width 238 height 234
click at [262, 47] on span at bounding box center [261, 48] width 5 height 5
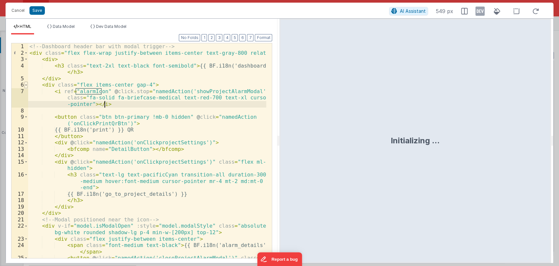
click at [26, 84] on span at bounding box center [26, 85] width 4 height 7
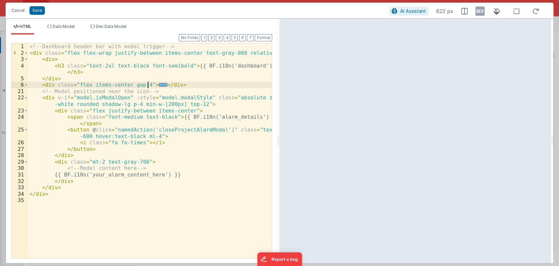
click at [159, 84] on span "..." at bounding box center [163, 85] width 9 height 4
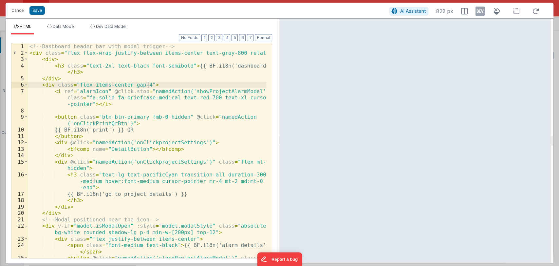
scroll to position [0, 0]
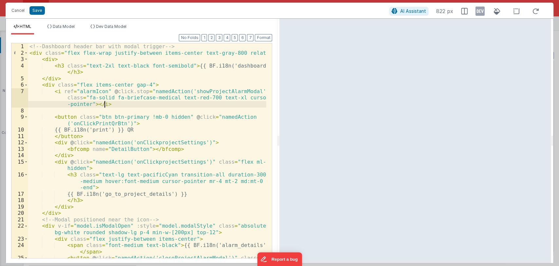
click at [109, 102] on div "<!-- Dashboard header bar with modal trigger --> < div class = "flex flex-wrap …" at bounding box center [147, 160] width 238 height 234
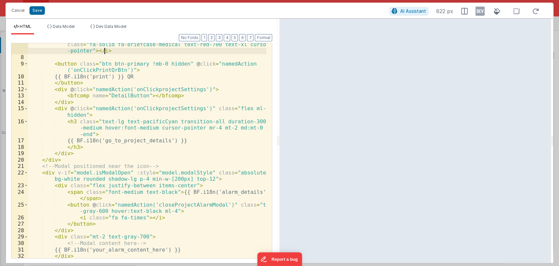
scroll to position [53, 0]
click at [26, 185] on span at bounding box center [26, 185] width 4 height 7
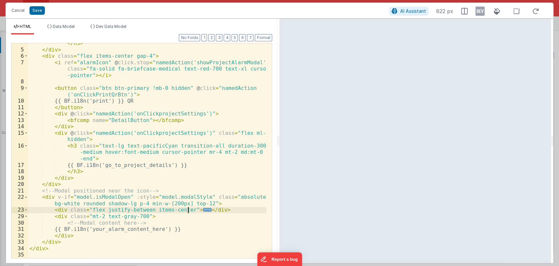
click at [203, 211] on span "..." at bounding box center [207, 210] width 9 height 4
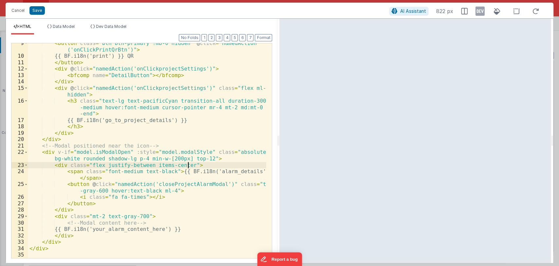
scroll to position [73, 0]
click at [26, 152] on span at bounding box center [26, 152] width 4 height 7
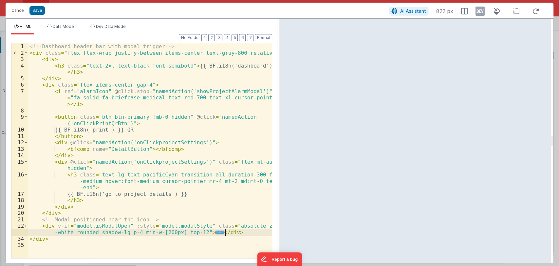
click at [231, 233] on div "<!-- Dashboard header bar with modal trigger --> < div class = "flex flex-wrap …" at bounding box center [150, 156] width 244 height 227
click at [25, 226] on span at bounding box center [26, 225] width 4 height 7
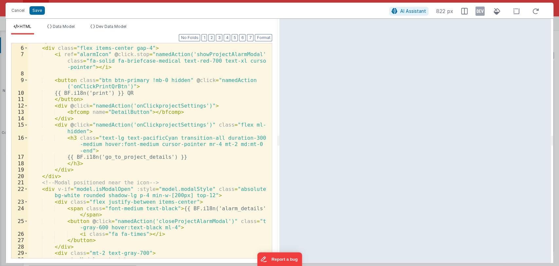
scroll to position [69, 0]
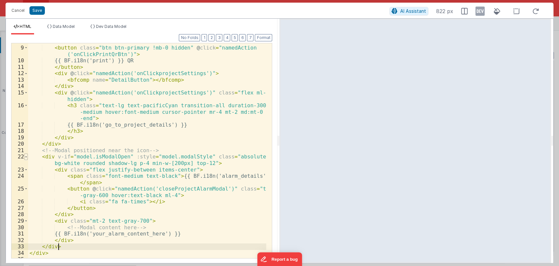
click at [25, 155] on span at bounding box center [26, 156] width 4 height 7
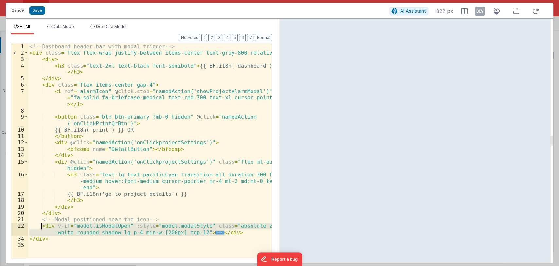
drag, startPoint x: 233, startPoint y: 231, endPoint x: 42, endPoint y: 225, distance: 191.7
click at [42, 225] on div "<!-- Dashboard header bar with modal trigger --> < div class = "flex flex-wrap …" at bounding box center [150, 156] width 244 height 227
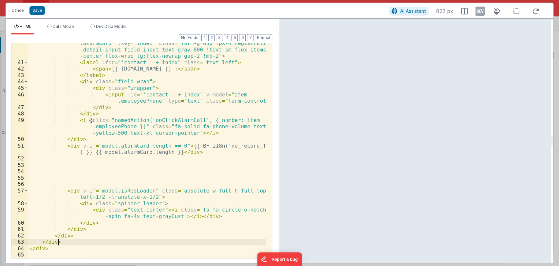
scroll to position [406, 0]
click at [260, 37] on button "Format" at bounding box center [263, 37] width 17 height 7
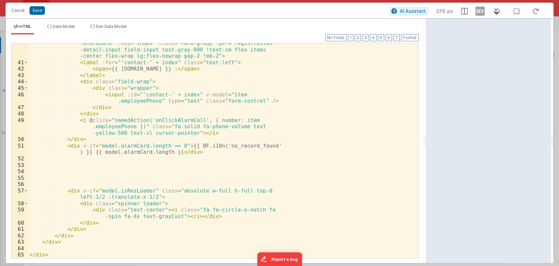
drag, startPoint x: 279, startPoint y: 143, endPoint x: 426, endPoint y: 149, distance: 147.8
click at [426, 149] on html "Cancel Save AI Assistant 376 px HTML Data Model Dev Data Model Format 7 6 5 4 3…" at bounding box center [279, 133] width 559 height 266
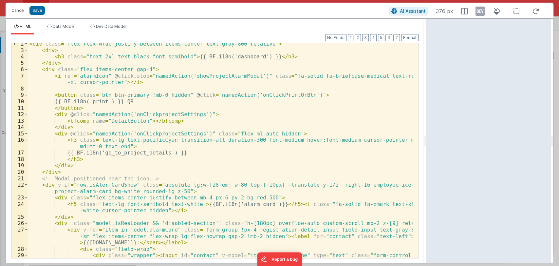
scroll to position [9, 0]
click at [64, 171] on div "< div class = "flex flex-wrap justify-between items-center text-gray-800 relati…" at bounding box center [220, 157] width 384 height 234
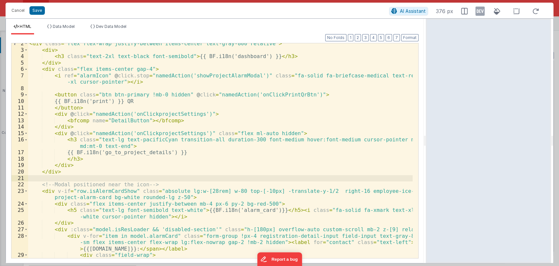
click at [142, 184] on div "< div class = "flex flex-wrap justify-between items-center text-gray-800 relati…" at bounding box center [220, 153] width 384 height 227
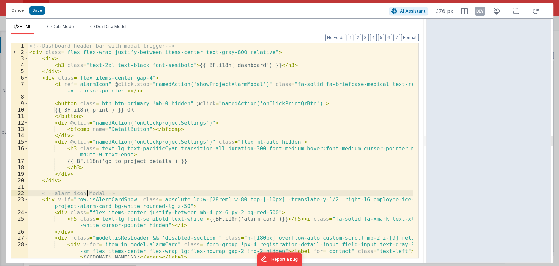
scroll to position [0, 0]
click at [409, 39] on button "Format" at bounding box center [409, 37] width 17 height 7
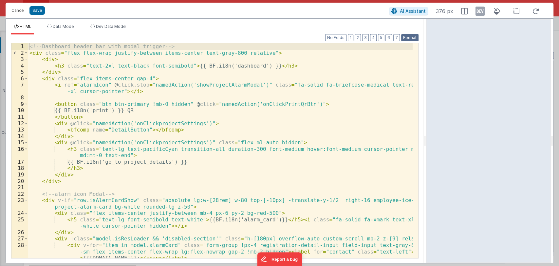
click at [409, 39] on button "Format" at bounding box center [409, 37] width 17 height 7
drag, startPoint x: 172, startPoint y: 47, endPoint x: 26, endPoint y: 43, distance: 145.8
click at [26, 43] on div "1 2 3 4 5 6 7 8 9 10 11 12 13 14 15 16 17 18 19 20 21 22 23 24 25 26 27 28 29 <…" at bounding box center [214, 150] width 407 height 215
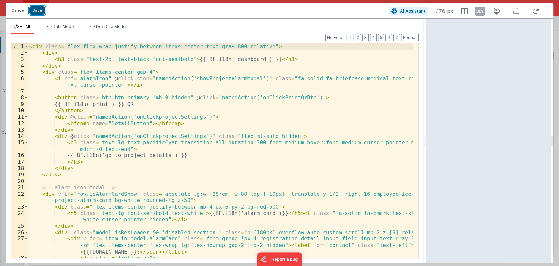
click at [36, 9] on button "Save" at bounding box center [36, 10] width 15 height 9
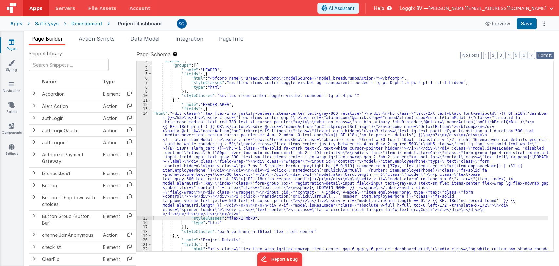
click at [543, 56] on button "Format" at bounding box center [544, 55] width 17 height 7
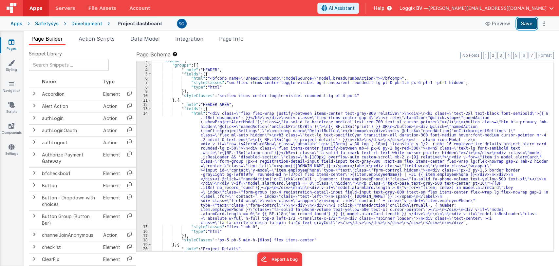
click at [524, 23] on button "Save" at bounding box center [527, 23] width 20 height 11
click at [283, 156] on div ""schema" : { "groups" : [{ "_note" : "HEADER" , "fields" : [{ "html" : "<bfcomp…" at bounding box center [350, 158] width 396 height 199
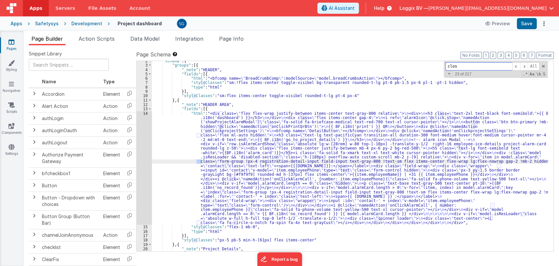
type input "close"
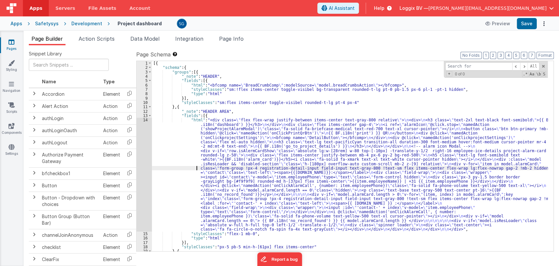
click at [145, 121] on div "14" at bounding box center [144, 175] width 15 height 114
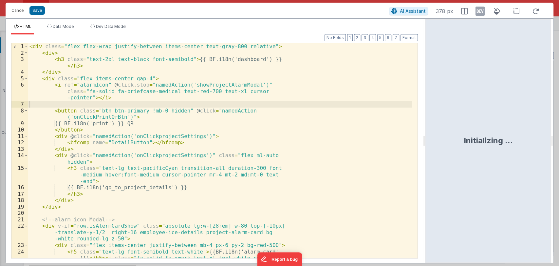
drag, startPoint x: 279, startPoint y: 137, endPoint x: 426, endPoint y: 145, distance: 147.2
click at [426, 145] on html "Cancel Save AI Assistant 378 px HTML Data Model Dev Data Model Format 7 6 5 4 3…" at bounding box center [279, 133] width 559 height 266
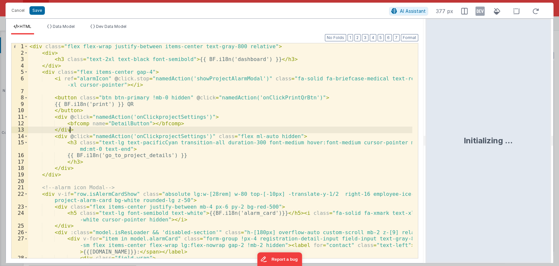
click at [278, 129] on div "< div class = "flex flex-wrap justify-between items-center text-gray-800 relati…" at bounding box center [220, 156] width 384 height 227
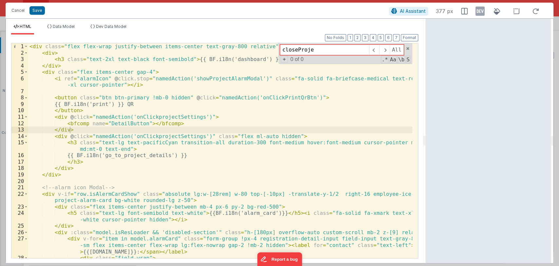
type input "closeProjec"
click at [407, 48] on span at bounding box center [407, 48] width 5 height 5
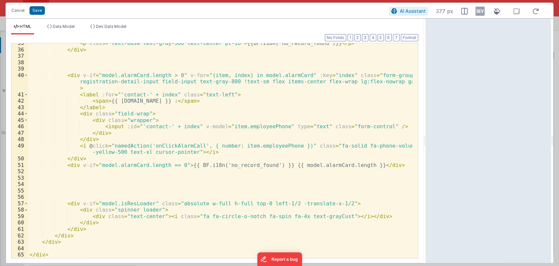
scroll to position [272, 0]
click at [67, 240] on div "< p class = "text-base text-gray-500 text-center pt-16" > {{BF.i18n('no_record_…" at bounding box center [220, 153] width 384 height 227
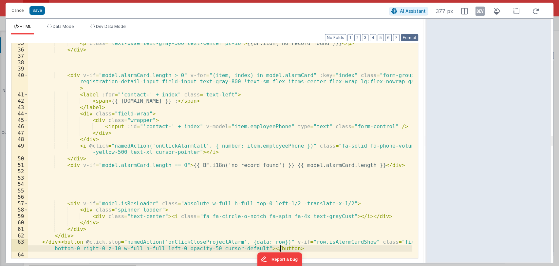
click at [408, 36] on button "Format" at bounding box center [409, 37] width 17 height 7
click at [36, 11] on button "Save" at bounding box center [36, 10] width 15 height 9
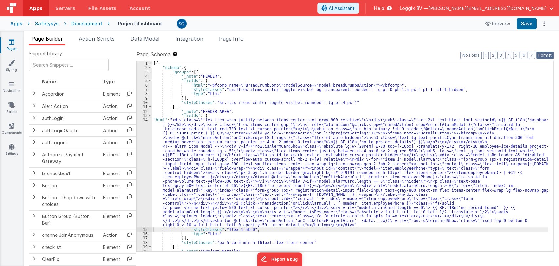
click at [542, 56] on button "Format" at bounding box center [544, 55] width 17 height 7
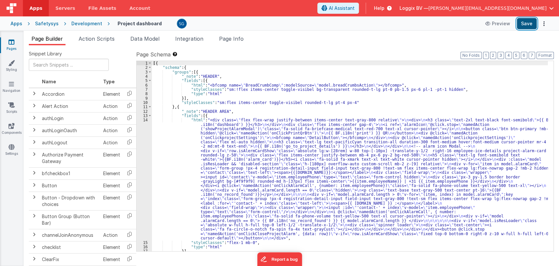
click at [530, 21] on button "Save" at bounding box center [527, 23] width 20 height 11
click at [148, 40] on span "Data Model" at bounding box center [144, 38] width 29 height 7
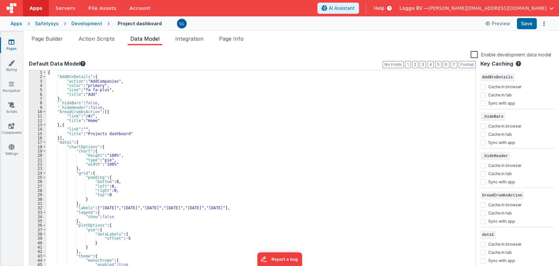
scroll to position [0, 0]
click at [109, 107] on div "{ "AddBtnDetails" : { "action" : "AddCompanies" , "color" : "primary" , "icon" …" at bounding box center [257, 175] width 423 height 210
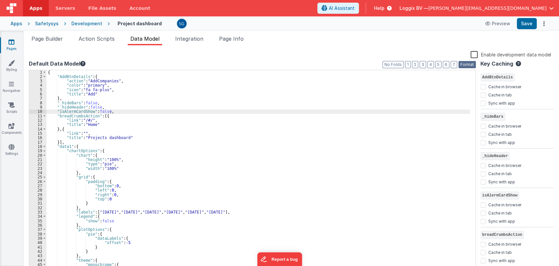
click at [468, 65] on button "Format" at bounding box center [466, 64] width 17 height 7
click at [526, 26] on button "Save" at bounding box center [527, 23] width 20 height 11
click at [85, 40] on span "Action Scripts" at bounding box center [97, 38] width 36 height 7
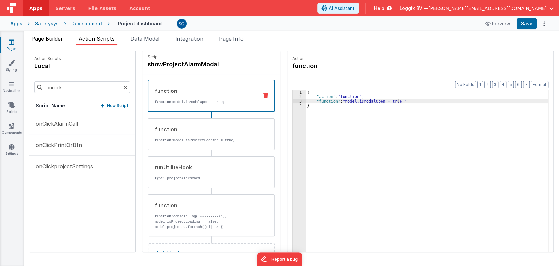
click at [52, 37] on span "Page Builder" at bounding box center [46, 38] width 31 height 7
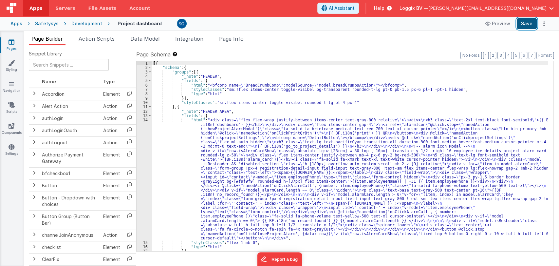
click at [529, 22] on button "Save" at bounding box center [527, 23] width 20 height 11
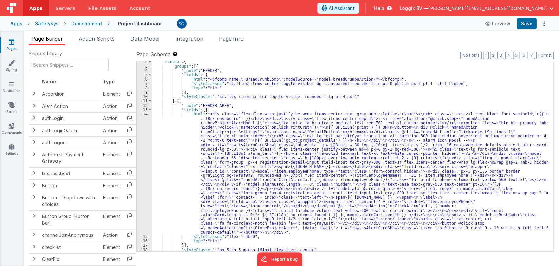
scroll to position [5, 0]
click at [249, 129] on div ""schema" : { "groups" : [{ "_note" : "HEADER" , "fields" : [{ "html" : "<bfcomp…" at bounding box center [350, 159] width 396 height 199
click at [147, 114] on div "14" at bounding box center [144, 173] width 15 height 122
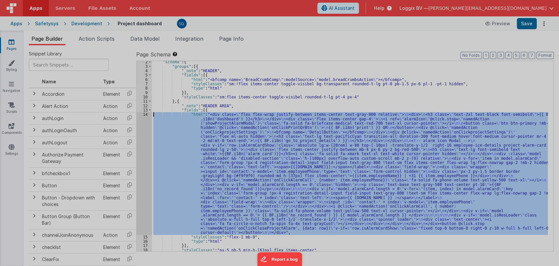
click at [147, 114] on div at bounding box center [279, 133] width 559 height 266
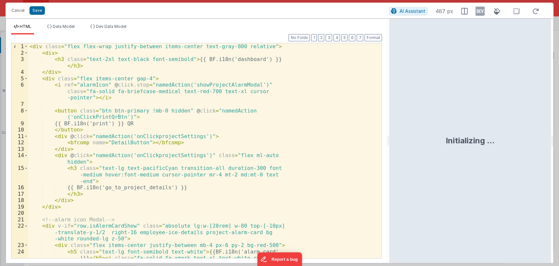
drag, startPoint x: 279, startPoint y: 139, endPoint x: 390, endPoint y: 152, distance: 111.7
click at [390, 152] on html "Cancel Save AI Assistant 487 px HTML Data Model Dev Data Model Format 7 6 5 4 3…" at bounding box center [279, 133] width 559 height 266
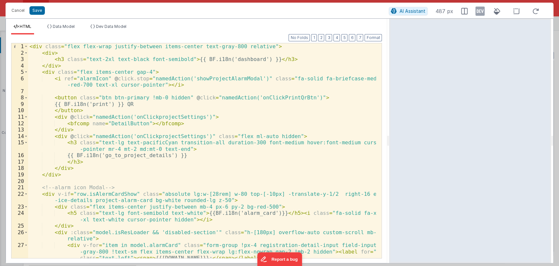
scroll to position [0, 0]
click at [62, 25] on span "Data Model" at bounding box center [64, 26] width 22 height 5
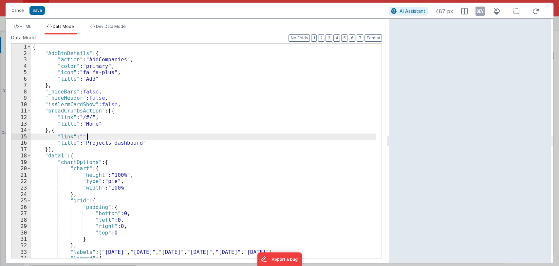
click at [180, 137] on div "{ "AddBtnDetails" : { "action" : "AddCompanies" , "color" : "primary" , "icon" …" at bounding box center [203, 157] width 345 height 227
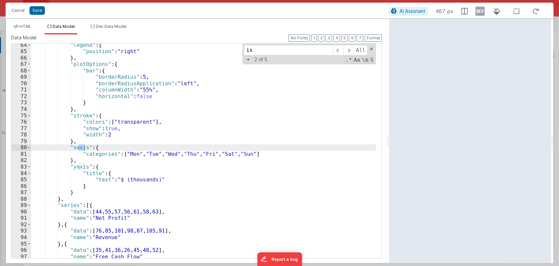
scroll to position [405, 0]
type input "isL"
click at [372, 48] on span at bounding box center [371, 48] width 5 height 5
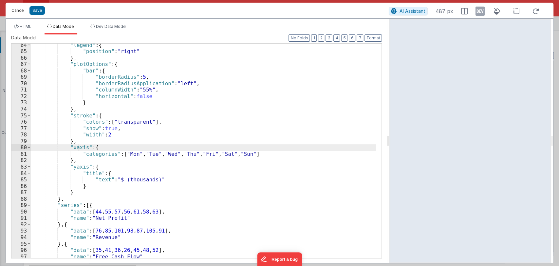
click at [21, 6] on button "Cancel" at bounding box center [18, 10] width 20 height 9
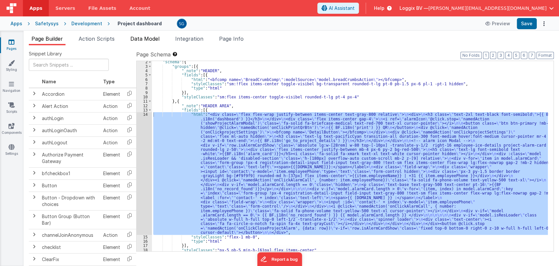
click at [145, 36] on span "Data Model" at bounding box center [144, 38] width 29 height 7
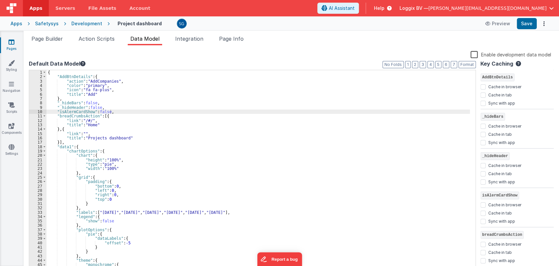
scroll to position [0, 0]
click at [113, 112] on div "{ "AddBtnDetails" : { "action" : "AddCompanies" , "color" : "primary" , "icon" …" at bounding box center [257, 175] width 423 height 210
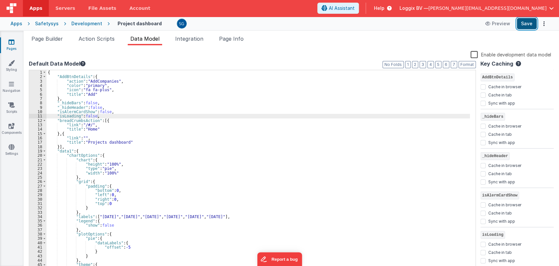
click at [527, 26] on button "Save" at bounding box center [527, 23] width 20 height 11
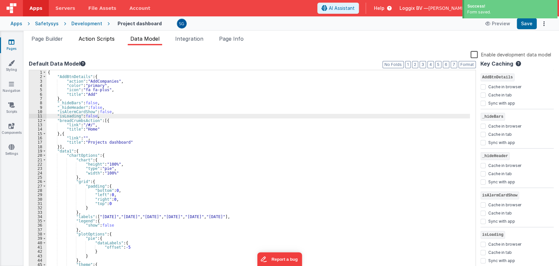
click at [100, 36] on span "Action Scripts" at bounding box center [97, 38] width 36 height 7
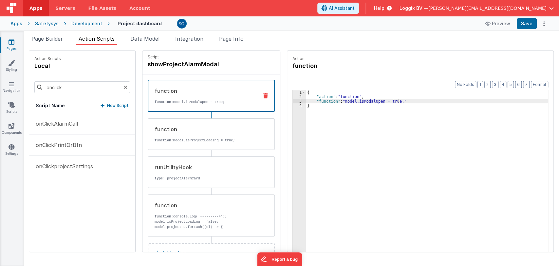
click at [263, 93] on icon at bounding box center [265, 95] width 5 height 5
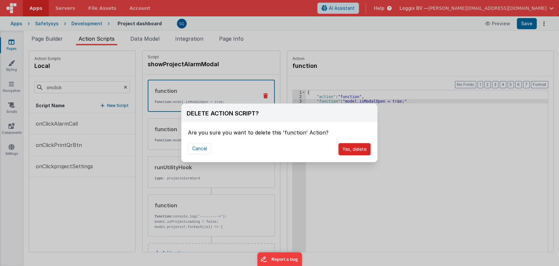
click at [364, 152] on button "Yes, delete" at bounding box center [354, 149] width 32 height 12
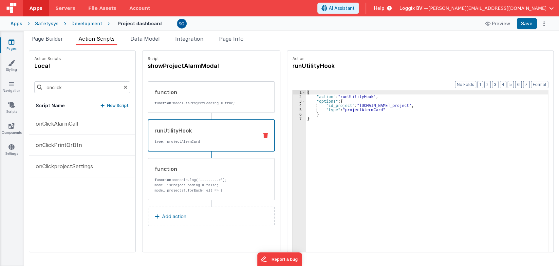
click at [186, 134] on div "runUtilityHook type : projectAlermCard" at bounding box center [200, 135] width 105 height 18
click at [73, 119] on button "onClickAlarmCall" at bounding box center [82, 123] width 106 height 21
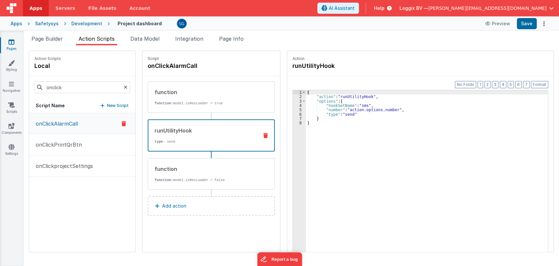
click at [179, 134] on div "runUtilityHook type : send" at bounding box center [200, 135] width 105 height 18
click at [170, 165] on div "function" at bounding box center [204, 169] width 99 height 8
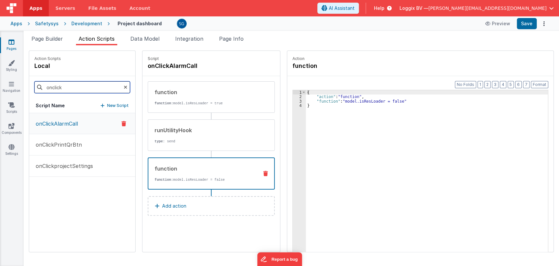
click at [66, 84] on input "onclick" at bounding box center [82, 87] width 96 height 12
type input "alarm"
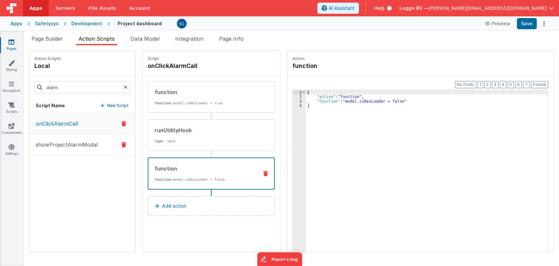
click at [64, 142] on p "showProjectAlarmModal" at bounding box center [65, 144] width 66 height 8
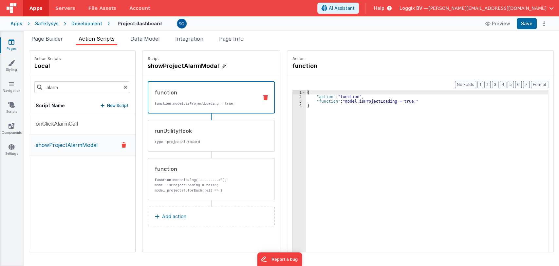
click at [178, 67] on h4 "showProjectAlarmModal" at bounding box center [197, 65] width 98 height 9
click at [178, 67] on input "showProjectAlarmModal" at bounding box center [180, 65] width 65 height 9
type input "onClickProjectAlarm"
click at [217, 65] on icon at bounding box center [219, 66] width 5 height 8
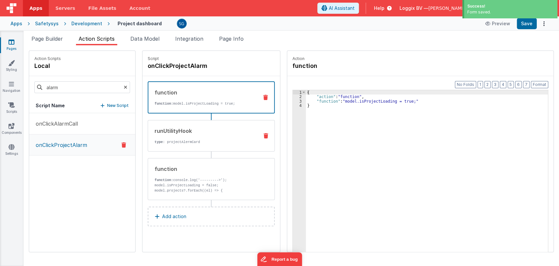
click at [173, 142] on p "type : projectAlermCard" at bounding box center [204, 141] width 99 height 5
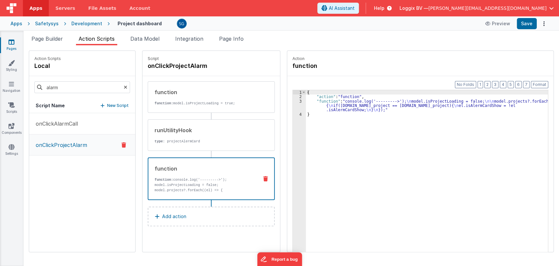
click at [178, 169] on div "function" at bounding box center [204, 168] width 99 height 8
click at [109, 105] on p "New Script" at bounding box center [118, 105] width 22 height 7
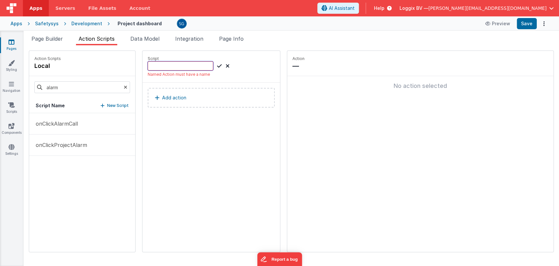
paste input "onClickCloseProjectAlarm"
type input "onClickCloseProjectAlarm"
click at [217, 65] on icon at bounding box center [219, 66] width 5 height 8
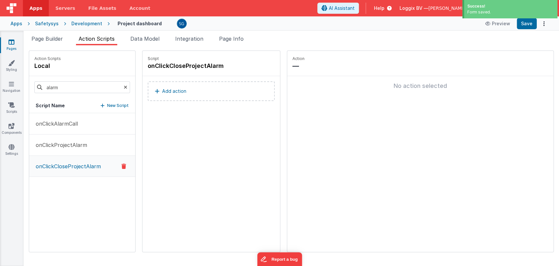
click at [162, 90] on p "Add action" at bounding box center [174, 91] width 24 height 8
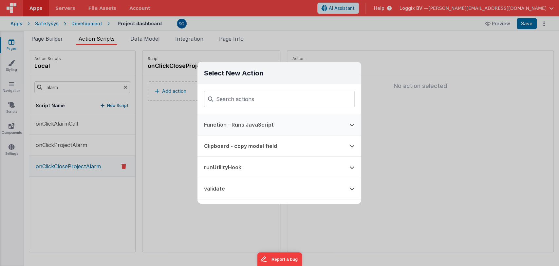
click at [229, 126] on button "Function - Runs JavaScript" at bounding box center [269, 124] width 145 height 21
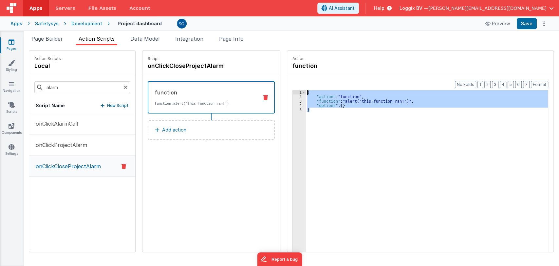
drag, startPoint x: 319, startPoint y: 112, endPoint x: 290, endPoint y: 87, distance: 38.8
click at [290, 87] on div "Format 7 6 5 4 3 2 1 No Folds 1 2 3 4 5 { "action" : "function" , "function" : …" at bounding box center [420, 176] width 266 height 201
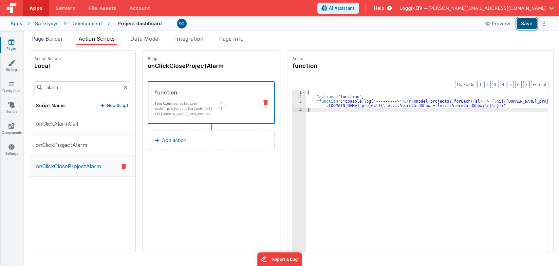
click at [520, 28] on button "Save" at bounding box center [527, 23] width 20 height 11
click at [50, 41] on li "Page Builder" at bounding box center [47, 40] width 37 height 10
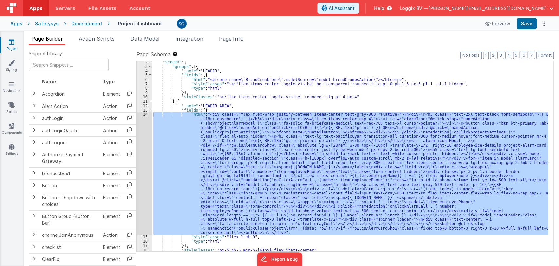
click at [147, 114] on div "14" at bounding box center [144, 173] width 15 height 122
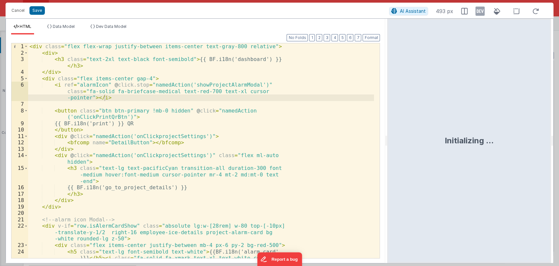
drag, startPoint x: 279, startPoint y: 143, endPoint x: 388, endPoint y: 154, distance: 109.3
click at [388, 154] on html "Cancel Save AI Assistant 493 px HTML Data Model Dev Data Model Format 7 6 5 4 3…" at bounding box center [279, 133] width 559 height 266
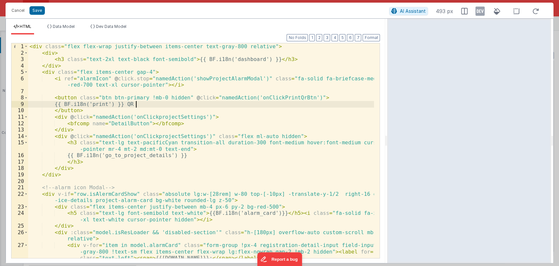
click at [152, 101] on div "< div class = "flex flex-wrap justify-between items-center text-gray-800 relati…" at bounding box center [201, 156] width 346 height 227
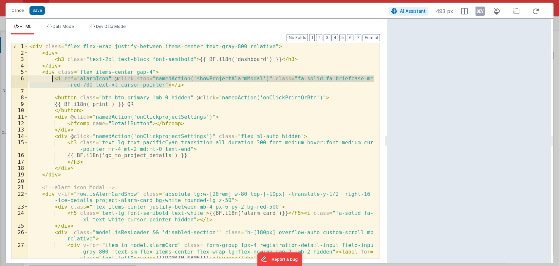
drag, startPoint x: 183, startPoint y: 84, endPoint x: 52, endPoint y: 79, distance: 130.7
click at [52, 79] on div "< div class = "flex flex-wrap justify-between items-center text-gray-800 relati…" at bounding box center [201, 156] width 346 height 227
click at [178, 81] on div "< div class = "flex flex-wrap justify-between items-center text-gray-800 relati…" at bounding box center [201, 150] width 346 height 214
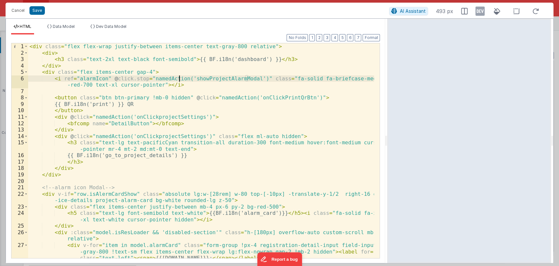
click at [162, 107] on div "< div class = "flex flex-wrap justify-between items-center text-gray-800 relati…" at bounding box center [201, 156] width 346 height 227
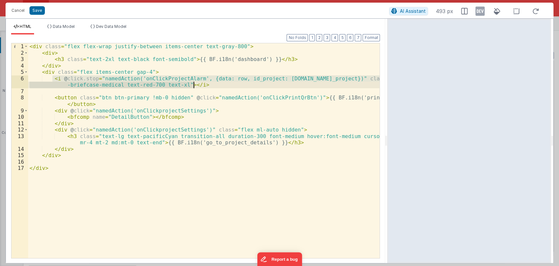
drag, startPoint x: 53, startPoint y: 79, endPoint x: 196, endPoint y: 85, distance: 142.6
click at [196, 85] on div "< div class = "flex flex-wrap justify-between items-center text-gray-800" > < d…" at bounding box center [204, 156] width 352 height 227
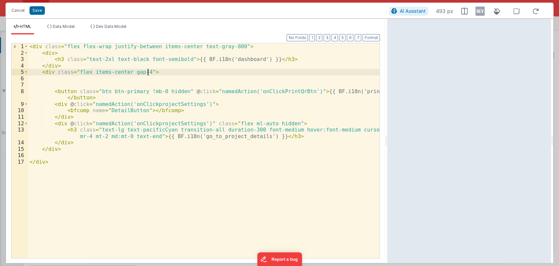
click at [171, 71] on div "< div class = "flex flex-wrap justify-between items-center text-gray-800" > < d…" at bounding box center [204, 156] width 352 height 227
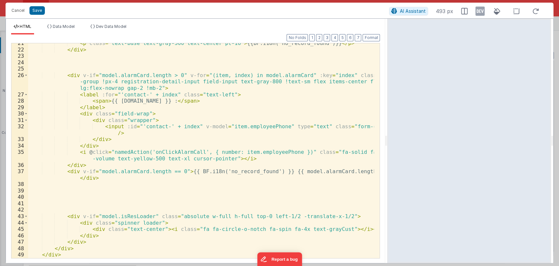
scroll to position [195, 0]
click at [374, 36] on button "Format" at bounding box center [370, 37] width 17 height 7
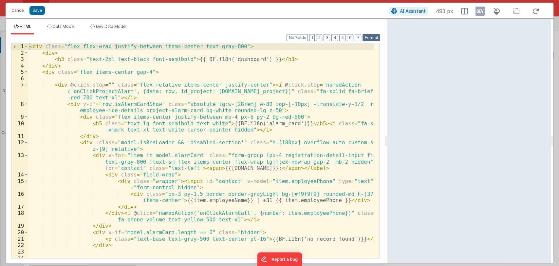
scroll to position [0, 0]
click at [37, 8] on button "Save" at bounding box center [36, 10] width 15 height 9
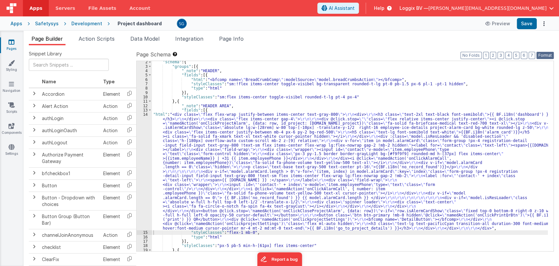
click at [547, 53] on button "Format" at bounding box center [544, 55] width 17 height 7
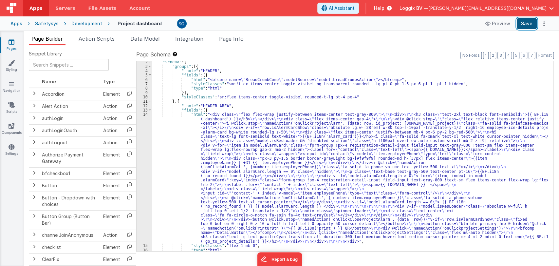
click at [529, 21] on button "Save" at bounding box center [527, 23] width 20 height 11
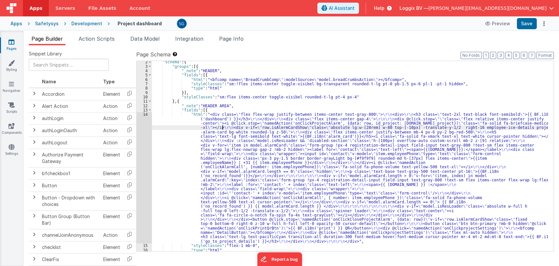
click at [222, 129] on div ""schema" : { "groups" : [{ "_note" : "HEADER" , "fields" : [{ "html" : "<bfcomp…" at bounding box center [350, 159] width 396 height 199
click at [141, 40] on span "Data Model" at bounding box center [144, 38] width 29 height 7
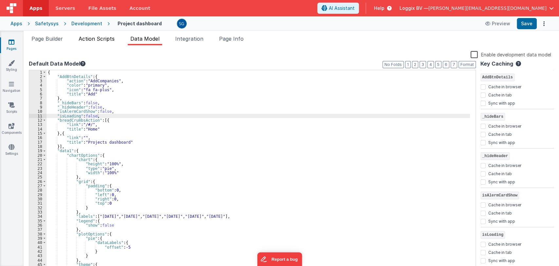
click at [97, 40] on span "Action Scripts" at bounding box center [97, 38] width 36 height 7
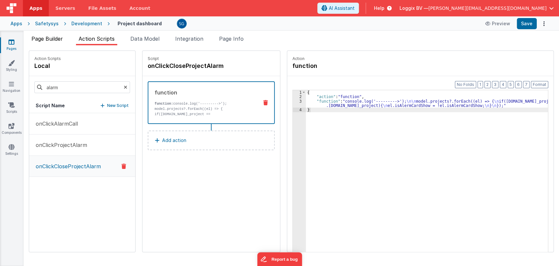
click at [47, 38] on span "Page Builder" at bounding box center [46, 38] width 31 height 7
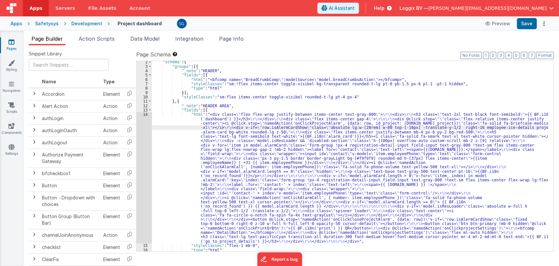
click at [231, 123] on div ""schema" : { "groups" : [{ "_note" : "HEADER" , "fields" : [{ "html" : "<bfcomp…" at bounding box center [350, 159] width 396 height 199
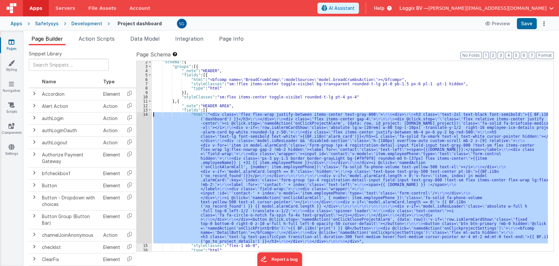
click at [144, 113] on div "14" at bounding box center [144, 177] width 15 height 131
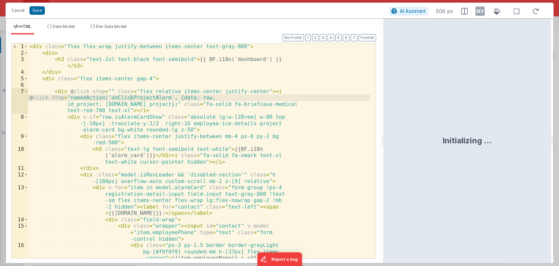
drag, startPoint x: 278, startPoint y: 142, endPoint x: 383, endPoint y: 142, distance: 105.4
click at [383, 142] on html "Cancel Save AI Assistant 506 px HTML Data Model Dev Data Model Format 7 6 5 4 3…" at bounding box center [279, 133] width 559 height 266
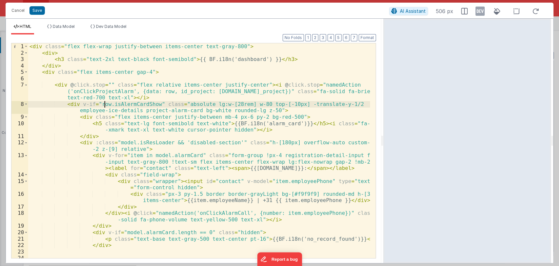
click at [104, 103] on div "< div class = "flex flex-wrap justify-between items-center text-gray-800" > < d…" at bounding box center [199, 156] width 342 height 227
click at [128, 105] on div "< div class = "flex flex-wrap justify-between items-center text-gray-800" > < d…" at bounding box center [199, 156] width 342 height 227
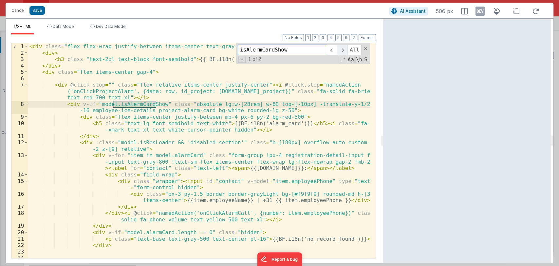
click at [342, 50] on span at bounding box center [342, 50] width 10 height 10
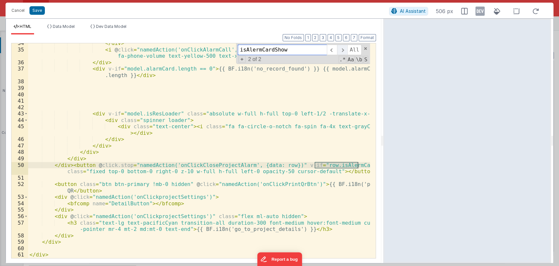
scroll to position [298, 0]
click at [310, 164] on div "</ div > < i @ click = "namedAction('onClickAlarmCall', { number: item.employee…" at bounding box center [199, 153] width 342 height 227
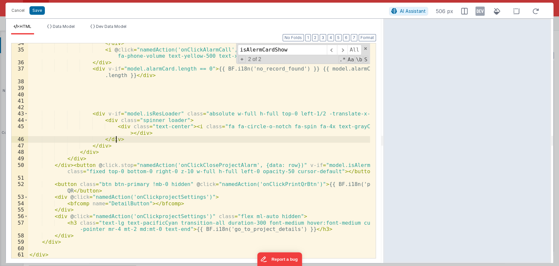
click at [293, 138] on div "</ div > < i @ click = "namedAction('onClickAlarmCall', { number: item.employee…" at bounding box center [199, 153] width 342 height 227
click at [366, 49] on span at bounding box center [365, 48] width 5 height 5
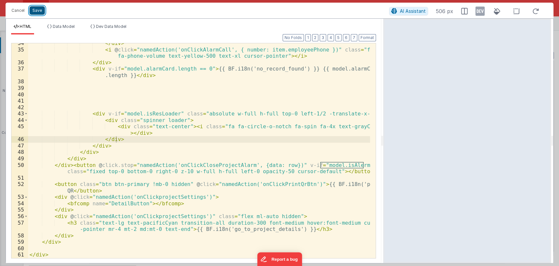
click at [39, 8] on button "Save" at bounding box center [36, 10] width 15 height 9
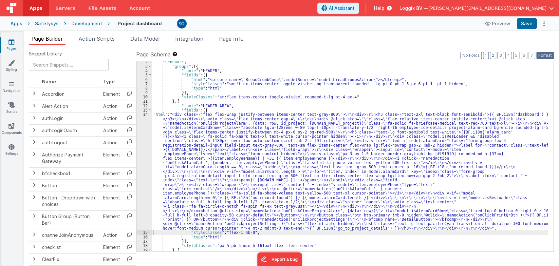
click at [543, 55] on button "Format" at bounding box center [544, 55] width 17 height 7
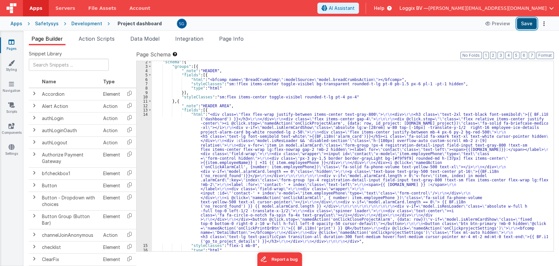
click at [527, 25] on button "Save" at bounding box center [527, 23] width 20 height 11
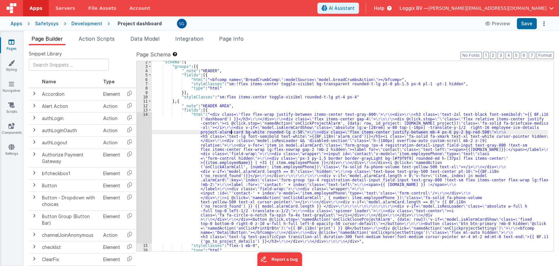
click at [230, 132] on div ""schema" : { "groups" : [{ "_note" : "HEADER" , "fields" : [{ "html" : "<bfcomp…" at bounding box center [350, 159] width 396 height 199
click at [144, 115] on div "14" at bounding box center [144, 177] width 15 height 131
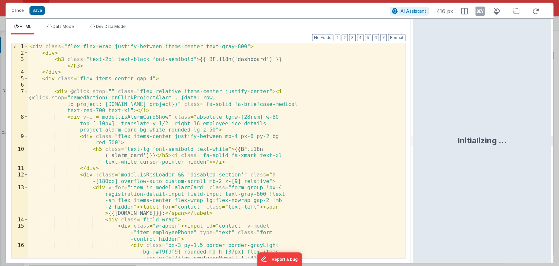
drag, startPoint x: 278, startPoint y: 140, endPoint x: 420, endPoint y: 146, distance: 141.6
click at [420, 146] on html "Cancel Save AI Assistant 416 px HTML Data Model Dev Data Model Format 7 6 5 4 3…" at bounding box center [279, 133] width 559 height 266
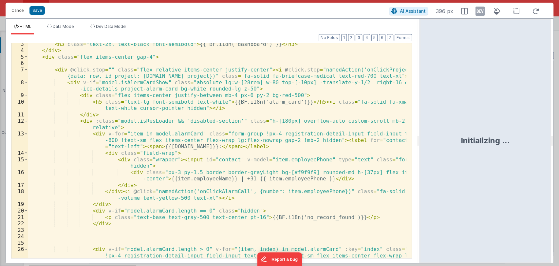
scroll to position [12, 0]
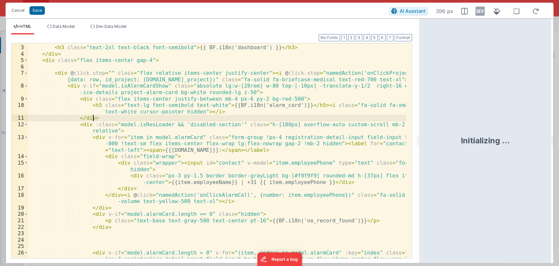
click at [166, 118] on div "< div > < h3 class = "text-2xl text-black font-semibold" > {{ BF.i18n('dashboar…" at bounding box center [217, 158] width 378 height 240
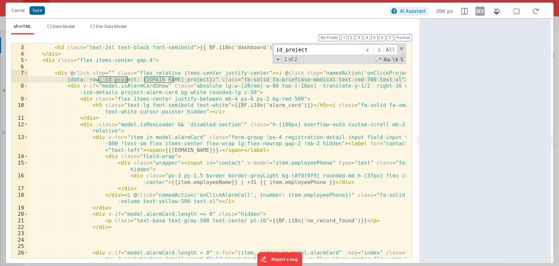
type input "id_project"
drag, startPoint x: 172, startPoint y: 80, endPoint x: 67, endPoint y: 80, distance: 105.4
click at [67, 80] on div "< div > < h3 class = "text-2xl text-black font-semibold" > {{ BF.i18n('dashboar…" at bounding box center [217, 158] width 378 height 240
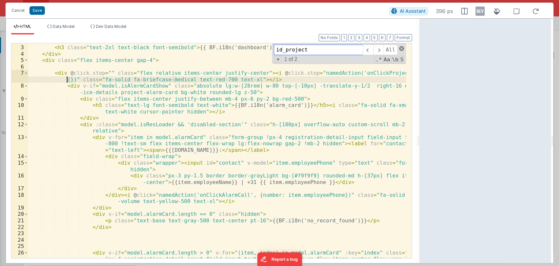
click at [400, 48] on span at bounding box center [401, 48] width 5 height 5
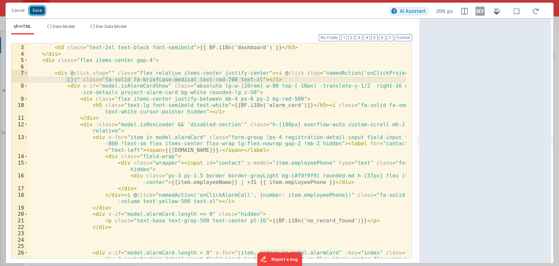
click at [34, 9] on button "Save" at bounding box center [36, 10] width 15 height 9
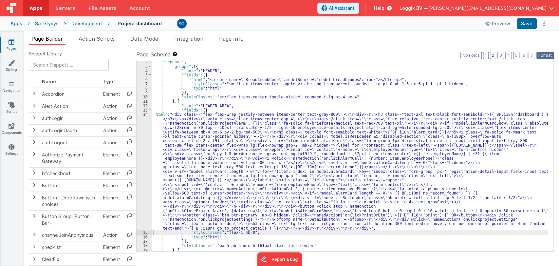
click at [548, 55] on button "Format" at bounding box center [544, 55] width 17 height 7
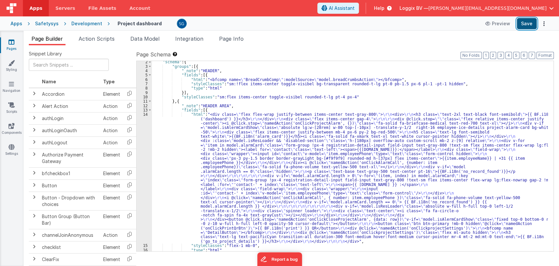
click at [528, 28] on button "Save" at bounding box center [527, 23] width 20 height 11
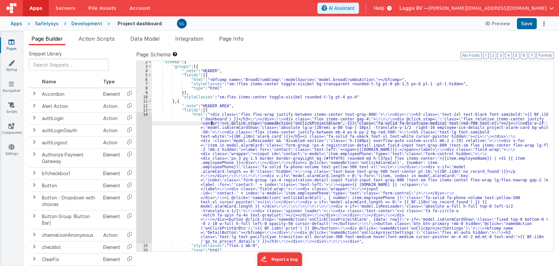
click at [212, 123] on div ""schema" : { "groups" : [{ "_note" : "HEADER" , "fields" : [{ "html" : "<bfcomp…" at bounding box center [350, 159] width 396 height 199
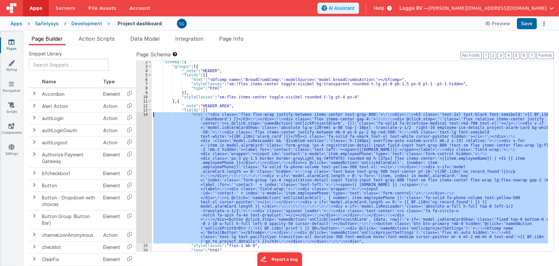
click at [144, 114] on div "14" at bounding box center [144, 177] width 15 height 131
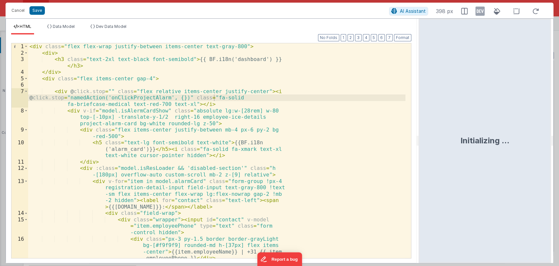
drag, startPoint x: 278, startPoint y: 139, endPoint x: 419, endPoint y: 133, distance: 140.9
click at [419, 133] on html "Cancel Save AI Assistant 398 px HTML Data Model Dev Data Model Format 7 6 5 4 3…" at bounding box center [279, 133] width 559 height 266
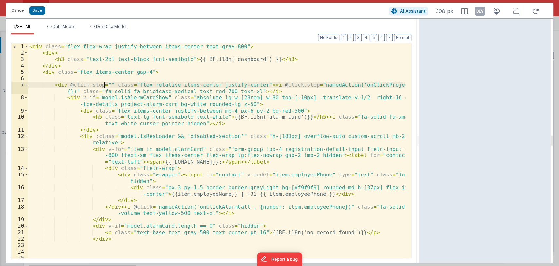
click at [105, 84] on div "< div class = "flex flex-wrap justify-between items-center text-gray-800" > < d…" at bounding box center [216, 163] width 377 height 240
click at [70, 26] on span "Data Model" at bounding box center [64, 26] width 22 height 5
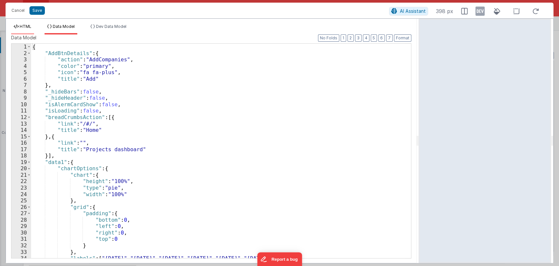
click at [23, 25] on span "HTML" at bounding box center [26, 26] width 12 height 5
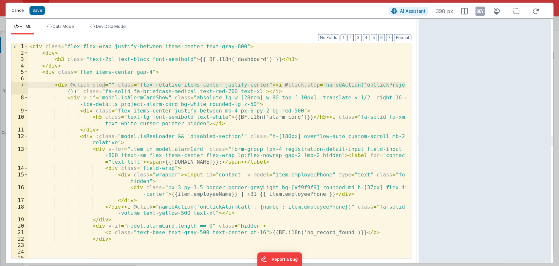
click at [18, 10] on button "Cancel" at bounding box center [18, 10] width 20 height 9
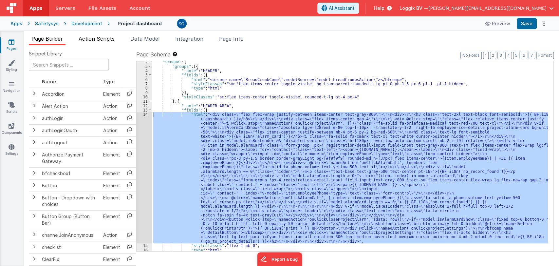
click at [98, 39] on span "Action Scripts" at bounding box center [97, 38] width 36 height 7
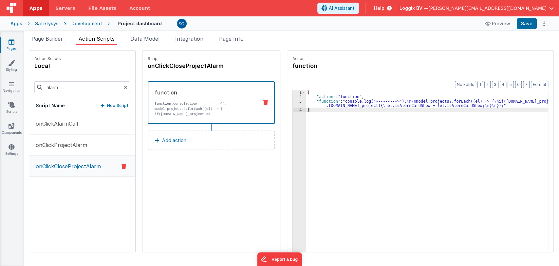
click at [72, 165] on p "onClickCloseProjectAlarm" at bounding box center [66, 166] width 69 height 8
click at [69, 141] on p "onClickProjectAlarm" at bounding box center [59, 145] width 55 height 8
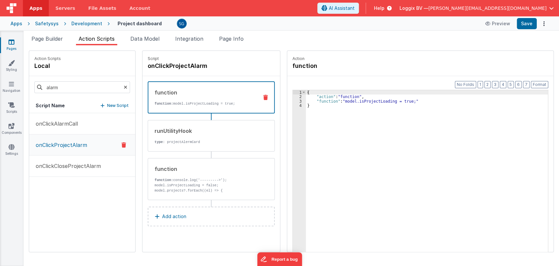
click at [402, 102] on div "{ "action" : "function" , "function" : "model.isProjectLoading = true;" }" at bounding box center [430, 185] width 249 height 191
click at [293, 101] on div "3" at bounding box center [299, 101] width 13 height 4
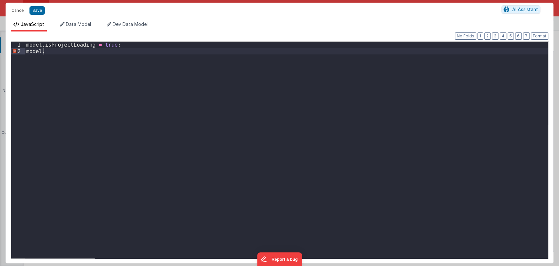
paste textarea
click at [35, 9] on button "Save" at bounding box center [36, 10] width 15 height 9
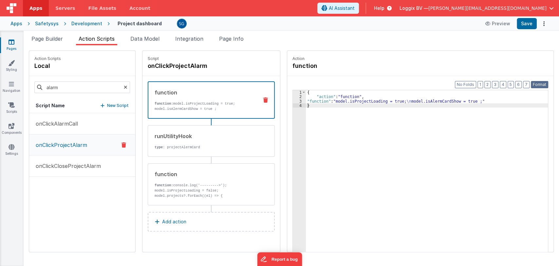
click at [539, 84] on button "Format" at bounding box center [539, 84] width 17 height 7
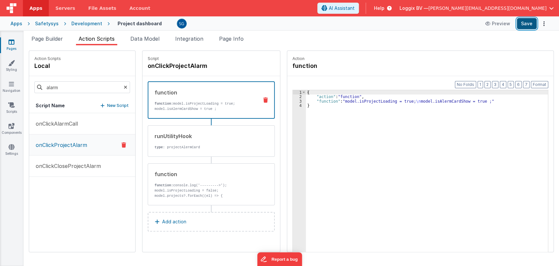
click at [525, 23] on button "Save" at bounding box center [527, 23] width 20 height 11
click at [47, 39] on span "Page Builder" at bounding box center [46, 38] width 31 height 7
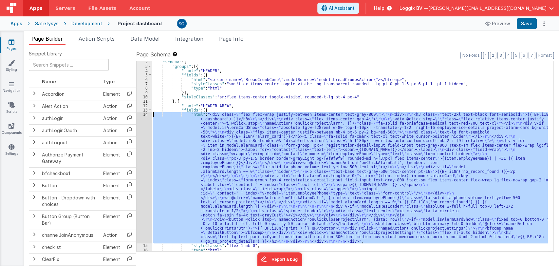
click at [241, 130] on div ""schema" : { "groups" : [{ "_note" : "HEADER" , "fields" : [{ "html" : "<bfcomp…" at bounding box center [350, 156] width 396 height 190
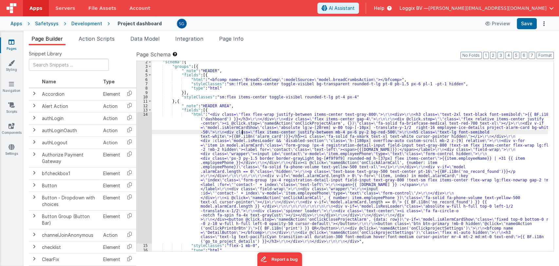
click at [249, 127] on div ""schema" : { "groups" : [{ "_note" : "HEADER" , "fields" : [{ "html" : "<bfcomp…" at bounding box center [350, 159] width 396 height 199
click at [143, 114] on div "14" at bounding box center [144, 177] width 15 height 131
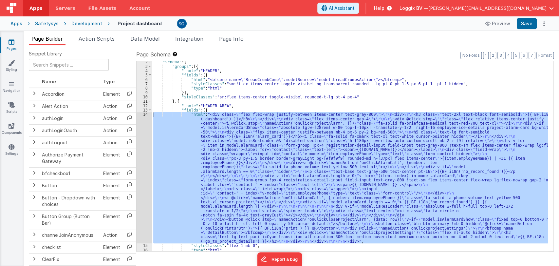
click at [146, 114] on div at bounding box center [279, 133] width 559 height 266
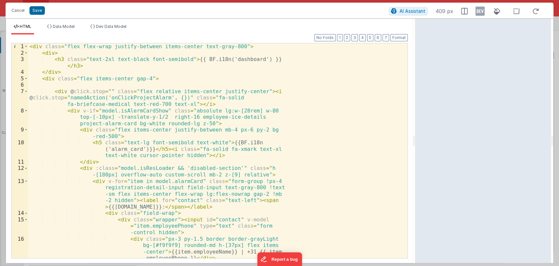
drag, startPoint x: 278, startPoint y: 139, endPoint x: 416, endPoint y: 164, distance: 139.6
click at [416, 164] on html "Cancel Save AI Assistant 409 px HTML Data Model Dev Data Model Format 7 6 5 4 3…" at bounding box center [279, 133] width 559 height 266
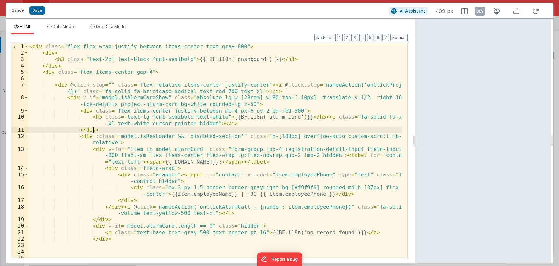
click at [291, 132] on div "< div class = "flex flex-wrap justify-between items-center text-gray-800" > < d…" at bounding box center [215, 163] width 374 height 240
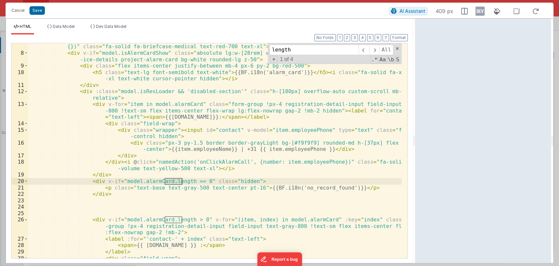
scroll to position [45, 0]
type input "length"
click at [375, 50] on span at bounding box center [374, 50] width 10 height 10
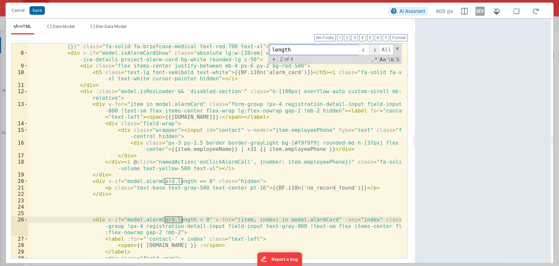
click at [375, 49] on span at bounding box center [374, 50] width 10 height 10
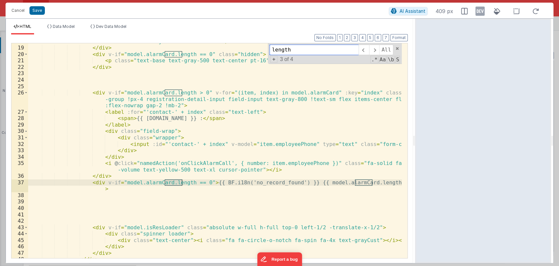
scroll to position [171, 0]
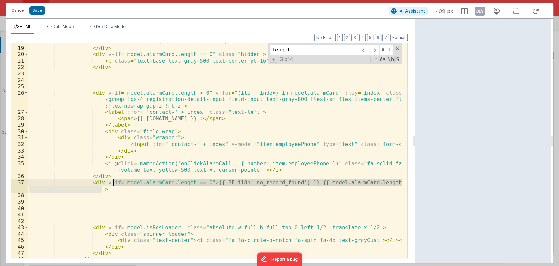
drag, startPoint x: 114, startPoint y: 189, endPoint x: 113, endPoint y: 181, distance: 8.3
click at [113, 181] on div "</ div > < i @ click = "namedAction('onClickAlarmCall', {number: item.employeeP…" at bounding box center [215, 149] width 374 height 234
click at [106, 188] on div "</ div > < i @ click = "namedAction('onClickAlarmCall', {number: item.employeeP…" at bounding box center [215, 150] width 374 height 214
click at [87, 184] on div "</ div > < i @ click = "namedAction('onClickAlarmCall', {number: item.employeeP…" at bounding box center [215, 149] width 374 height 234
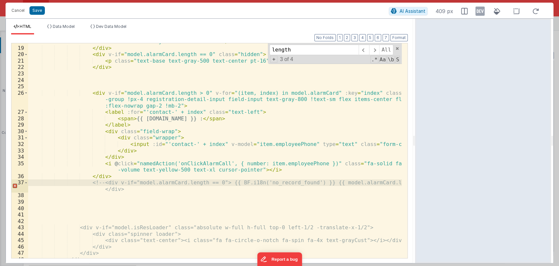
click at [132, 189] on div "</ div > < i @ click = "namedAction('onClickAlarmCall', {number: item.employeeP…" at bounding box center [215, 149] width 374 height 234
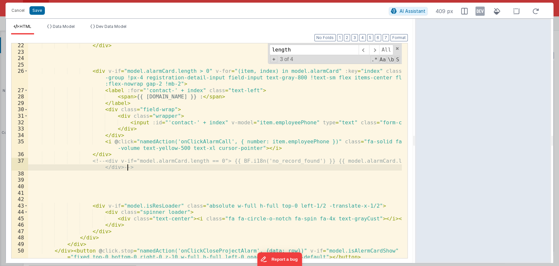
scroll to position [193, 0]
click at [378, 48] on span at bounding box center [374, 50] width 10 height 10
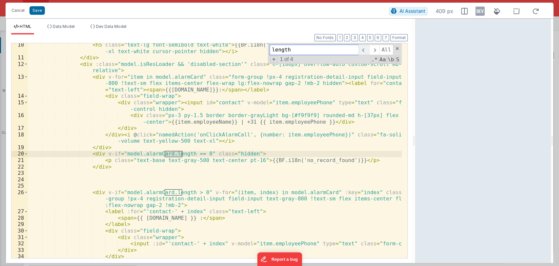
click at [364, 48] on span at bounding box center [364, 50] width 10 height 10
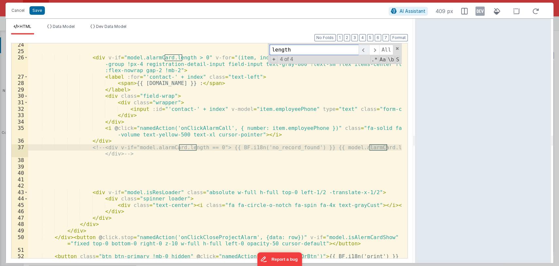
scroll to position [207, 0]
click at [375, 50] on span at bounding box center [374, 50] width 10 height 10
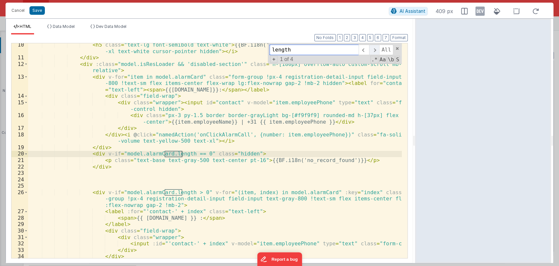
scroll to position [72, 0]
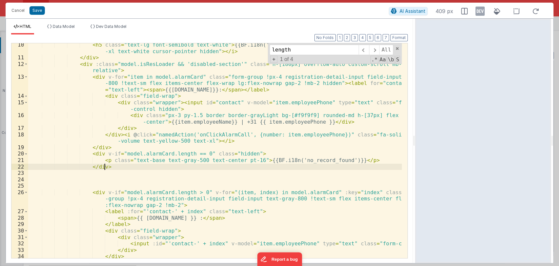
click at [115, 166] on div "< h5 class = "text-lg font-semibold text-white" > {{BF.i18n('alarm_card')}} </ …" at bounding box center [215, 162] width 374 height 240
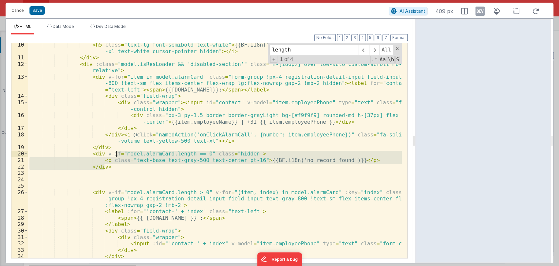
drag, startPoint x: 115, startPoint y: 166, endPoint x: 116, endPoint y: 153, distance: 12.6
click at [116, 153] on div "< h5 class = "text-lg font-semibold text-white" > {{BF.i18n('alarm_card')}} </ …" at bounding box center [215, 162] width 374 height 240
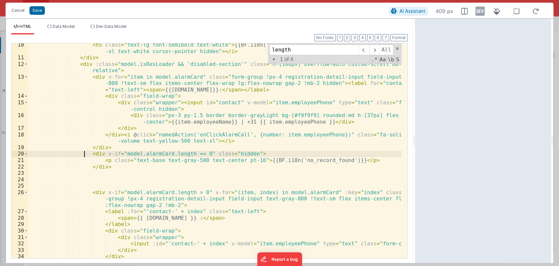
click at [85, 153] on div "< h5 class = "text-lg font-semibold text-white" > {{BF.i18n('alarm_card')}} </ …" at bounding box center [215, 162] width 374 height 240
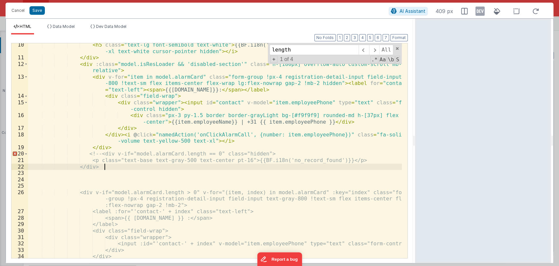
click at [120, 167] on div "< h5 class = "text-lg font-semibold text-white" > {{BF.i18n('alarm_card')}} </ …" at bounding box center [215, 162] width 374 height 240
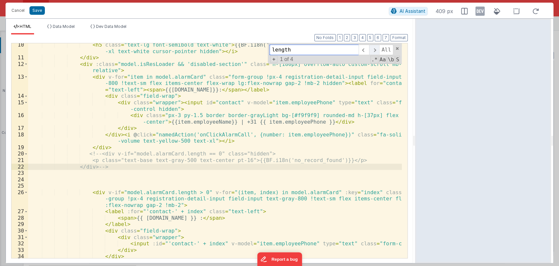
click at [375, 51] on span at bounding box center [374, 50] width 10 height 10
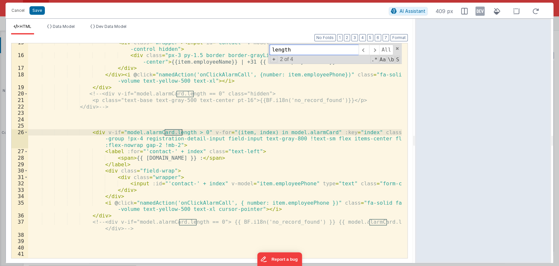
scroll to position [132, 0]
click at [85, 134] on div "< div class = "wrapper" > < input id = "contact" v-model = "item.employeePhone"…" at bounding box center [215, 156] width 374 height 234
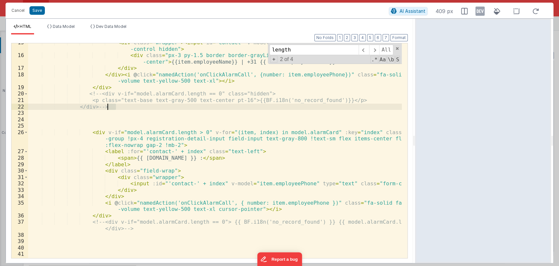
drag, startPoint x: 123, startPoint y: 104, endPoint x: 108, endPoint y: 105, distance: 15.1
click at [108, 105] on div "< div class = "wrapper" > < input id = "contact" v-model = "item.employeePhone"…" at bounding box center [215, 156] width 374 height 234
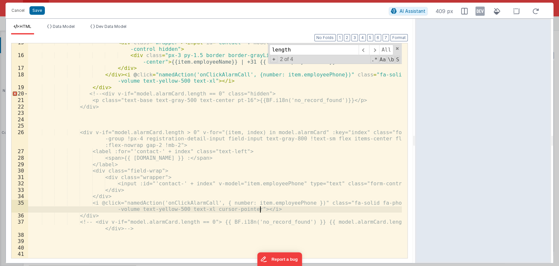
click at [268, 210] on div "< div class = "wrapper" > < input id = "contact" v-model = "item.employeePhone"…" at bounding box center [215, 156] width 374 height 234
paste textarea
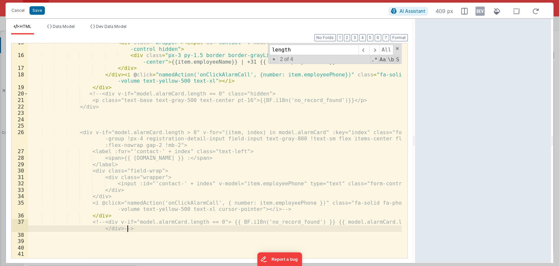
click at [136, 229] on div "< div class = "wrapper" > < input id = "contact" v-model = "item.employeePhone"…" at bounding box center [215, 156] width 374 height 234
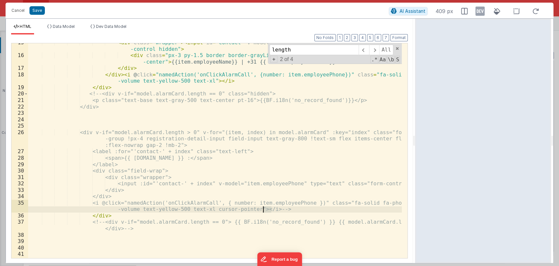
drag, startPoint x: 274, startPoint y: 209, endPoint x: 263, endPoint y: 208, distance: 10.5
click at [263, 208] on div "< div class = "wrapper" > < input id = "contact" v-model = "item.employeePhone"…" at bounding box center [215, 156] width 374 height 234
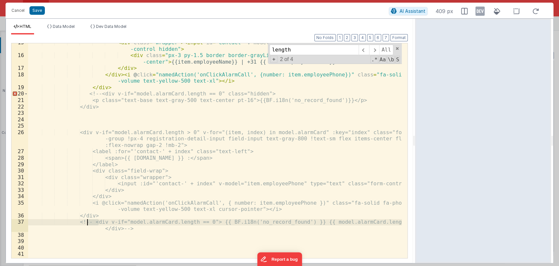
drag, startPoint x: 99, startPoint y: 222, endPoint x: 85, endPoint y: 222, distance: 13.8
click at [85, 222] on div "< div class = "wrapper" > < input id = "contact" v-model = "item.employeePhone"…" at bounding box center [215, 156] width 374 height 234
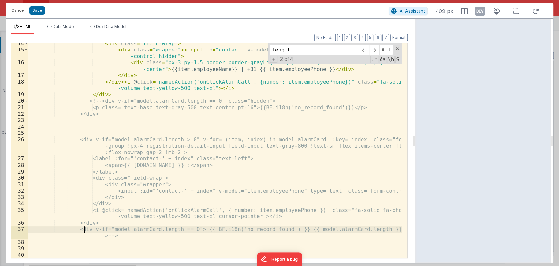
scroll to position [124, 0]
click at [376, 48] on span at bounding box center [374, 50] width 10 height 10
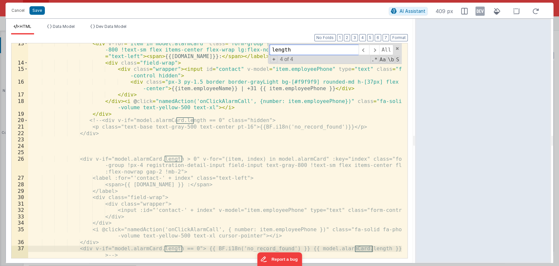
scroll to position [105, 0]
click at [398, 49] on span at bounding box center [397, 48] width 5 height 5
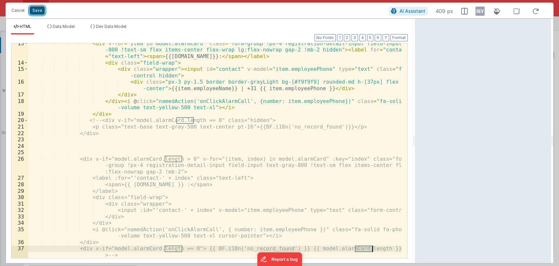
click at [39, 11] on button "Save" at bounding box center [36, 10] width 15 height 9
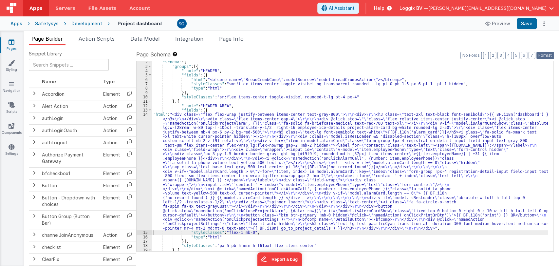
click at [542, 54] on button "Format" at bounding box center [544, 55] width 17 height 7
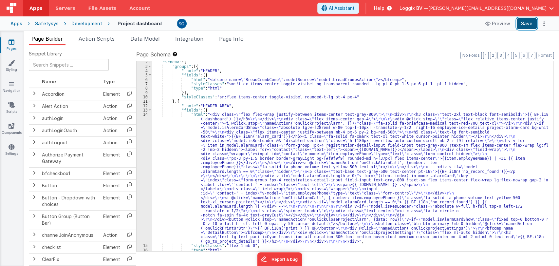
click at [529, 24] on button "Save" at bounding box center [527, 23] width 20 height 11
click at [92, 37] on span "Action Scripts" at bounding box center [97, 38] width 36 height 7
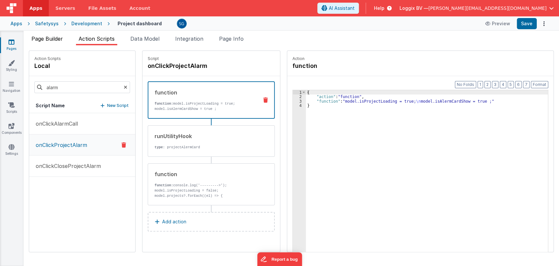
click at [35, 38] on span "Page Builder" at bounding box center [46, 38] width 31 height 7
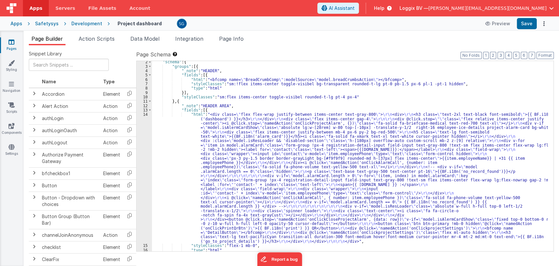
click at [267, 147] on div ""schema" : { "groups" : [{ "_note" : "HEADER" , "fields" : [{ "html" : "<bfcomp…" at bounding box center [350, 159] width 396 height 199
click at [145, 113] on div "14" at bounding box center [144, 177] width 15 height 131
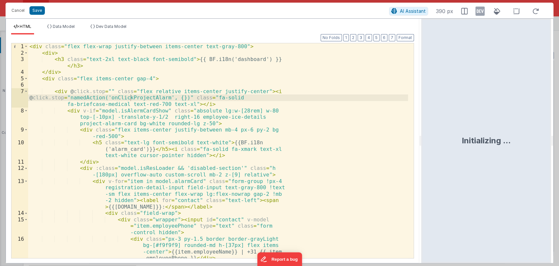
drag, startPoint x: 279, startPoint y: 141, endPoint x: 422, endPoint y: 148, distance: 143.0
click at [422, 148] on html "Cancel Save AI Assistant 390 px HTML Data Model Dev Data Model Format 7 6 5 4 3…" at bounding box center [279, 133] width 559 height 266
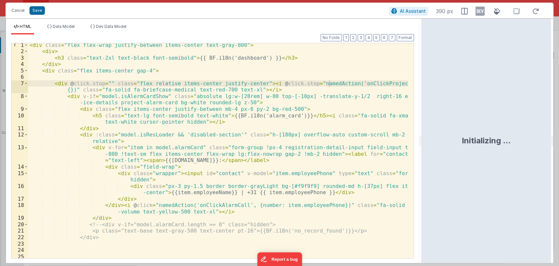
scroll to position [0, 0]
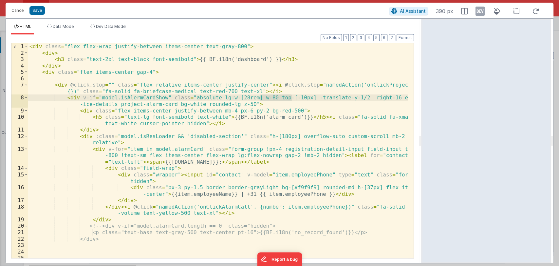
drag, startPoint x: 291, startPoint y: 99, endPoint x: 260, endPoint y: 98, distance: 31.1
click at [260, 98] on div "< div class = "flex flex-wrap justify-between items-center text-gray-800" > < d…" at bounding box center [218, 163] width 380 height 240
click at [282, 96] on div "< div class = "flex flex-wrap justify-between items-center text-gray-800" > < d…" at bounding box center [218, 150] width 380 height 214
click at [37, 9] on button "Save" at bounding box center [36, 10] width 15 height 9
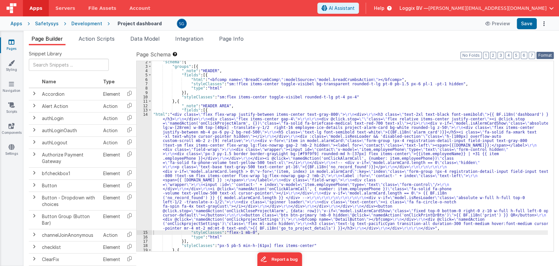
click at [542, 54] on button "Format" at bounding box center [544, 55] width 17 height 7
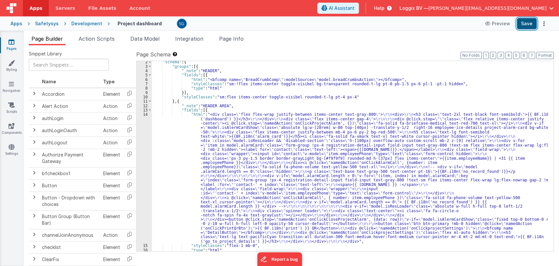
click at [531, 22] on button "Save" at bounding box center [527, 23] width 20 height 11
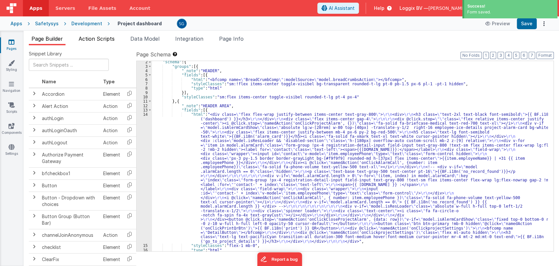
click at [101, 37] on span "Action Scripts" at bounding box center [97, 38] width 36 height 7
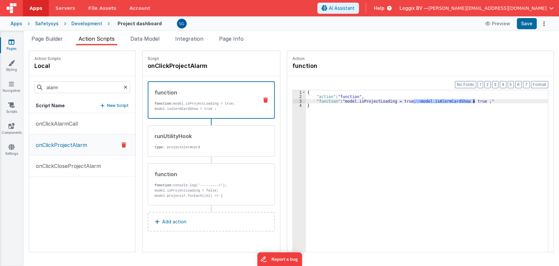
drag, startPoint x: 406, startPoint y: 101, endPoint x: 467, endPoint y: 100, distance: 60.6
click at [467, 100] on div "{ "action" : "function" , "function" : "model.isProjectLoading = true; \n model…" at bounding box center [430, 185] width 249 height 191
click at [64, 164] on p "onClickCloseProjectAlarm" at bounding box center [66, 166] width 69 height 8
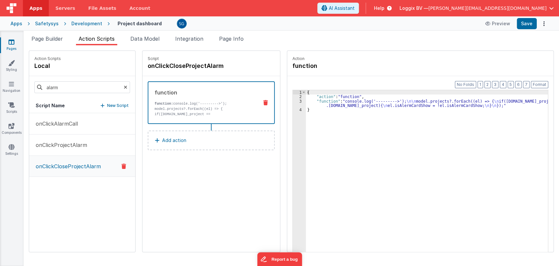
click at [315, 104] on div "{ "action" : "function" , "function" : "console.log('--------->'); \n\n model.p…" at bounding box center [430, 185] width 249 height 191
click at [294, 100] on div "3" at bounding box center [299, 103] width 13 height 9
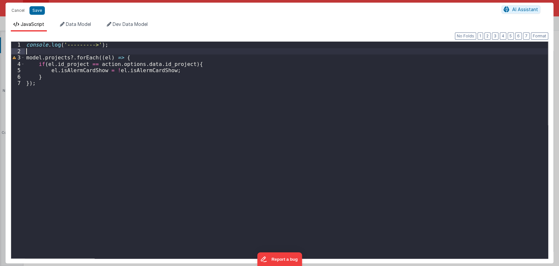
click at [102, 53] on div "console . log ( '--------->' ) ; model . projects ?. forEach (( el ) => { if ( …" at bounding box center [286, 156] width 523 height 229
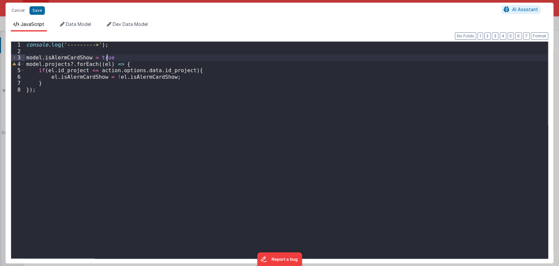
click at [103, 58] on div "console . log ( '--------->' ) ; model . isAlermCardShow = true model . project…" at bounding box center [286, 156] width 523 height 229
click at [35, 9] on button "Save" at bounding box center [36, 10] width 15 height 9
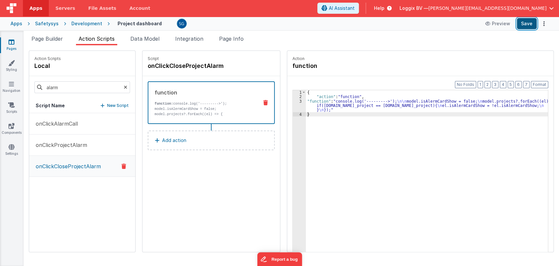
click at [531, 23] on button "Save" at bounding box center [527, 23] width 20 height 11
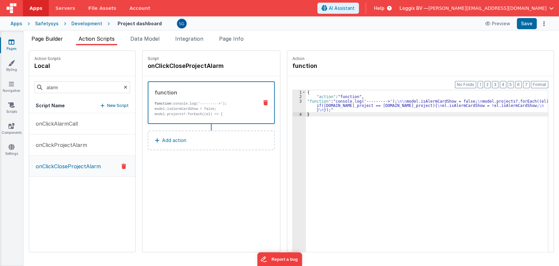
click at [53, 42] on li "Page Builder" at bounding box center [47, 40] width 37 height 10
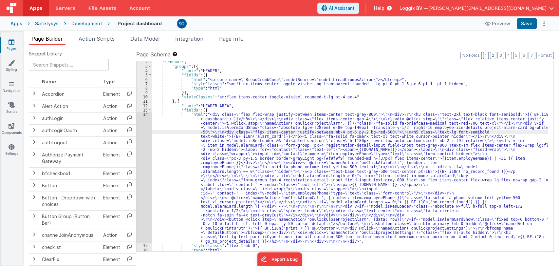
click at [240, 133] on div ""schema" : { "groups" : [{ "_note" : "HEADER" , "fields" : [{ "html" : "<bfcomp…" at bounding box center [350, 159] width 396 height 199
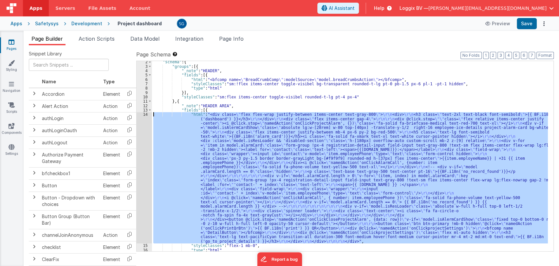
click at [146, 113] on div "14" at bounding box center [144, 177] width 15 height 131
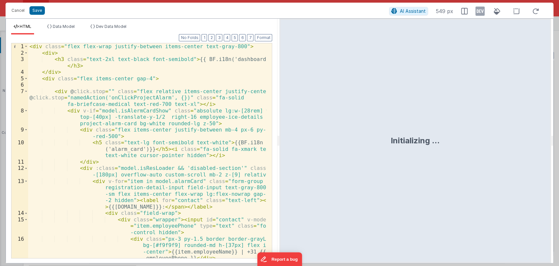
drag, startPoint x: 278, startPoint y: 138, endPoint x: 356, endPoint y: 147, distance: 78.4
click at [356, 147] on html "Cancel Save AI Assistant 549 px HTML Data Model Dev Data Model Format 7 6 5 4 3…" at bounding box center [279, 133] width 559 height 266
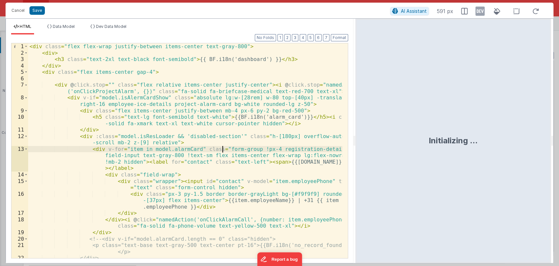
click at [224, 150] on div "< div class = "flex flex-wrap justify-between items-center text-gray-800" > < d…" at bounding box center [185, 156] width 314 height 227
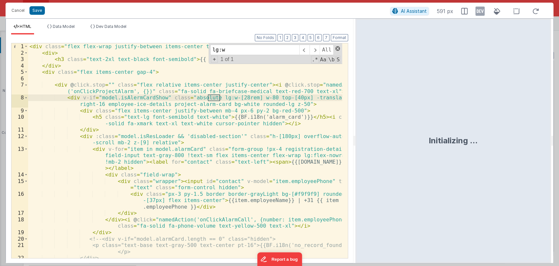
type input "lg:w"
click at [337, 48] on span at bounding box center [337, 48] width 5 height 5
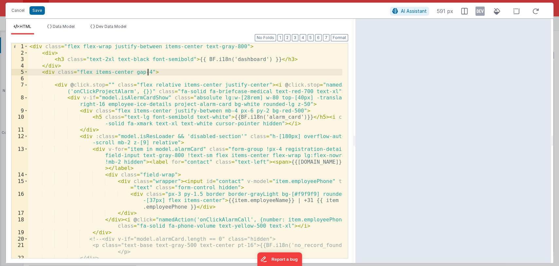
click at [157, 71] on div "< div class = "flex flex-wrap justify-between items-center text-gray-800" > < d…" at bounding box center [185, 156] width 314 height 227
click at [22, 11] on button "Cancel" at bounding box center [18, 10] width 20 height 9
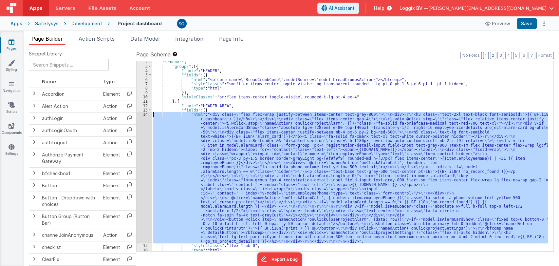
click at [280, 137] on div ""schema" : { "groups" : [{ "_note" : "HEADER" , "fields" : [{ "html" : "<bfcomp…" at bounding box center [350, 156] width 396 height 190
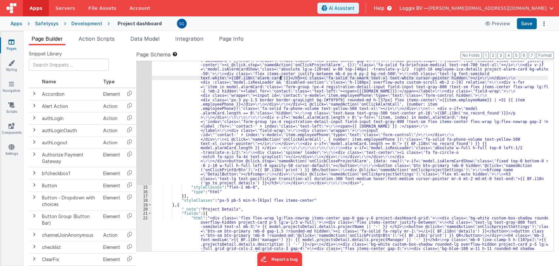
scroll to position [64, 0]
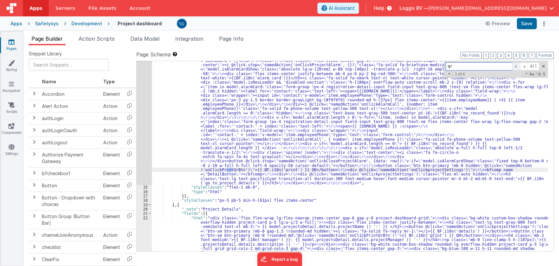
type input "qr"
click at [515, 66] on span at bounding box center [516, 66] width 8 height 8
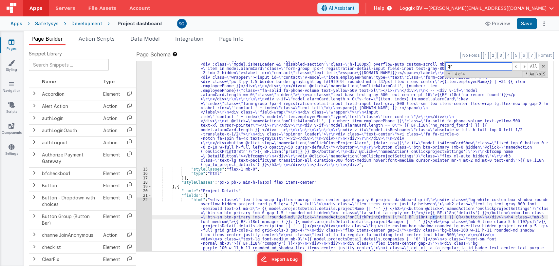
scroll to position [82, 0]
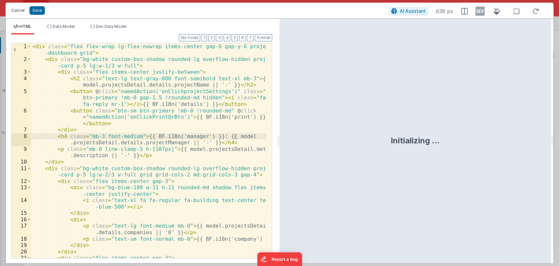
click at [16, 9] on button "Cancel" at bounding box center [18, 10] width 20 height 9
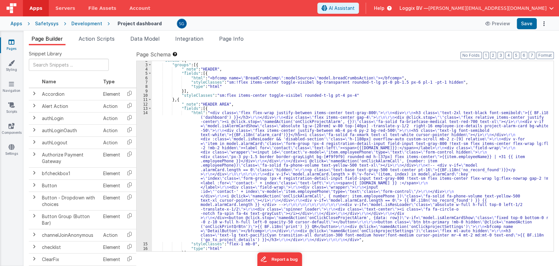
scroll to position [7, 0]
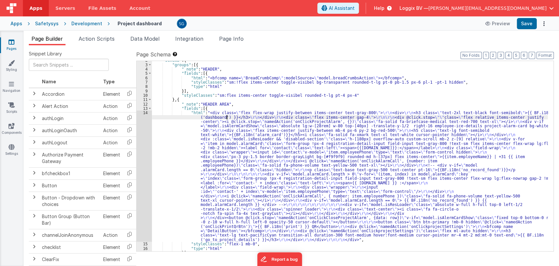
click at [227, 117] on div ""schema" : { "groups" : [{ "_note" : "HEADER" , "fields" : [{ "html" : "<bfcomp…" at bounding box center [350, 157] width 396 height 199
click at [145, 113] on div "14" at bounding box center [144, 175] width 15 height 131
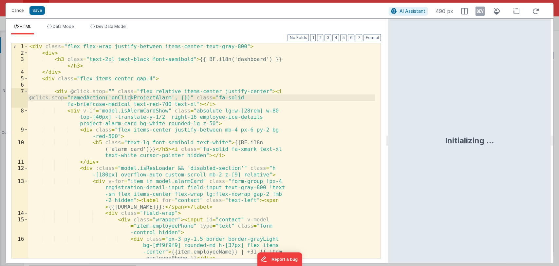
drag, startPoint x: 278, startPoint y: 143, endPoint x: 389, endPoint y: 131, distance: 112.0
click at [389, 131] on html "Cancel Save AI Assistant 490 px HTML Data Model Dev Data Model Format 7 6 5 4 3…" at bounding box center [279, 133] width 559 height 266
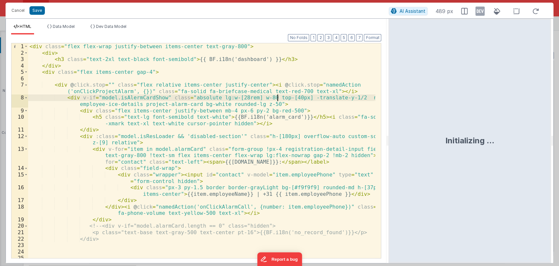
click at [278, 97] on div "< div class = "flex flex-wrap justify-between items-center text-gray-800" > < d…" at bounding box center [201, 163] width 347 height 240
click at [280, 97] on div "< div class = "flex flex-wrap justify-between items-center text-gray-800" > < d…" at bounding box center [201, 163] width 347 height 240
click at [38, 8] on button "Save" at bounding box center [36, 10] width 15 height 9
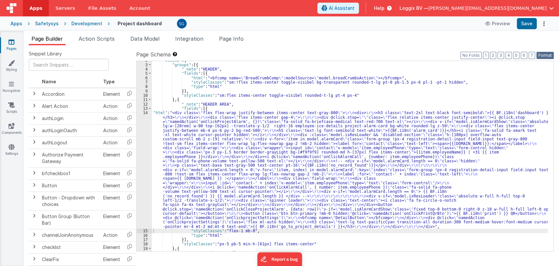
click at [545, 57] on button "Format" at bounding box center [544, 55] width 17 height 7
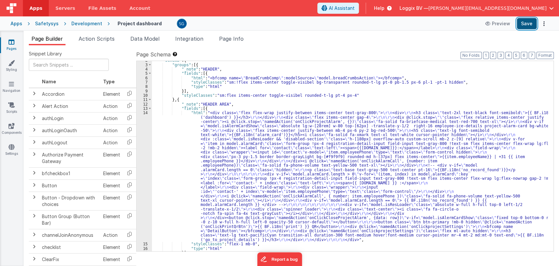
click at [526, 20] on button "Save" at bounding box center [527, 23] width 20 height 11
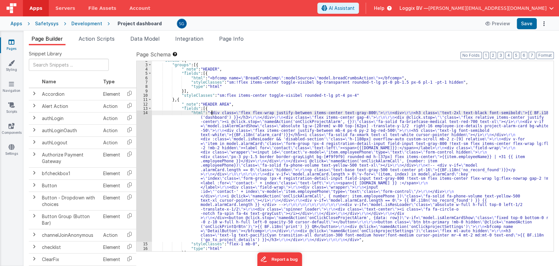
click at [212, 114] on div ""schema" : { "groups" : [{ "_note" : "HEADER" , "fields" : [{ "html" : "<bfcomp…" at bounding box center [350, 157] width 396 height 199
click at [145, 112] on div "14" at bounding box center [144, 175] width 15 height 131
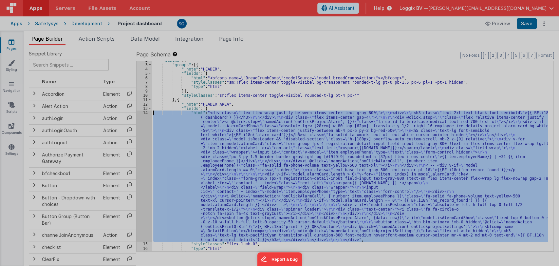
click at [145, 112] on div at bounding box center [279, 133] width 559 height 266
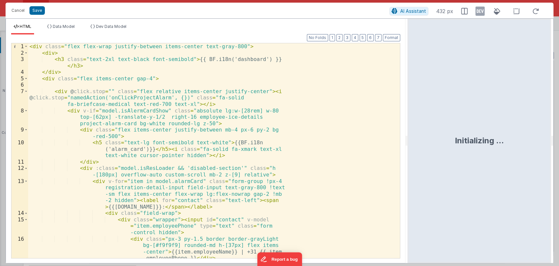
drag, startPoint x: 278, startPoint y: 141, endPoint x: 409, endPoint y: 139, distance: 131.0
click at [409, 139] on html "Cancel Save AI Assistant 432 px HTML Data Model Dev Data Model Format 7 6 5 4 3…" at bounding box center [279, 133] width 559 height 266
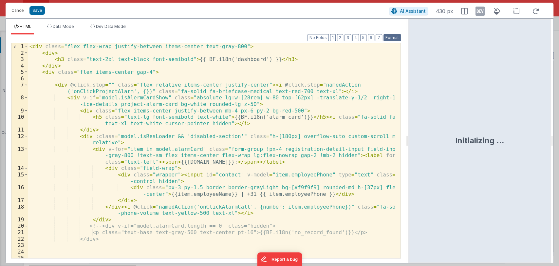
click at [390, 39] on button "Format" at bounding box center [391, 37] width 17 height 7
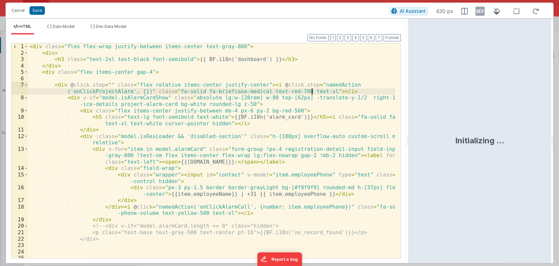
click at [312, 91] on div "< div class = "flex flex-wrap justify-between items-center text-gray-800" > < d…" at bounding box center [211, 163] width 367 height 240
click at [38, 12] on button "Save" at bounding box center [36, 10] width 15 height 9
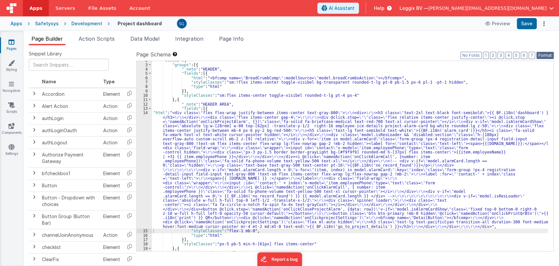
click at [542, 55] on button "Format" at bounding box center [544, 55] width 17 height 7
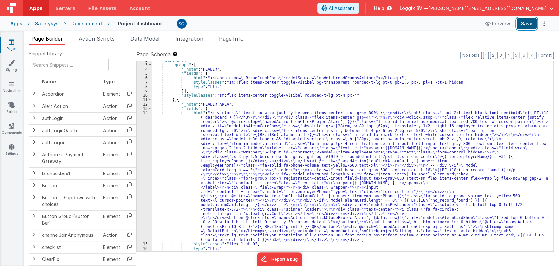
click at [527, 28] on button "Save" at bounding box center [527, 23] width 20 height 11
